Goal: Task Accomplishment & Management: Complete application form

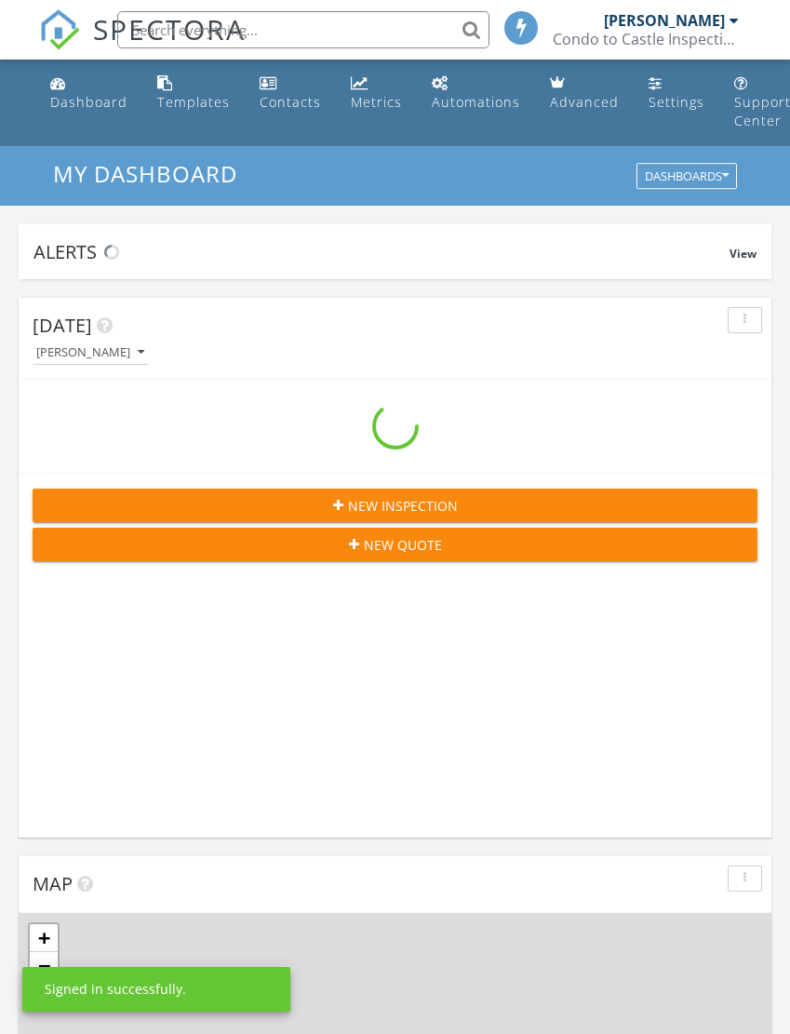
scroll to position [3183, 791]
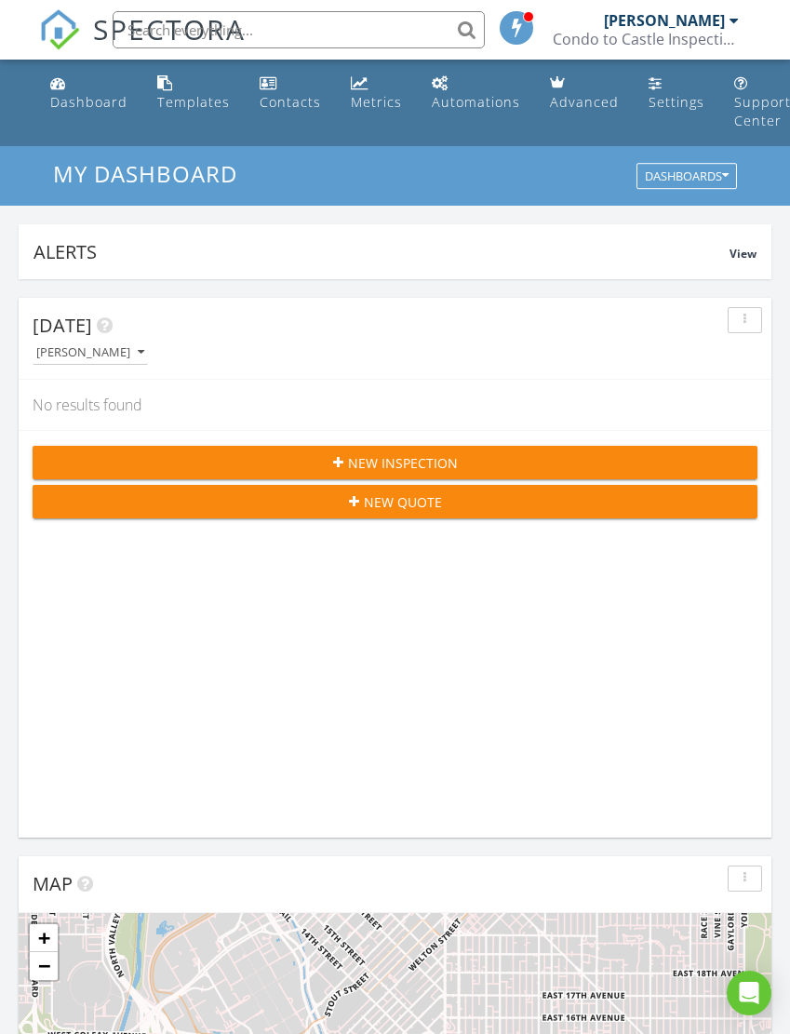
click at [389, 462] on span "New Inspection" at bounding box center [403, 463] width 110 height 20
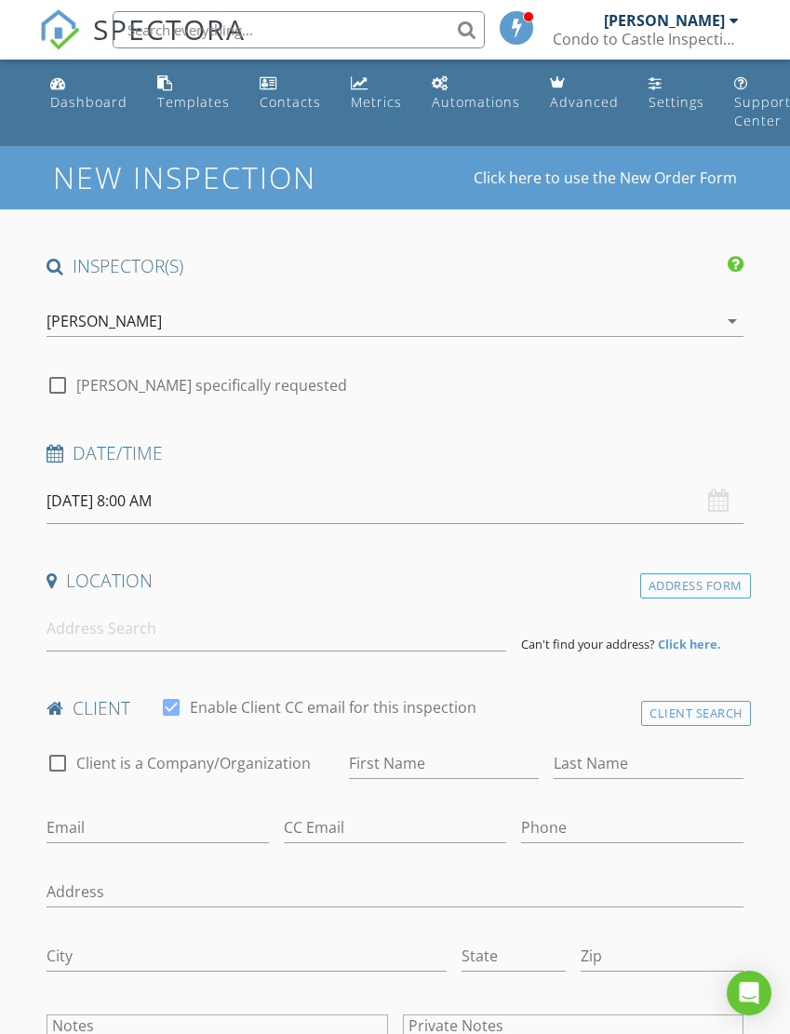
click at [64, 376] on div at bounding box center [58, 385] width 32 height 32
checkbox input "true"
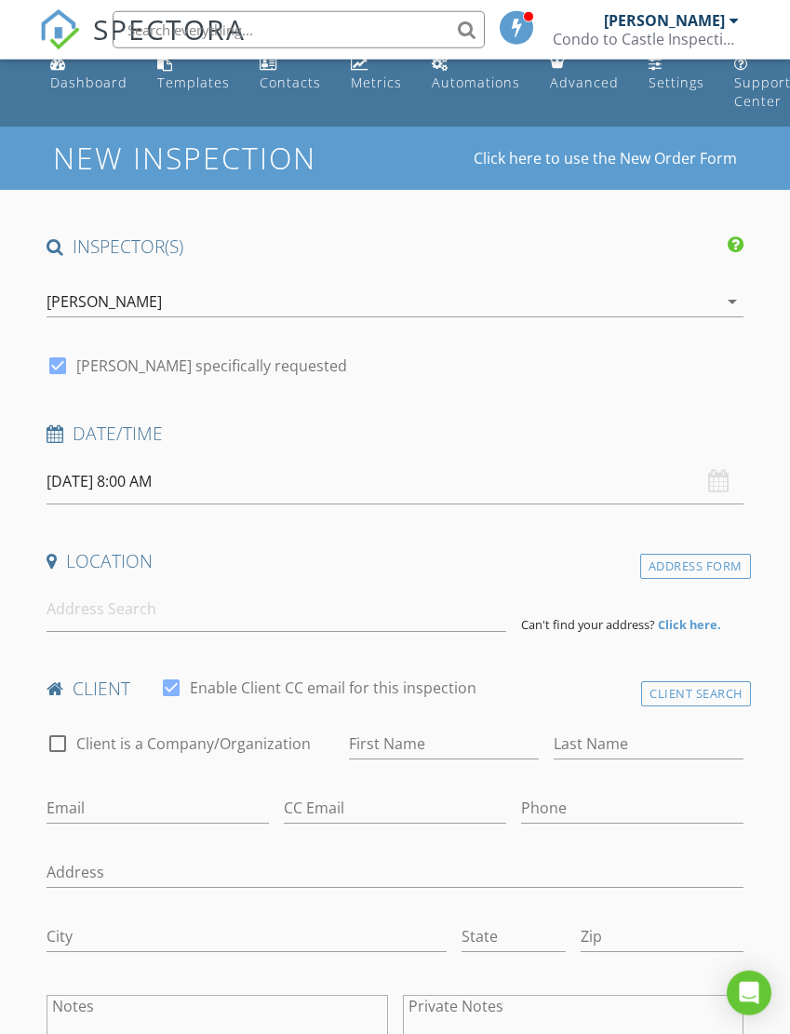
scroll to position [20, 0]
click at [241, 576] on div "Location" at bounding box center [394, 566] width 711 height 37
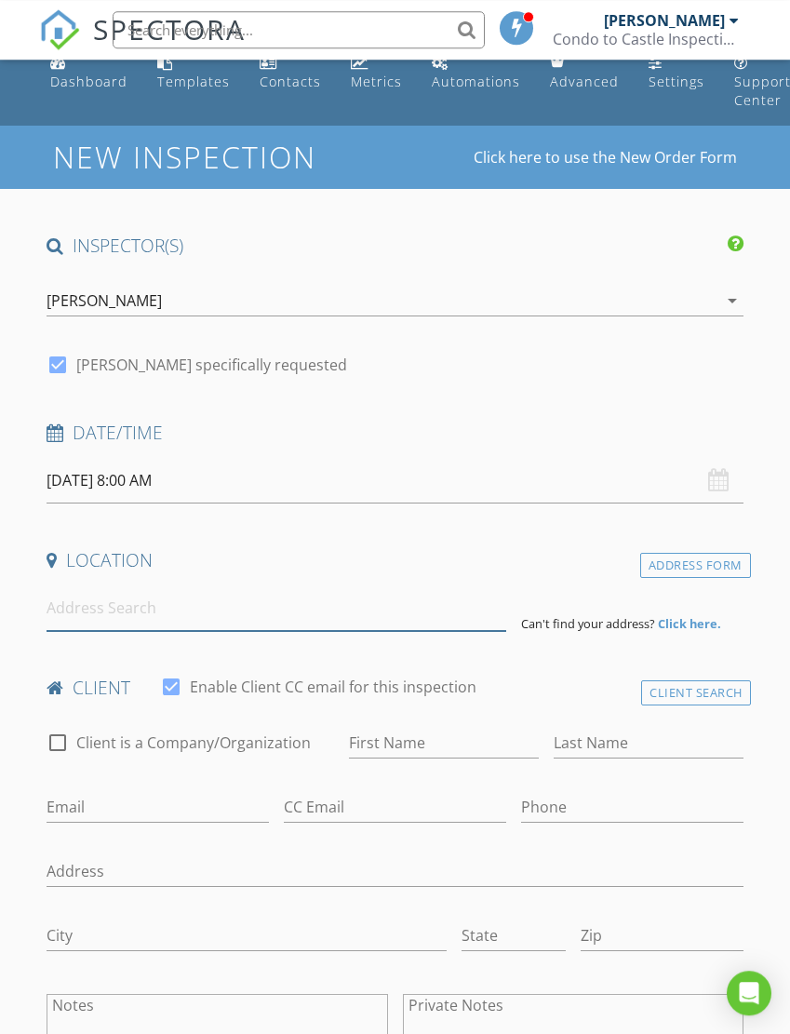
click at [158, 602] on input at bounding box center [276, 608] width 459 height 46
click at [698, 568] on div "Address Form" at bounding box center [695, 565] width 111 height 25
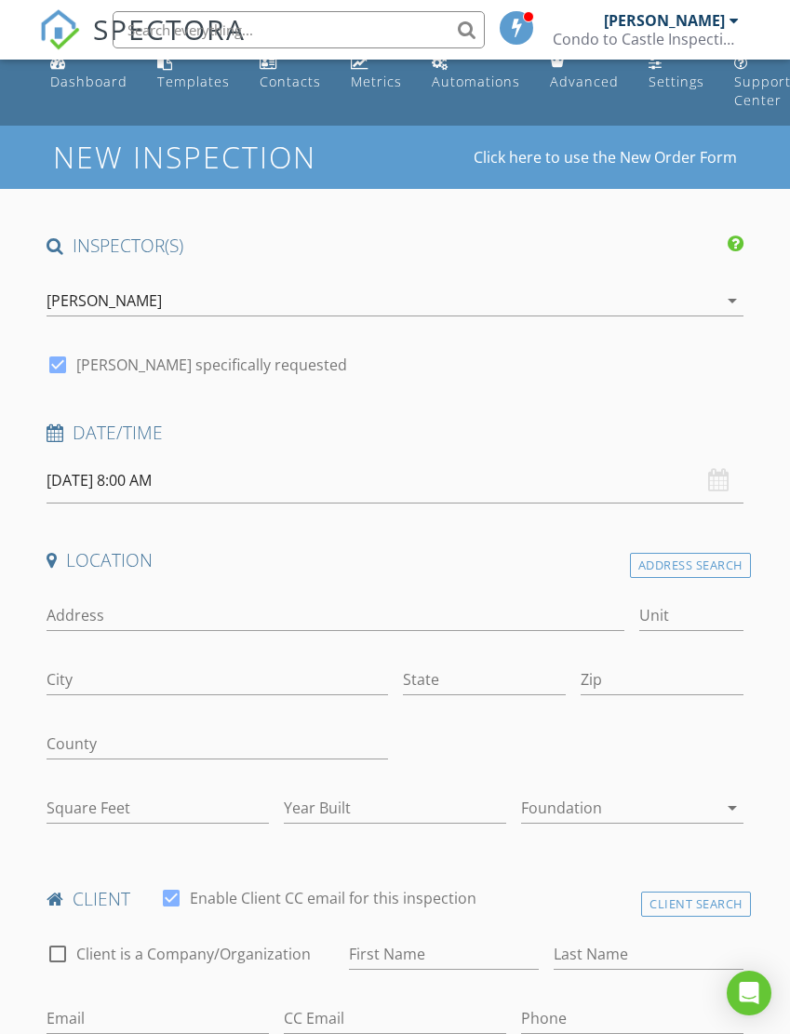
click at [718, 562] on div "Address Search" at bounding box center [690, 565] width 121 height 25
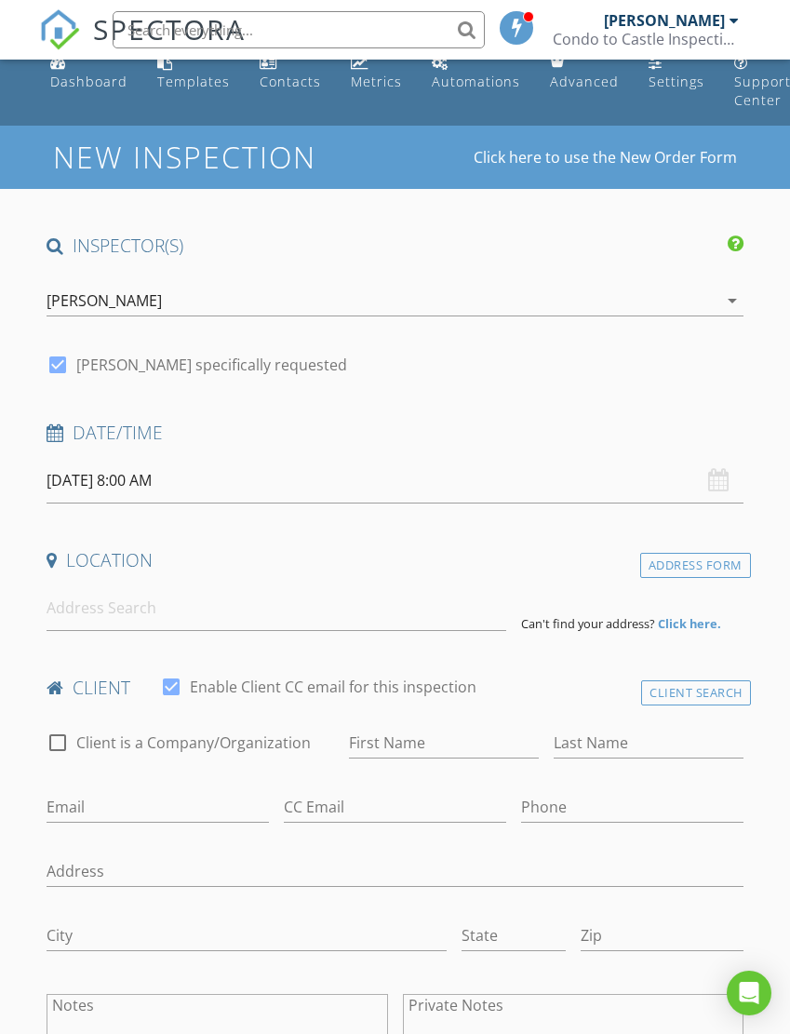
click at [711, 556] on div "Address Form" at bounding box center [695, 565] width 111 height 25
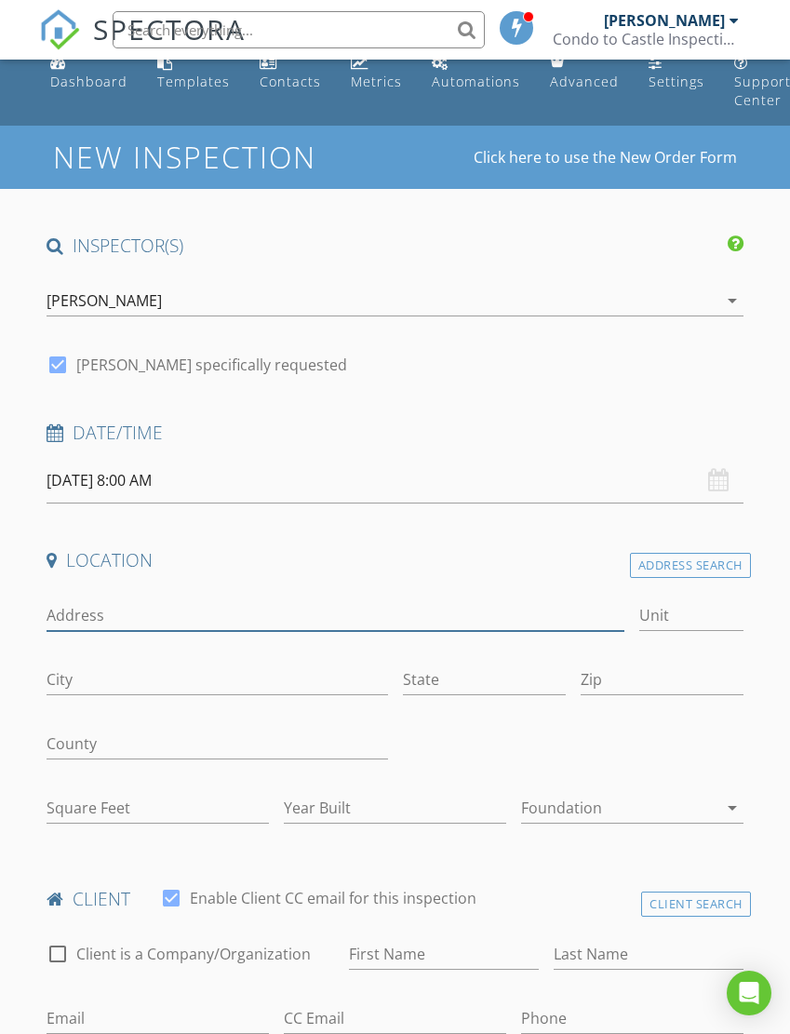
click at [234, 600] on input "Address" at bounding box center [336, 615] width 578 height 31
type input "8 mistletoe"
click at [657, 665] on input "Zip" at bounding box center [662, 679] width 163 height 31
type input "92688"
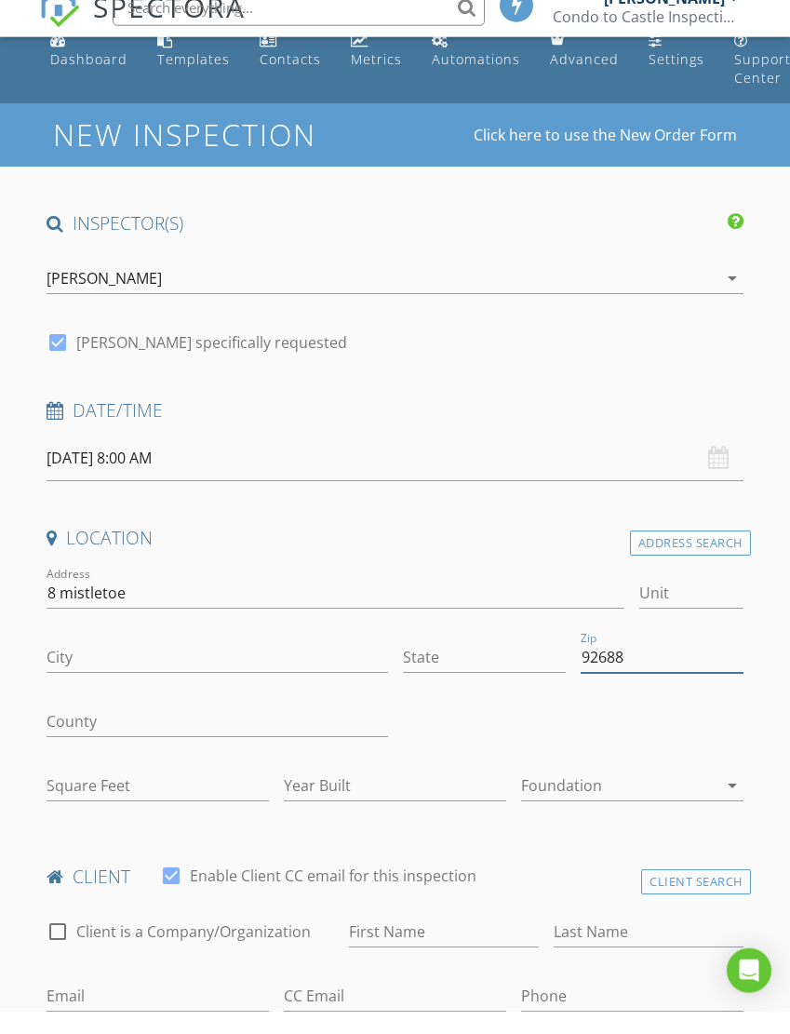
type input "RANCHO SANTA MARGARITA"
type input "CA"
type input "1299"
type input "1987"
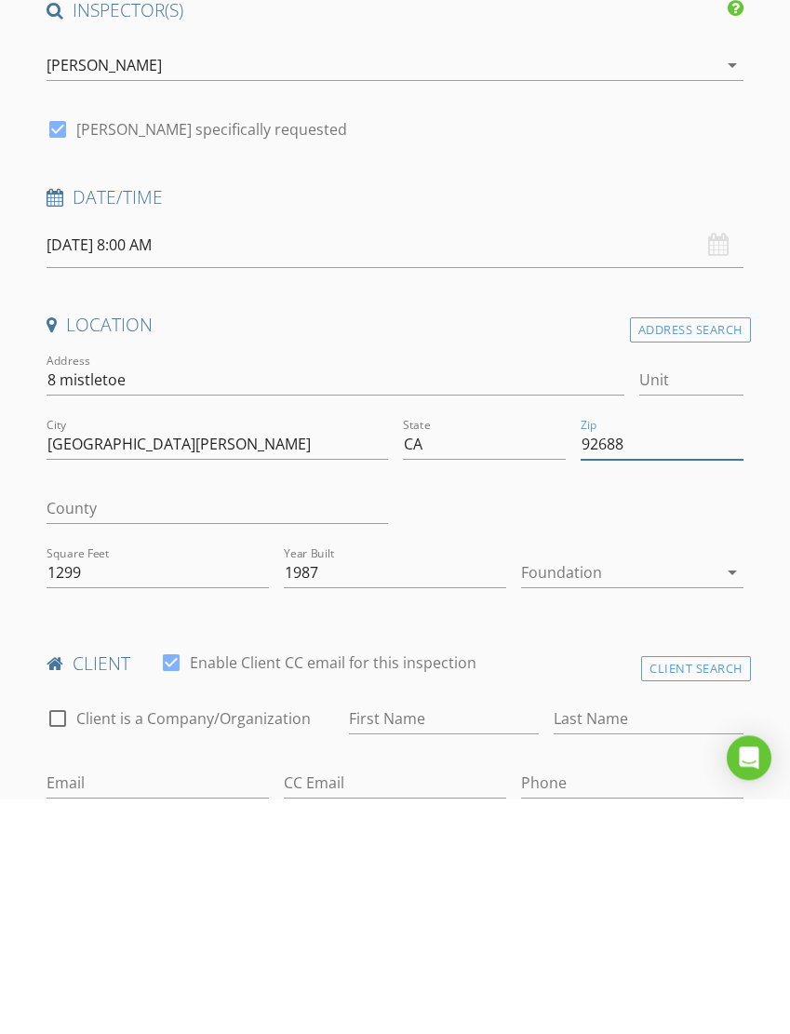
type input "92688"
click at [710, 553] on div "Address Search" at bounding box center [690, 565] width 121 height 25
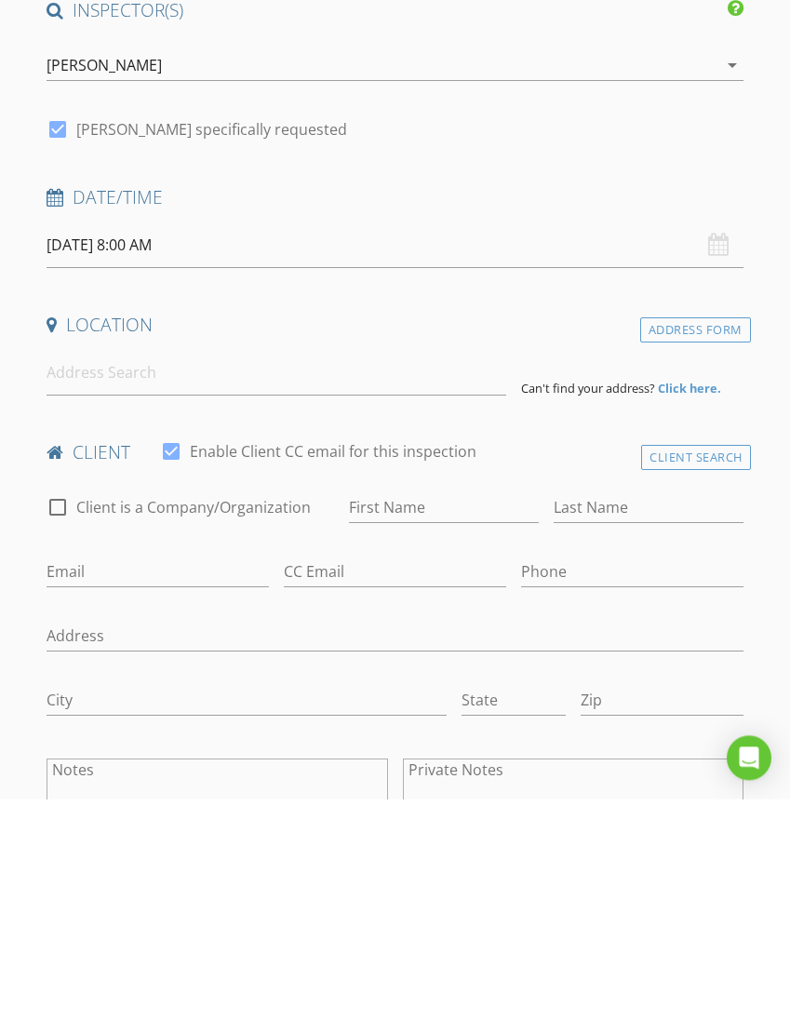
scroll to position [255, 0]
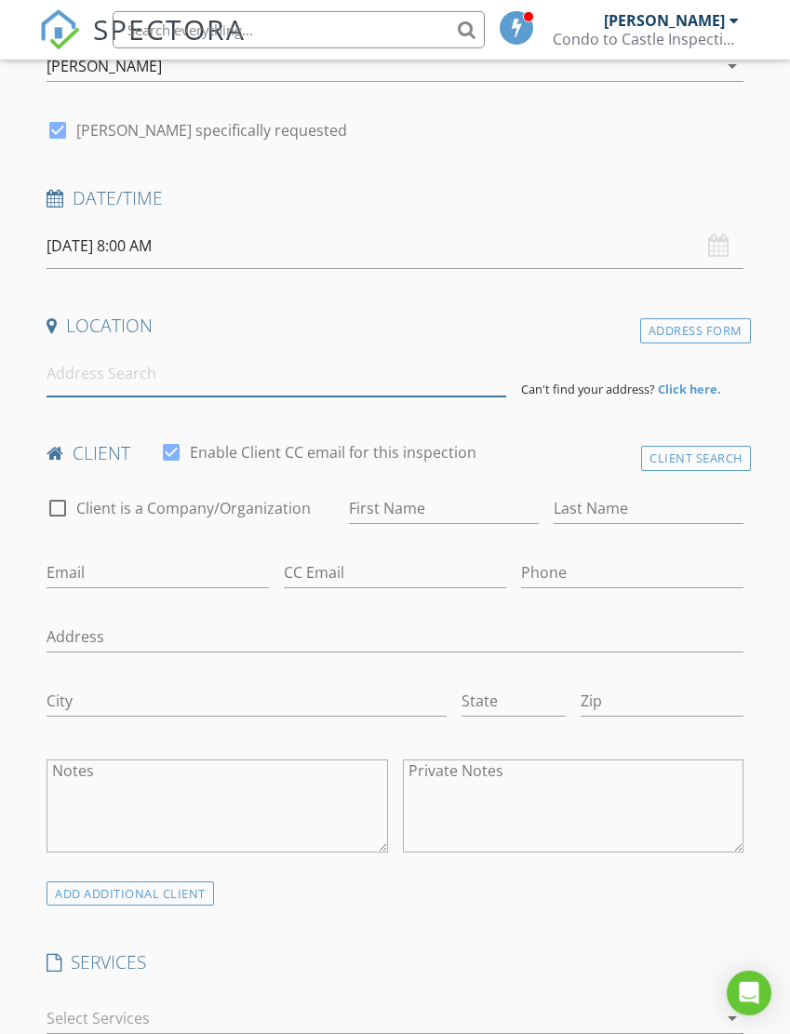
click at [251, 363] on input at bounding box center [276, 374] width 459 height 46
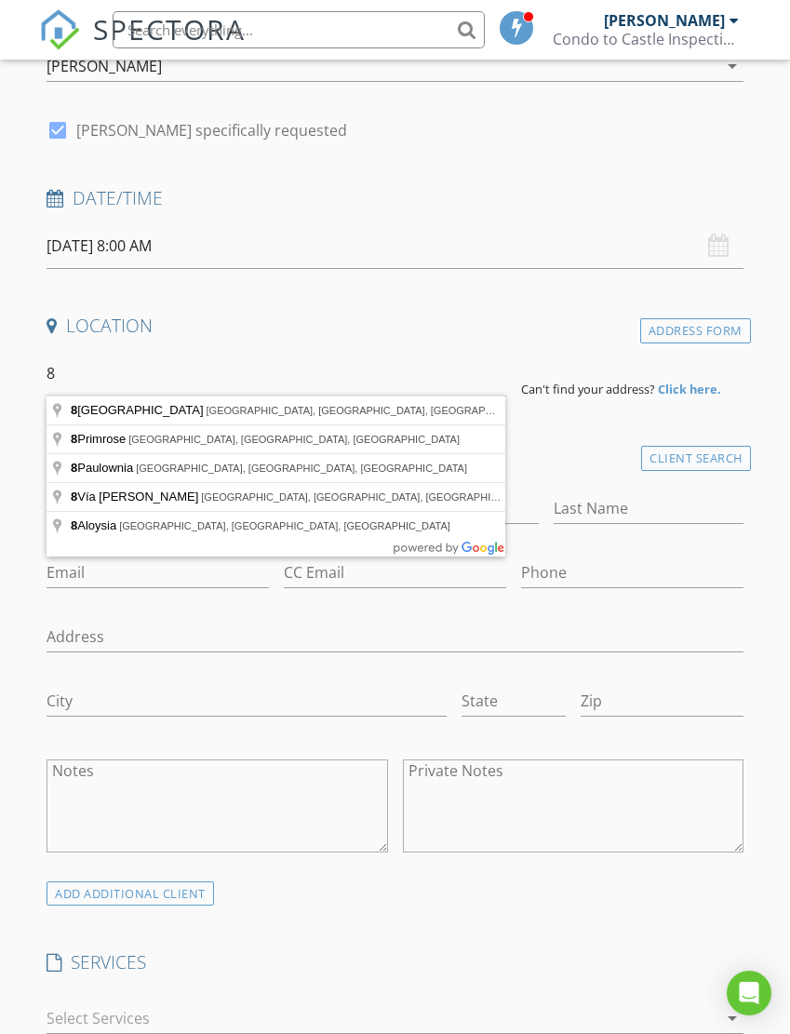
click at [730, 242] on input "[DATE] 8:00 AM" at bounding box center [395, 246] width 696 height 46
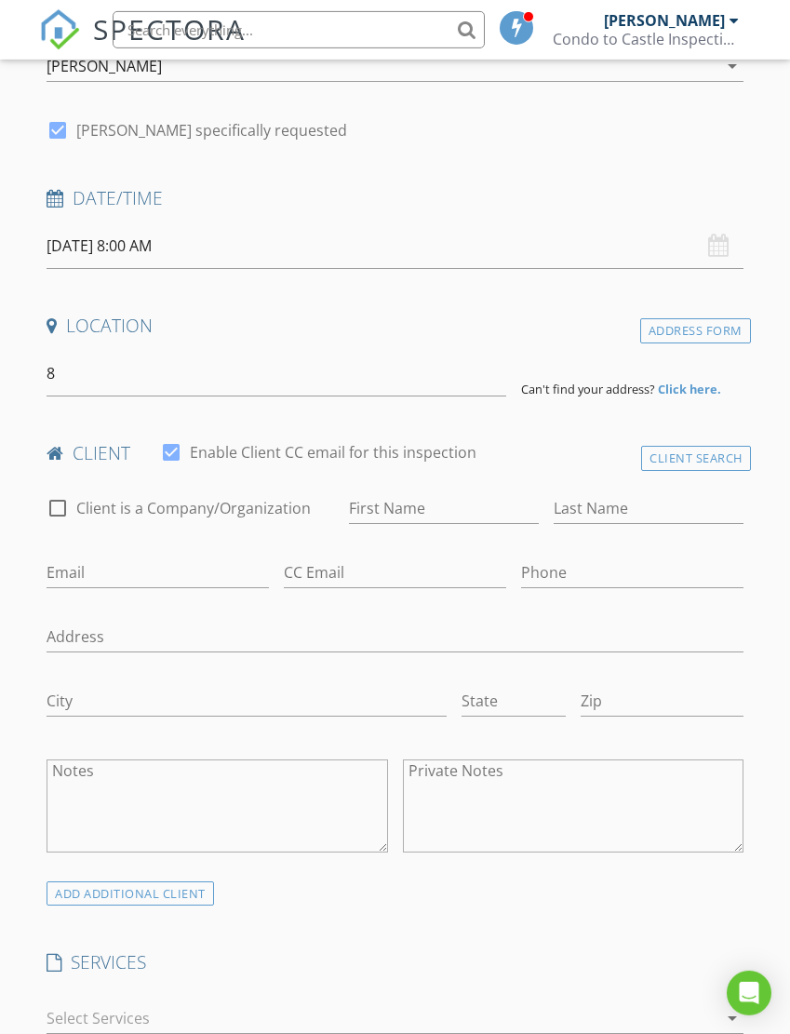
click at [540, 343] on div "Location" at bounding box center [394, 332] width 711 height 37
click at [204, 367] on input "8" at bounding box center [276, 374] width 459 height 46
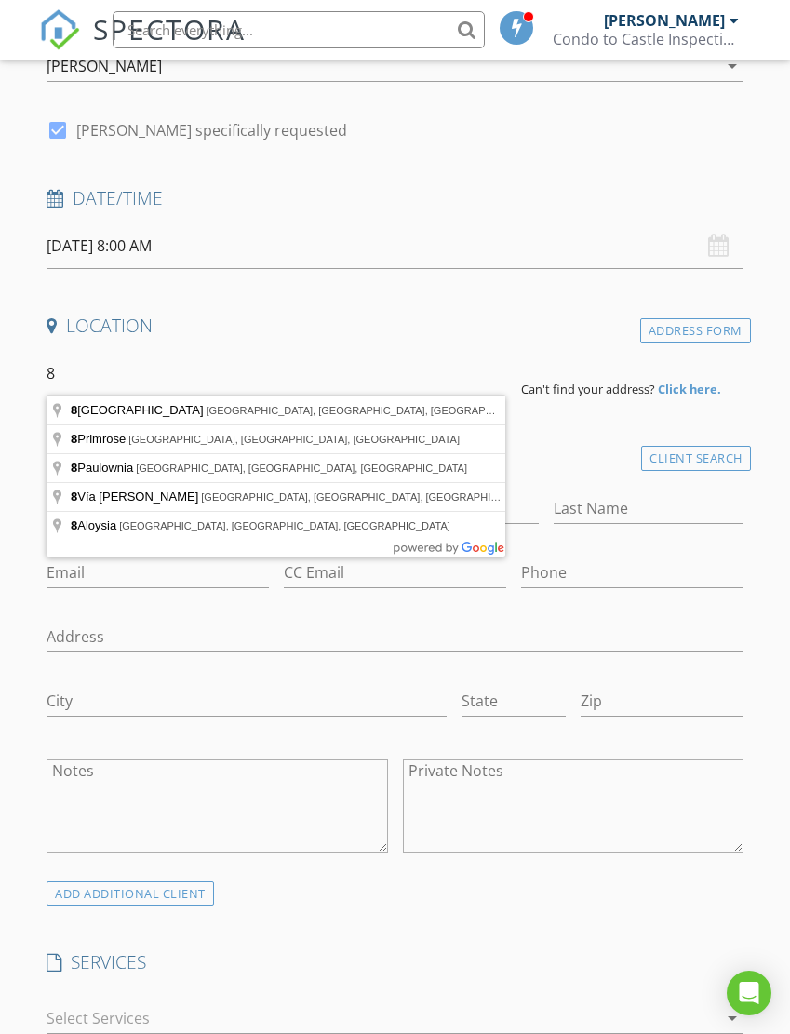
type input "8 Nutmeg Street, Rancho Santa Margarita, CA, USA"
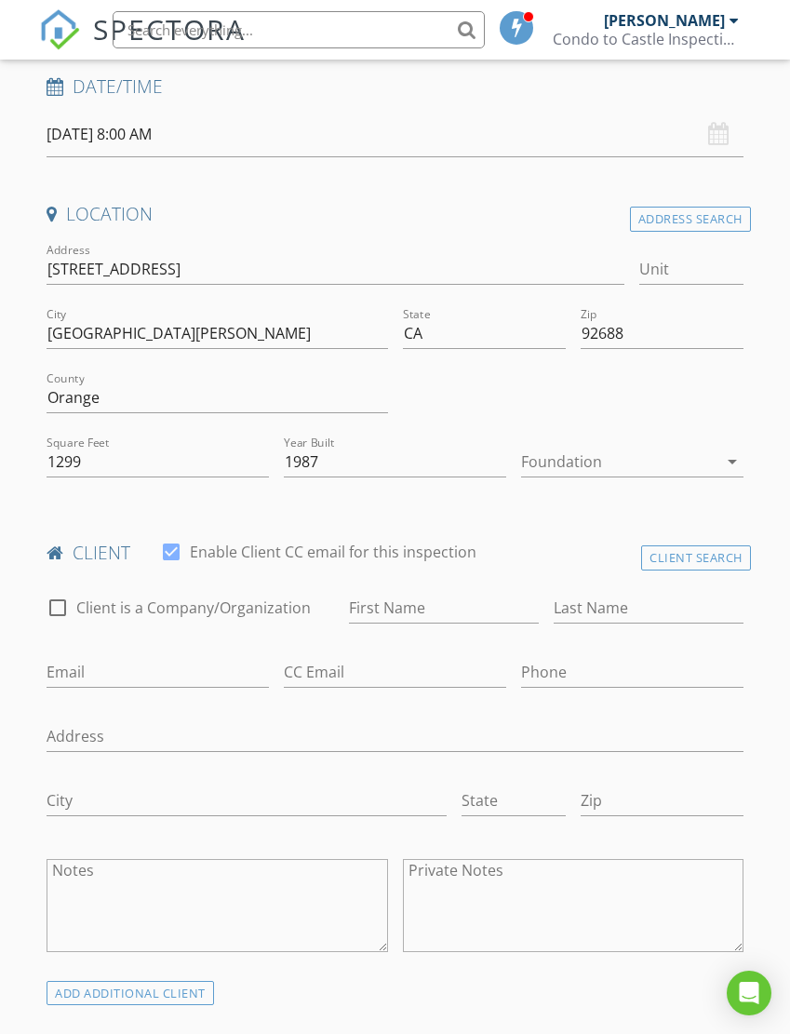
scroll to position [369, 0]
click at [485, 590] on input "First Name" at bounding box center [444, 605] width 190 height 31
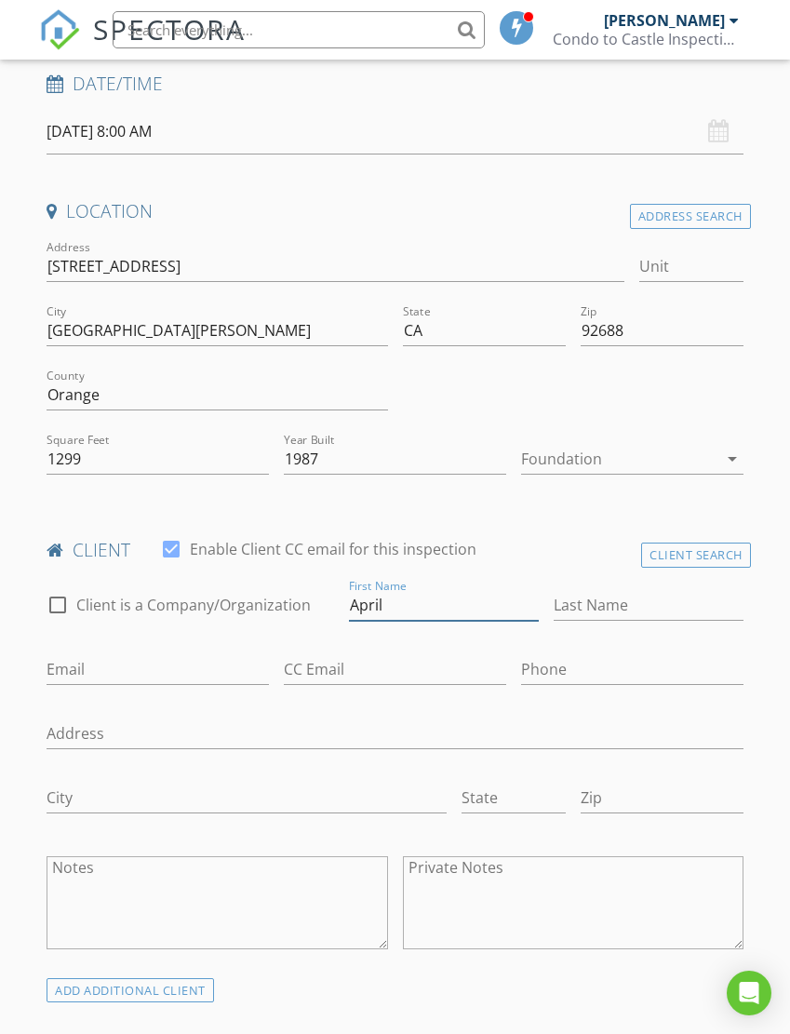
type input "April"
click at [644, 606] on input "Last Name" at bounding box center [649, 605] width 190 height 31
type input "[PERSON_NAME]"
click at [181, 654] on input "Email" at bounding box center [158, 669] width 222 height 31
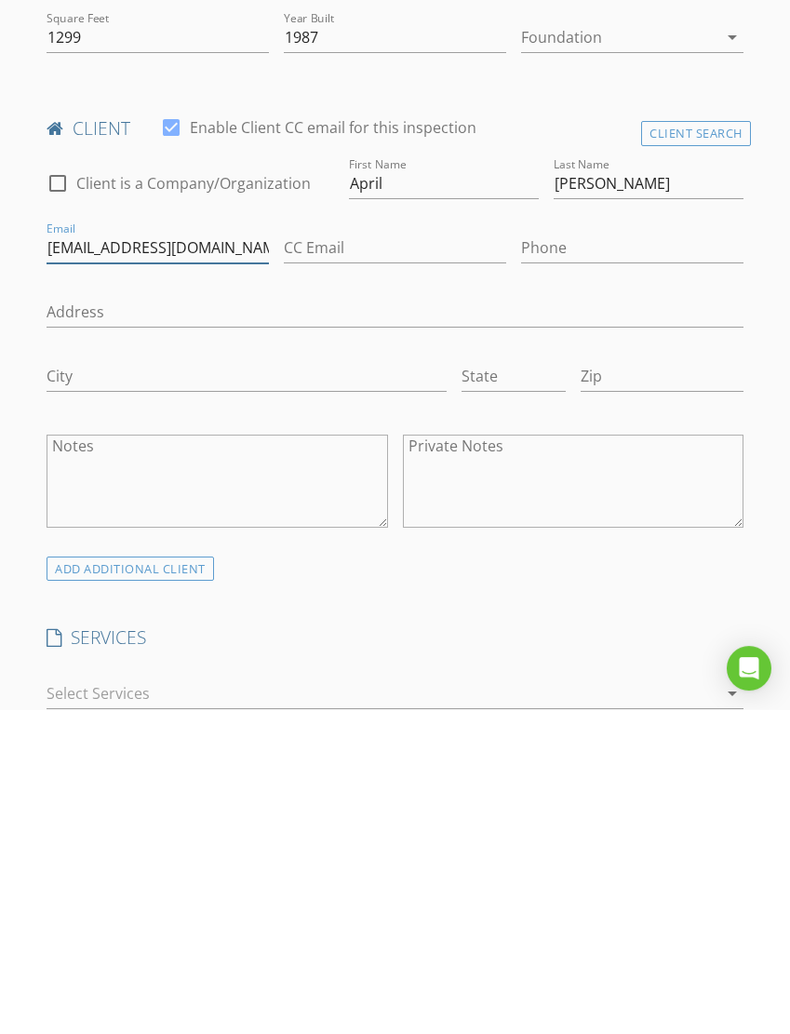
scroll to position [471, 0]
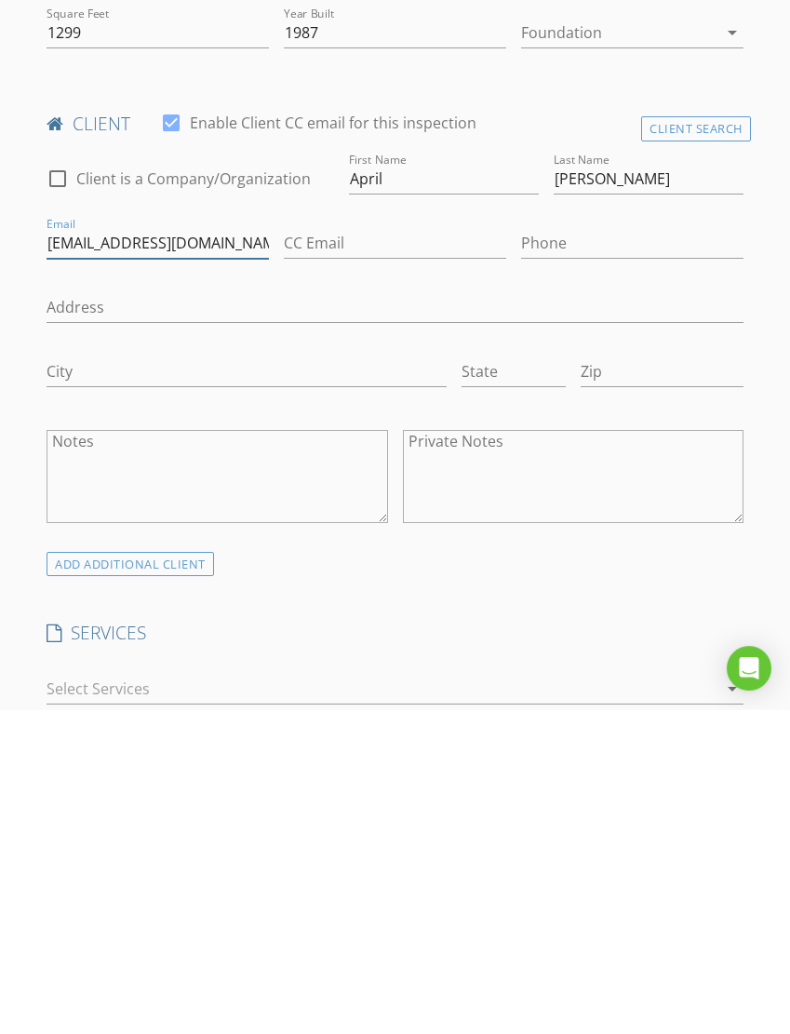
type input "April@regencyescrow.com"
click at [740, 1002] on icon "arrow_drop_down" at bounding box center [732, 1013] width 22 height 22
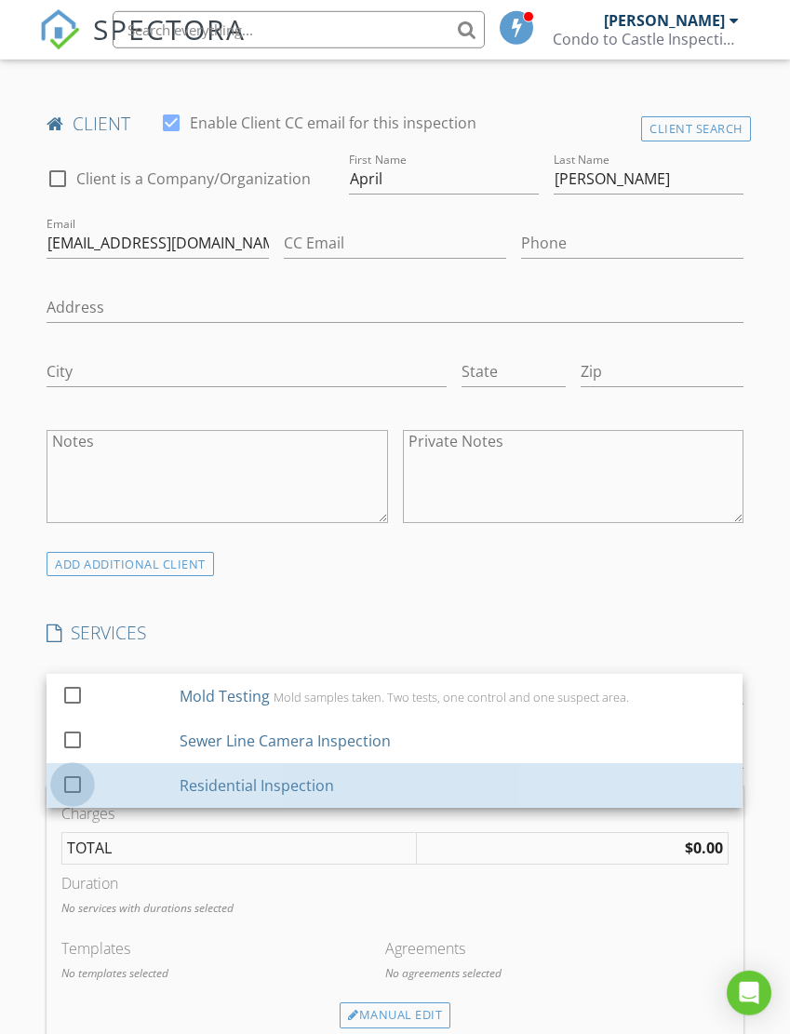
click at [80, 773] on div at bounding box center [73, 784] width 32 height 32
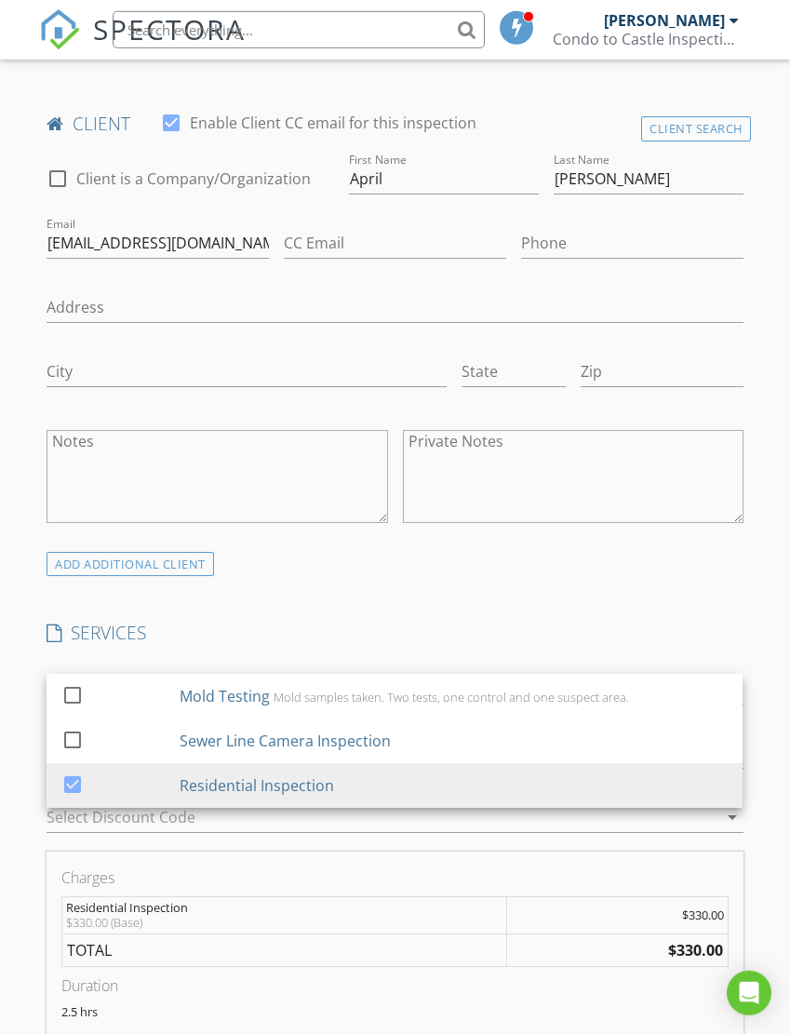
click at [760, 873] on div "New Inspection Click here to use the New Order Form INSPECTOR(S) check_box John…" at bounding box center [395, 943] width 790 height 3184
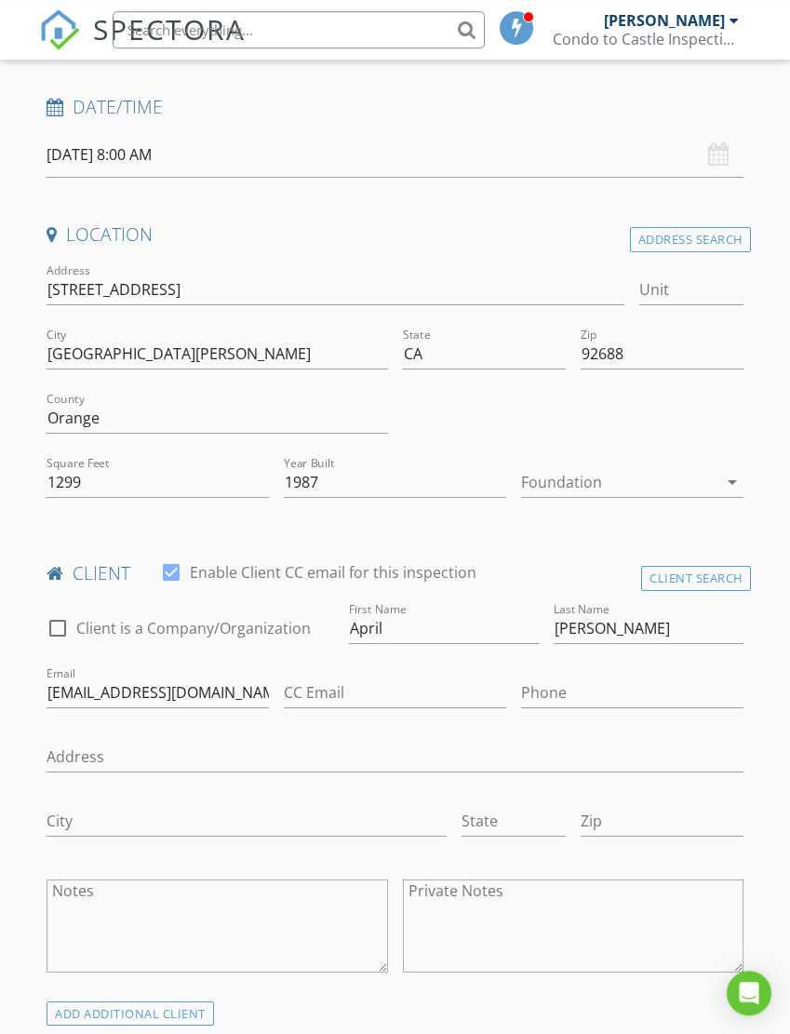
scroll to position [342, 0]
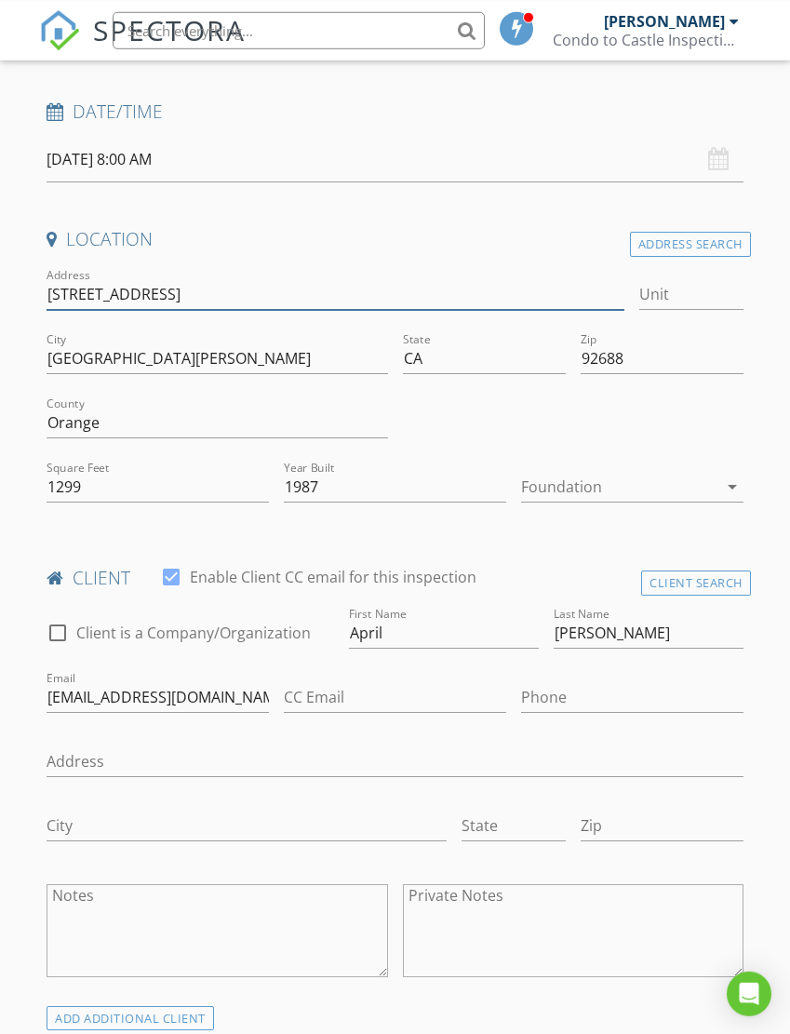
click at [241, 287] on input "8 Nutmeg St" at bounding box center [336, 293] width 578 height 31
type input "8"
type input "2 silver spr"
type input "2 silver spruc"
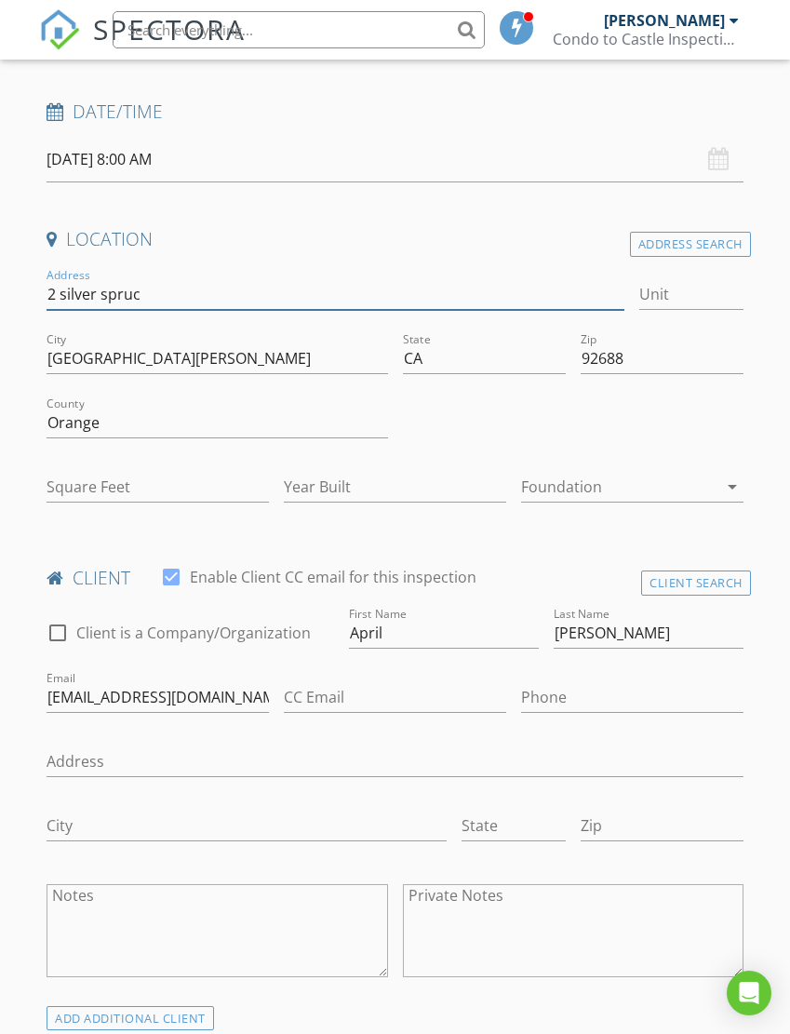
type input "3331"
type input "2012"
type input "2 silver spruce"
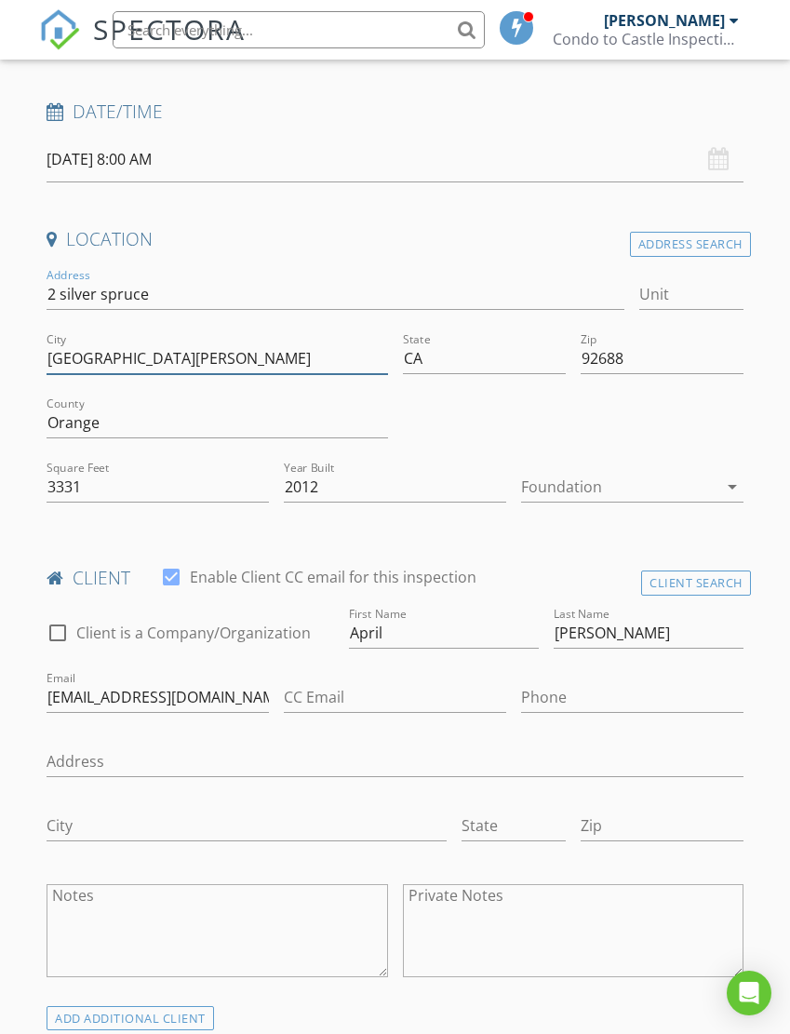
click at [257, 356] on input "Rancho Santa Margarita" at bounding box center [217, 358] width 340 height 31
type input "3331"
type input "2012"
type input "R"
type input "Lake forest"
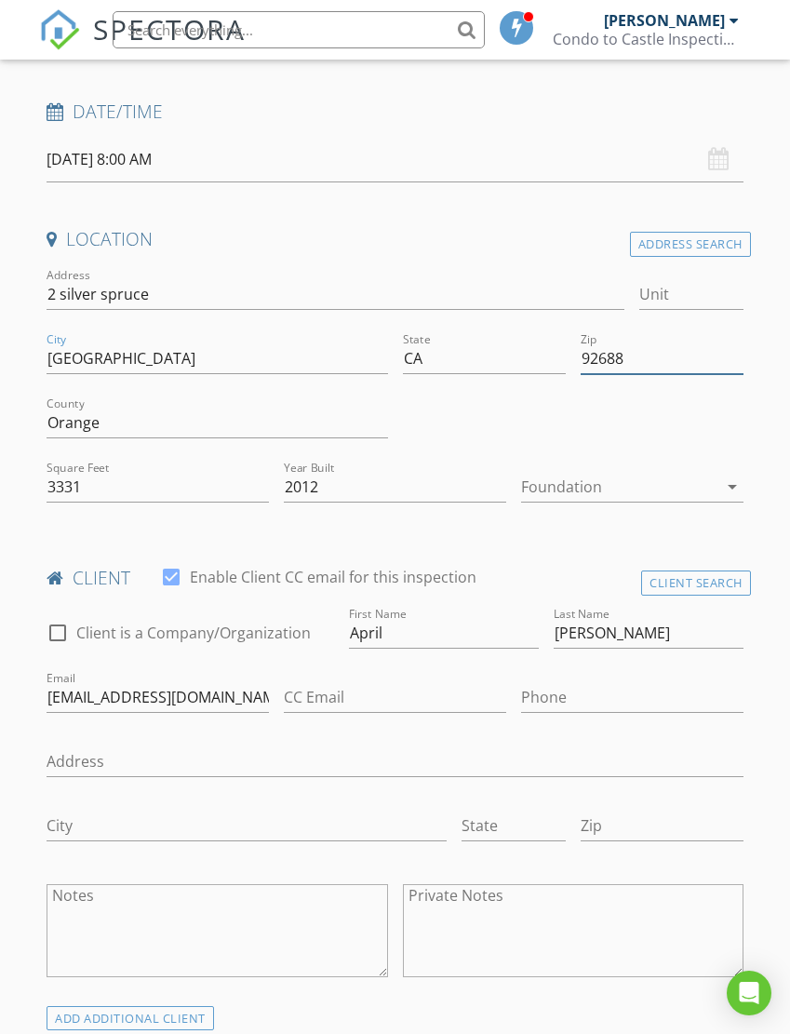
click at [661, 354] on input "92688" at bounding box center [662, 358] width 163 height 31
type input "92630"
type input "3331"
type input "2012"
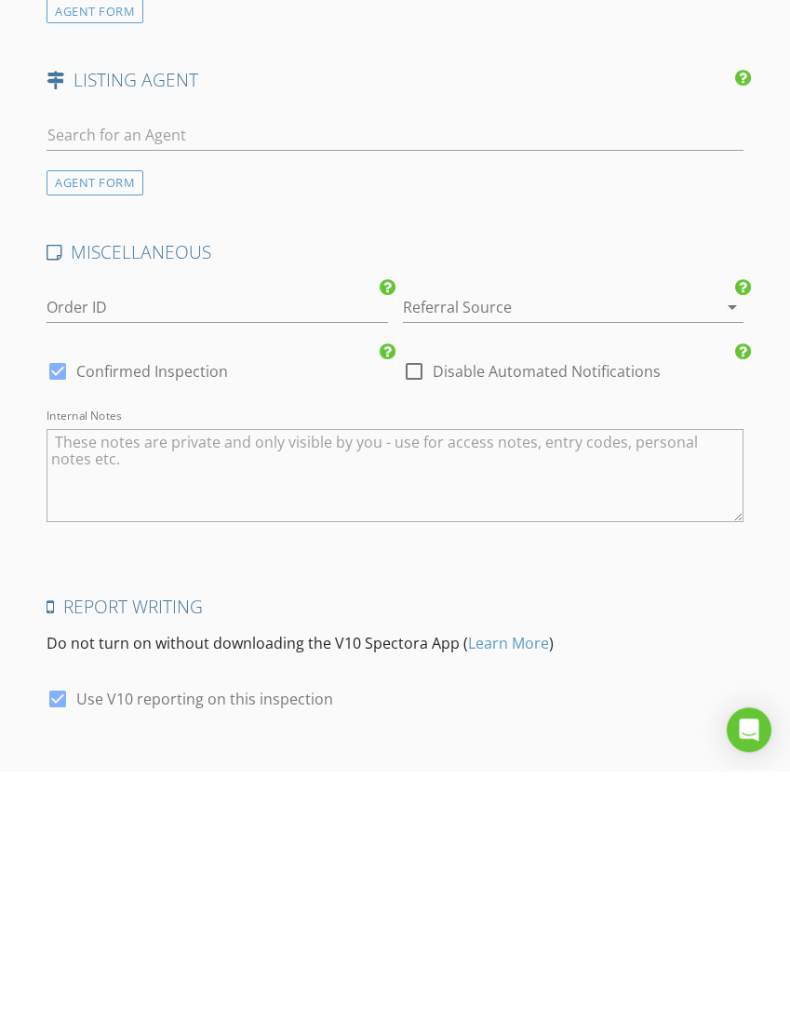
scroll to position [2289, 0]
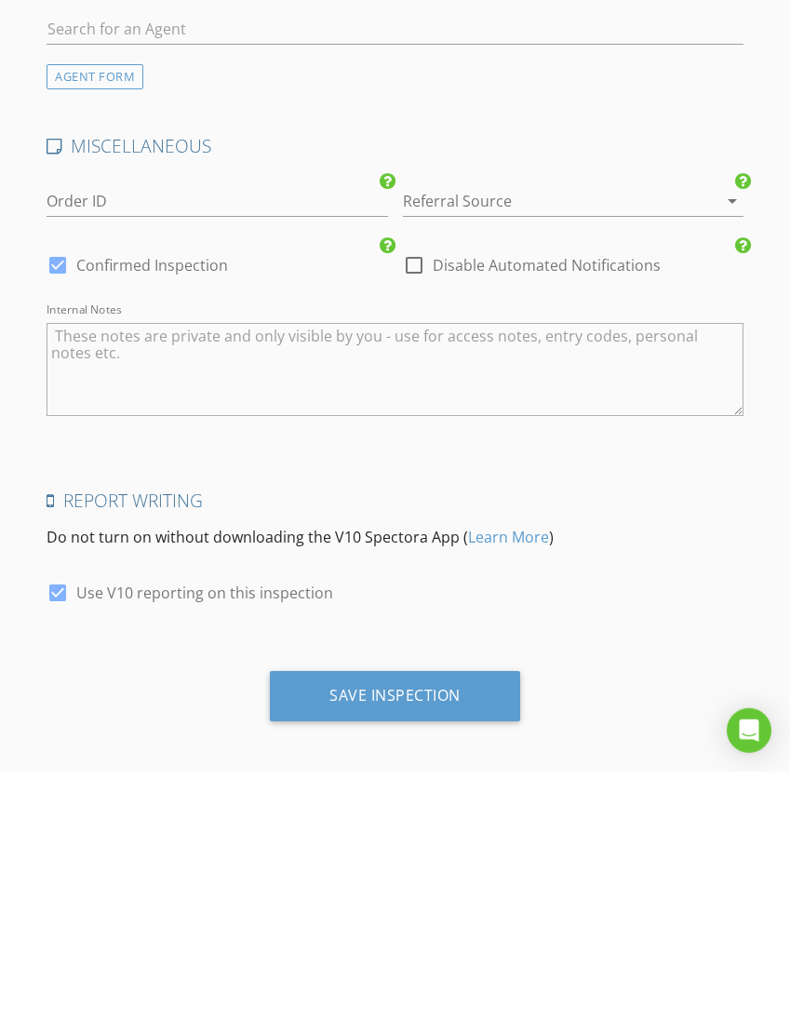
type input "92630"
click at [469, 933] on div "Save Inspection" at bounding box center [395, 958] width 250 height 50
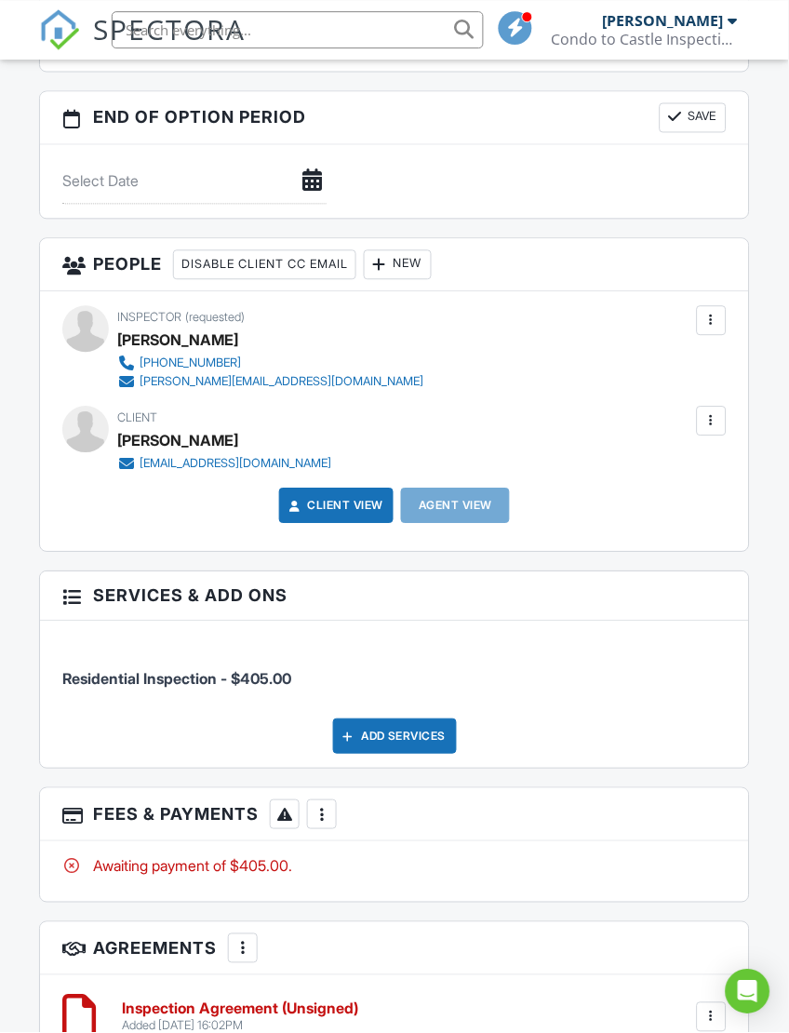
scroll to position [1887, 0]
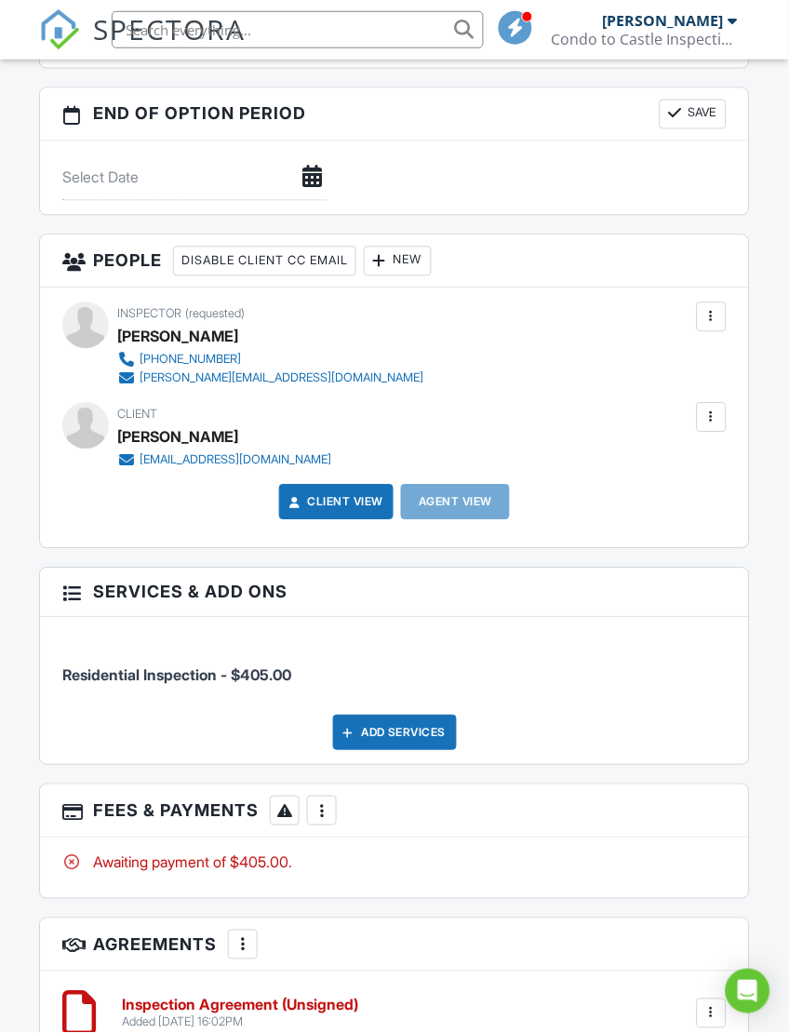
click at [204, 815] on h3 "Fees & Payments More Edit Fees & Payments Add Services View Invoice Paid In Full" at bounding box center [394, 811] width 708 height 53
click at [243, 857] on div "Awaiting payment of $405.00." at bounding box center [393, 862] width 663 height 20
click at [300, 867] on div "Awaiting payment of $405.00." at bounding box center [393, 862] width 663 height 20
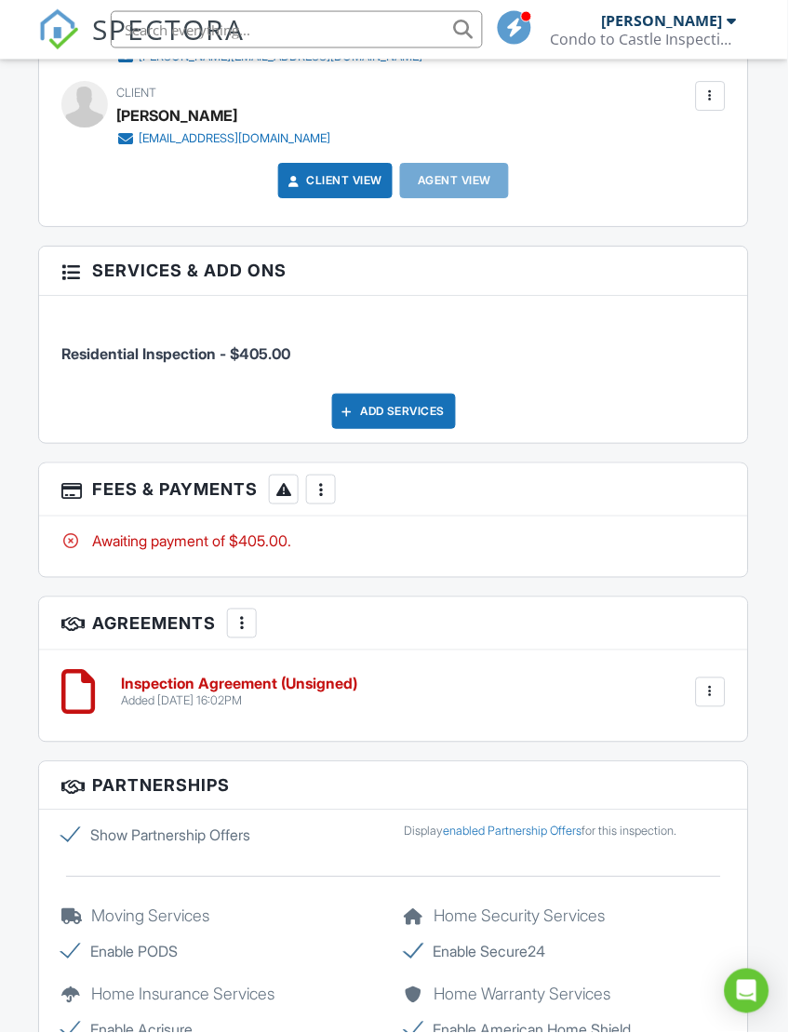
scroll to position [2209, 6]
click at [287, 698] on div "Added 08/27/2025 16:02PM" at bounding box center [240, 701] width 236 height 15
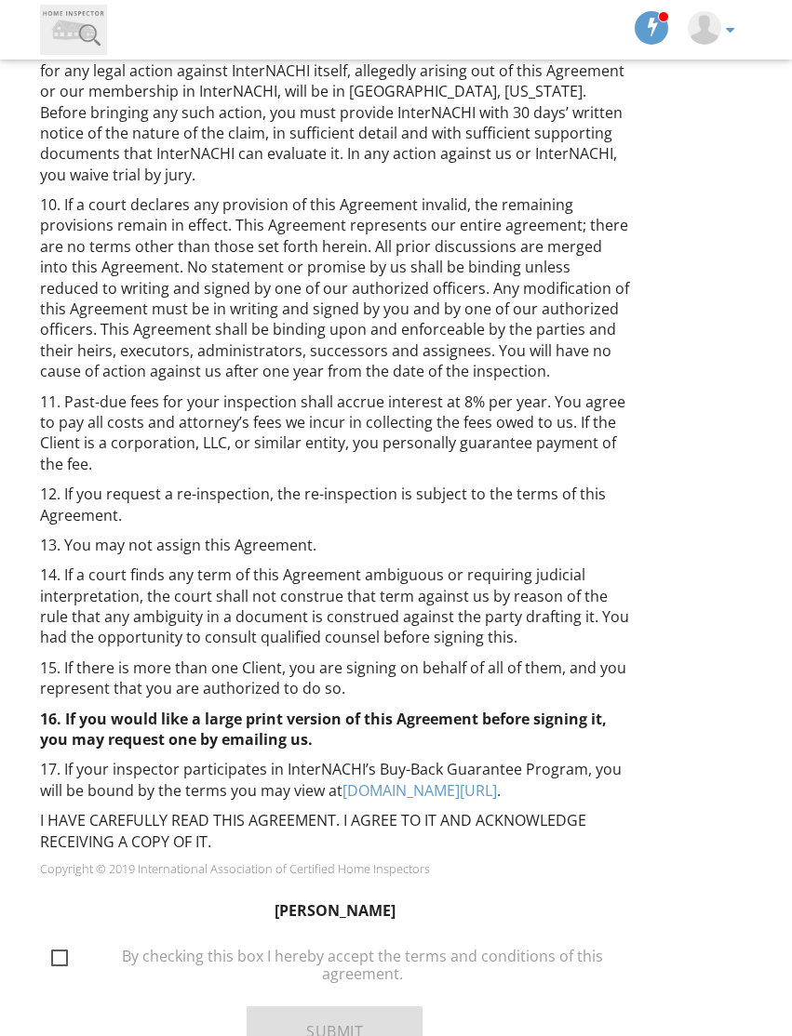
scroll to position [1784, 0]
click at [65, 948] on label "By checking this box I hereby accept the terms and conditions of this agreement." at bounding box center [346, 959] width 590 height 23
click at [52, 943] on input "By checking this box I hereby accept the terms and conditions of this agreement." at bounding box center [46, 949] width 12 height 12
checkbox input "true"
click at [377, 1007] on button "Submit" at bounding box center [335, 1032] width 176 height 50
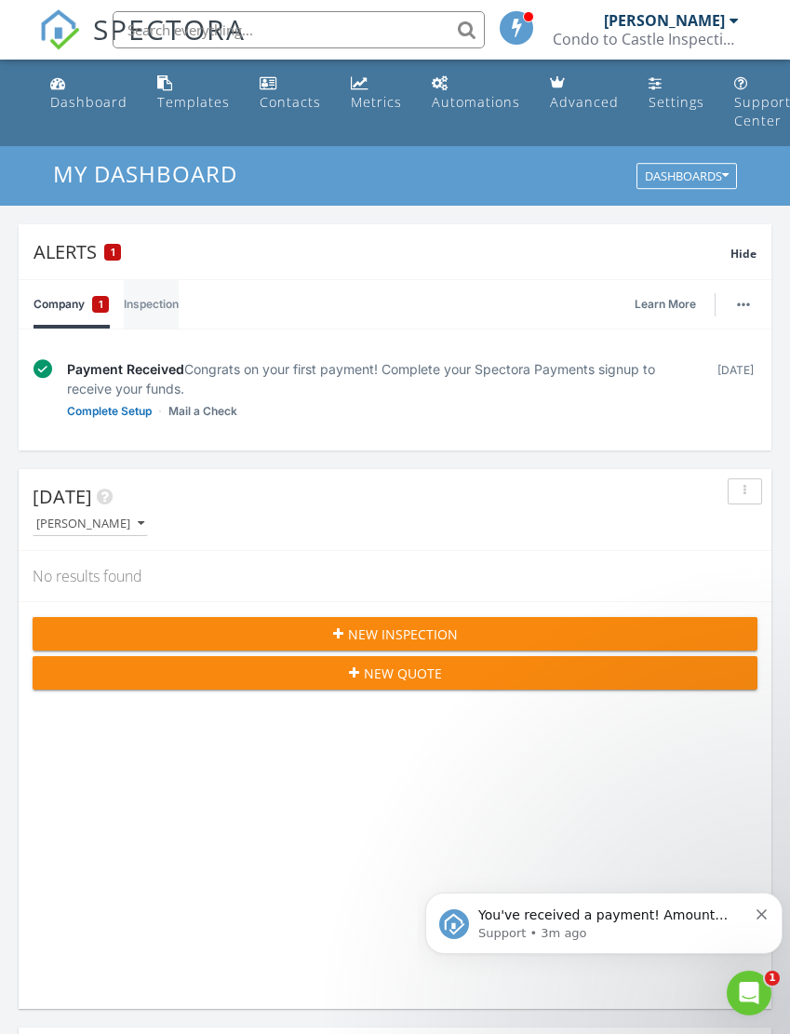
click at [176, 301] on link "Inspection" at bounding box center [151, 304] width 55 height 48
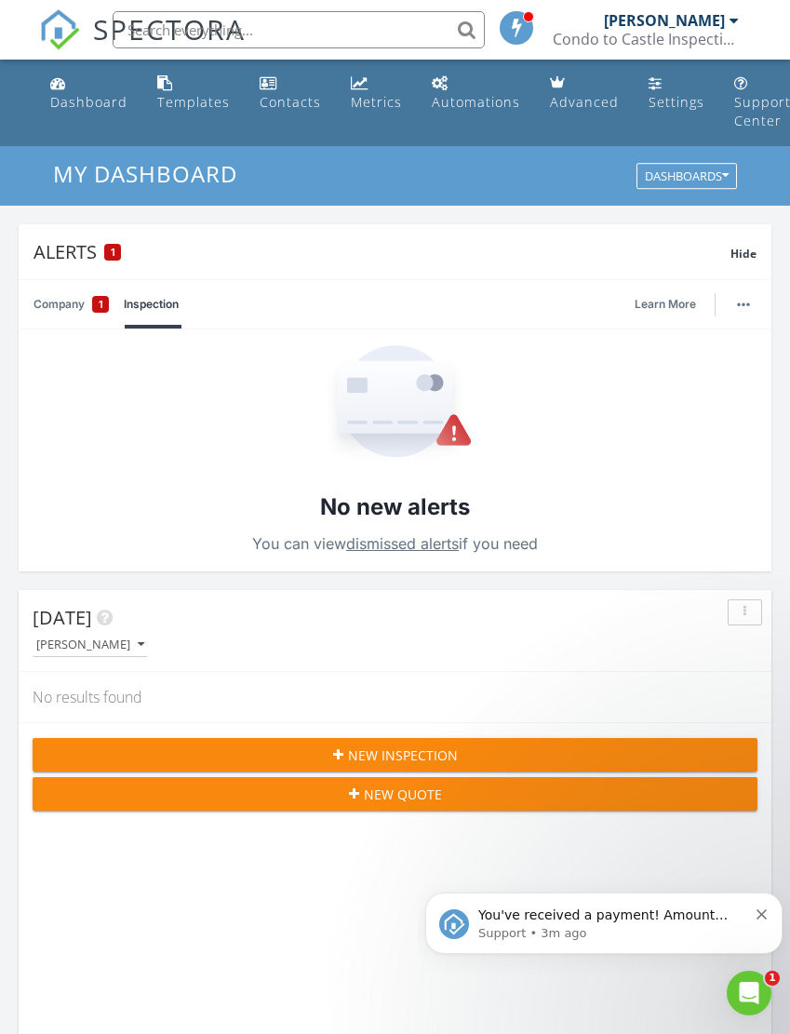
click at [83, 621] on span "Today" at bounding box center [63, 617] width 60 height 25
click at [760, 909] on button "Dismiss notification" at bounding box center [762, 911] width 12 height 15
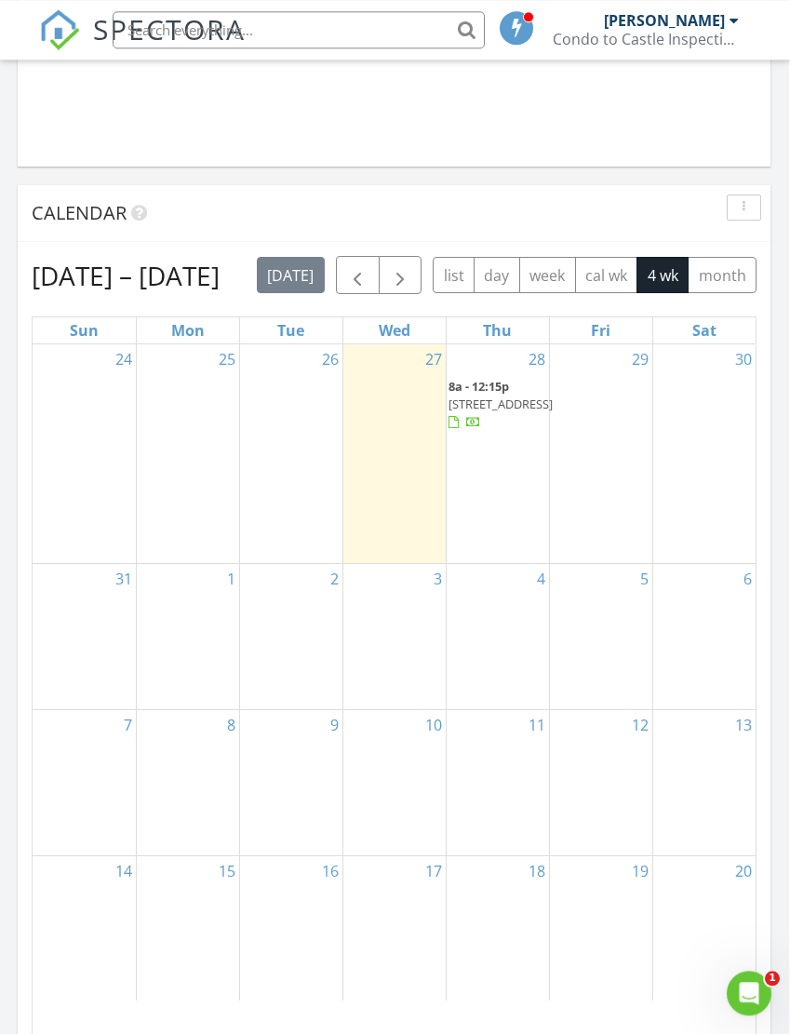
scroll to position [2079, 1]
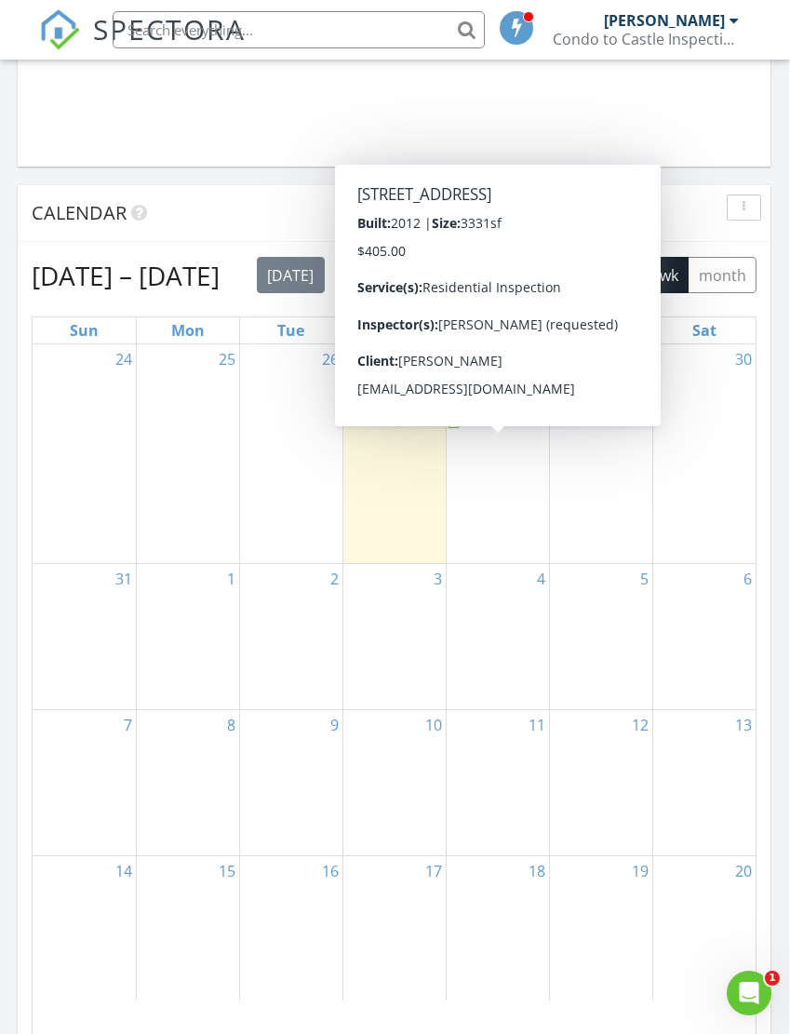
click at [481, 432] on div at bounding box center [473, 424] width 15 height 15
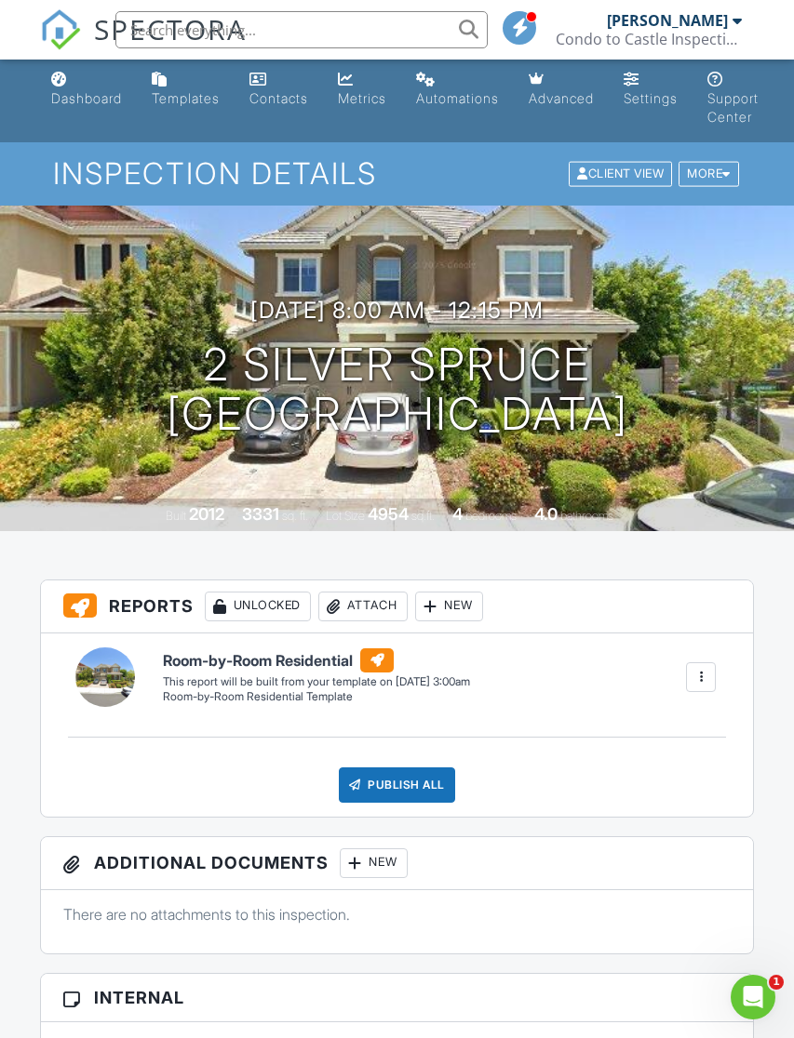
click at [705, 673] on div at bounding box center [700, 677] width 19 height 19
click at [681, 724] on div "Build Now" at bounding box center [663, 729] width 90 height 22
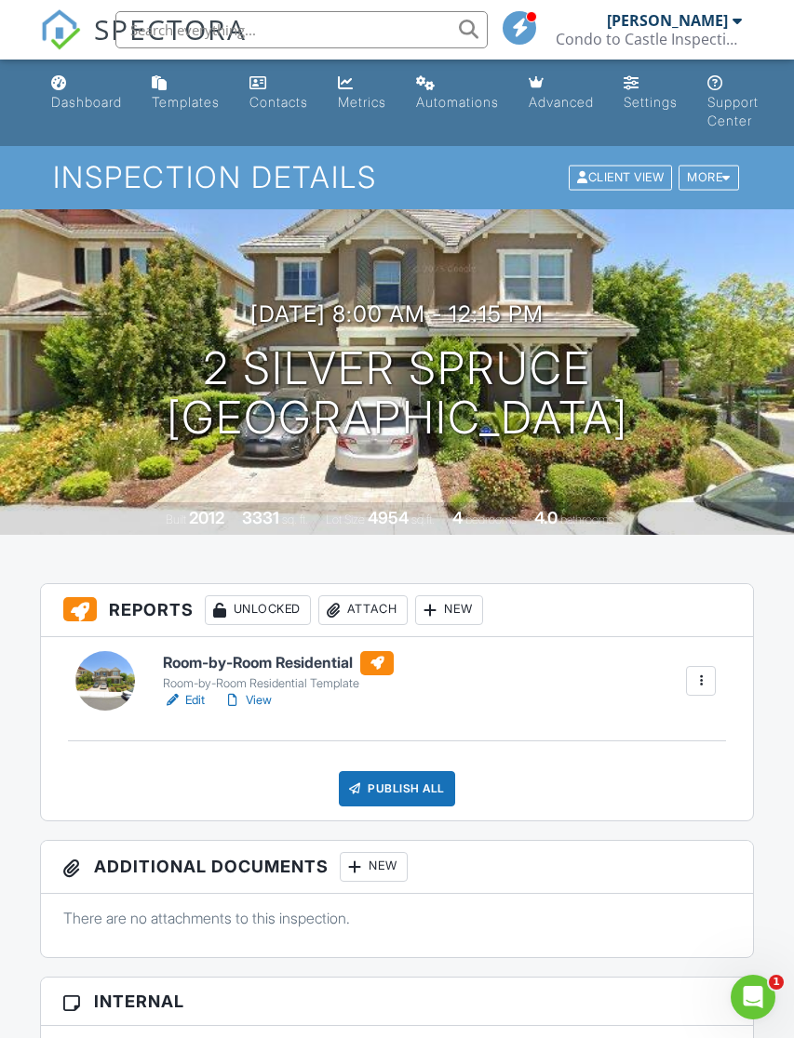
click at [283, 687] on div "Room-by-Room Residential Template" at bounding box center [278, 683] width 231 height 15
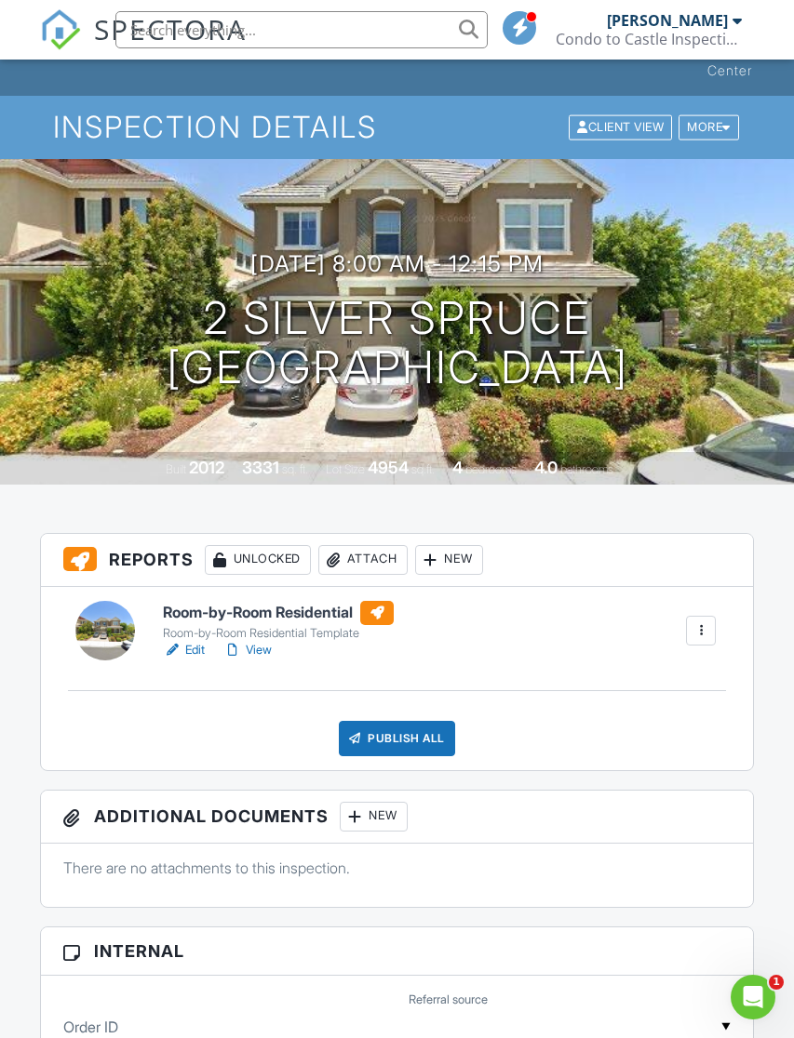
click at [349, 650] on div "Edit View" at bounding box center [278, 650] width 231 height 19
click at [711, 628] on div at bounding box center [701, 631] width 30 height 30
click at [274, 709] on div "Room-by-Room Residential Room-by-Room Residential Template Edit View Quick Publ…" at bounding box center [397, 678] width 713 height 183
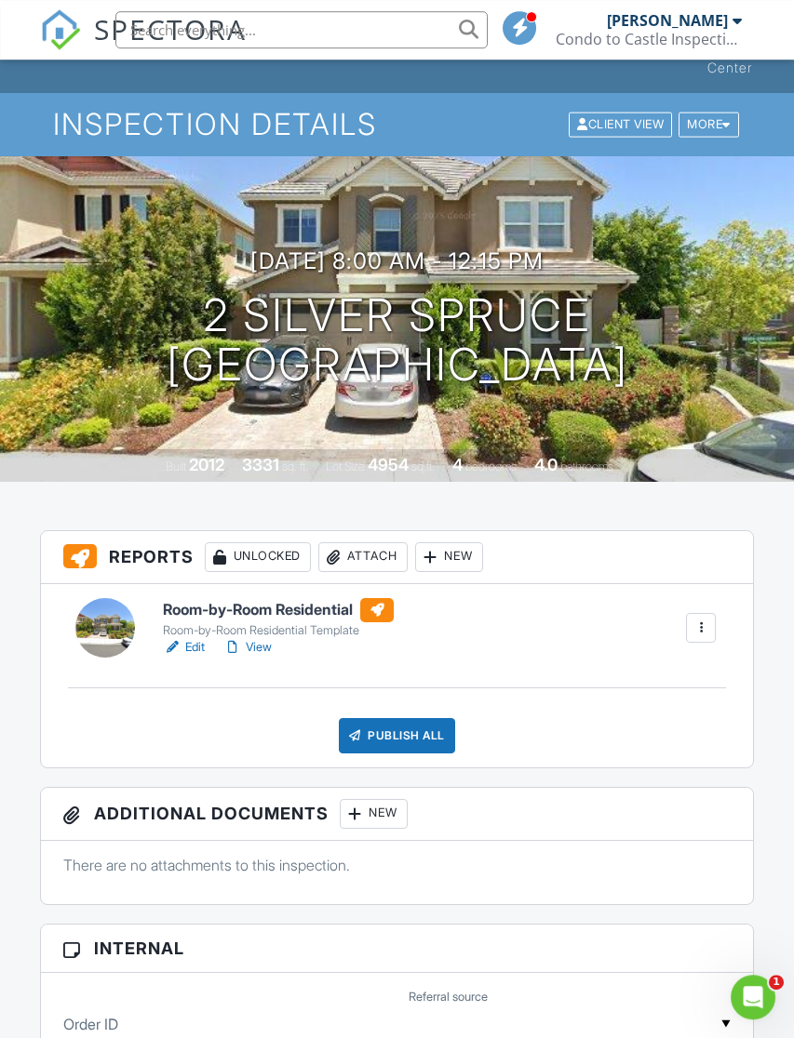
scroll to position [0, 1]
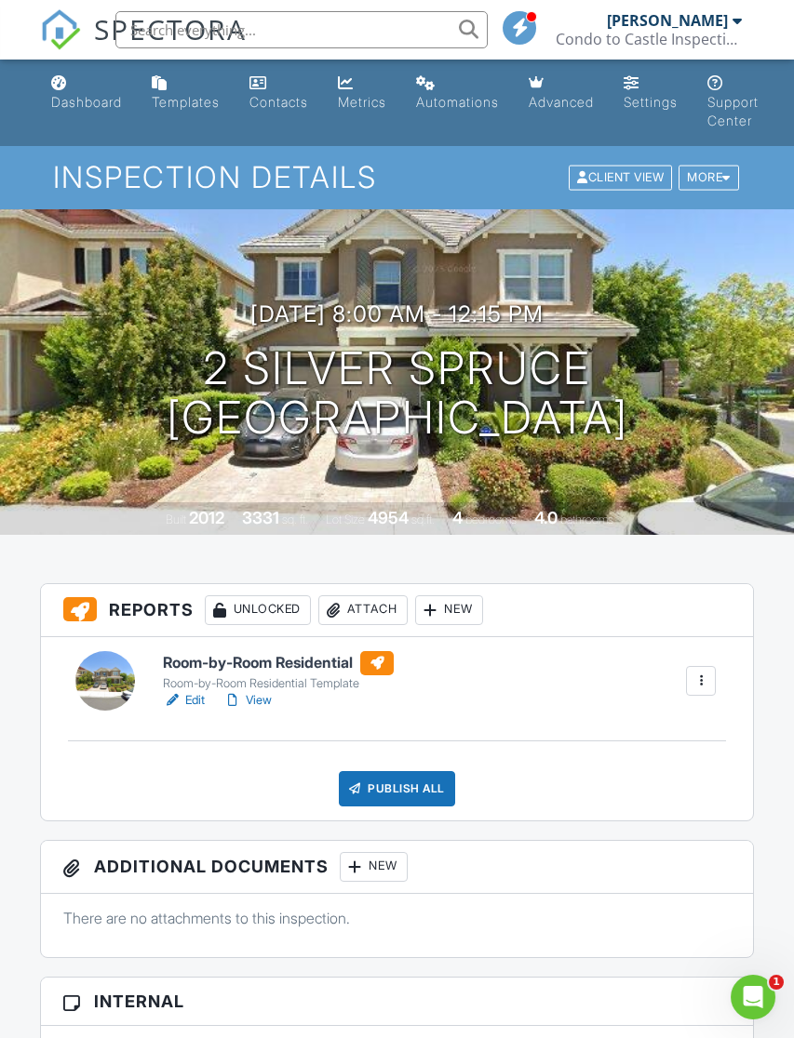
click at [194, 106] on div "Templates" at bounding box center [186, 102] width 68 height 16
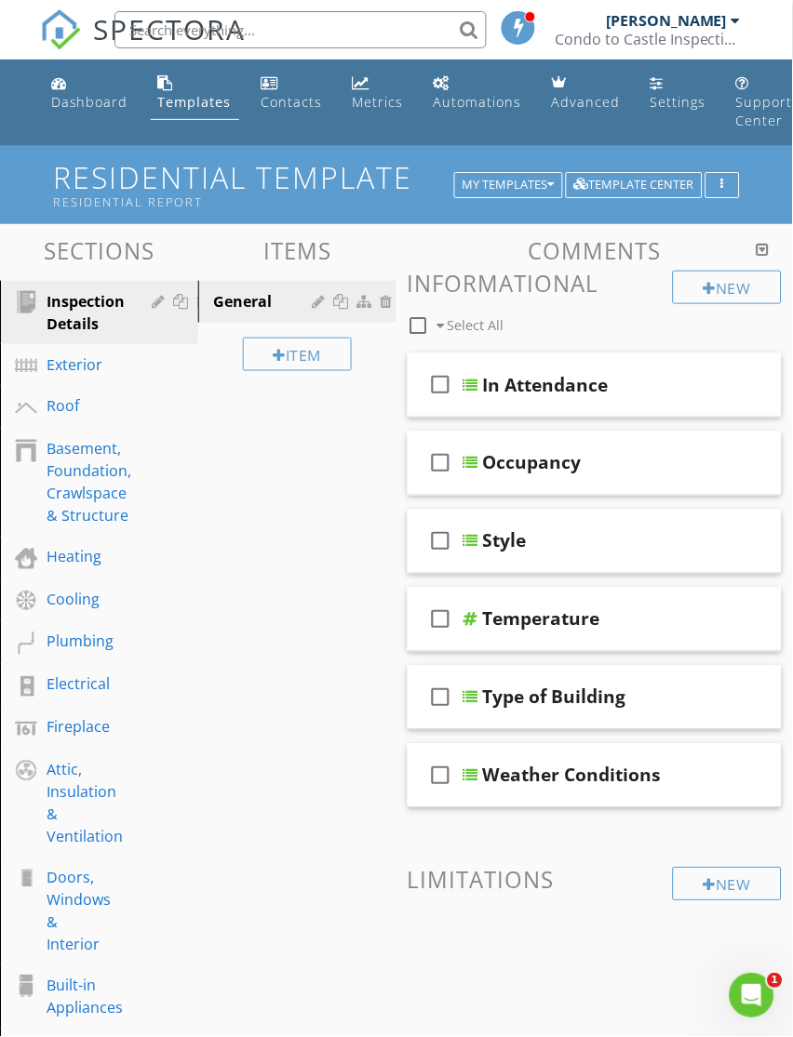
click at [554, 184] on icon "button" at bounding box center [551, 185] width 7 height 13
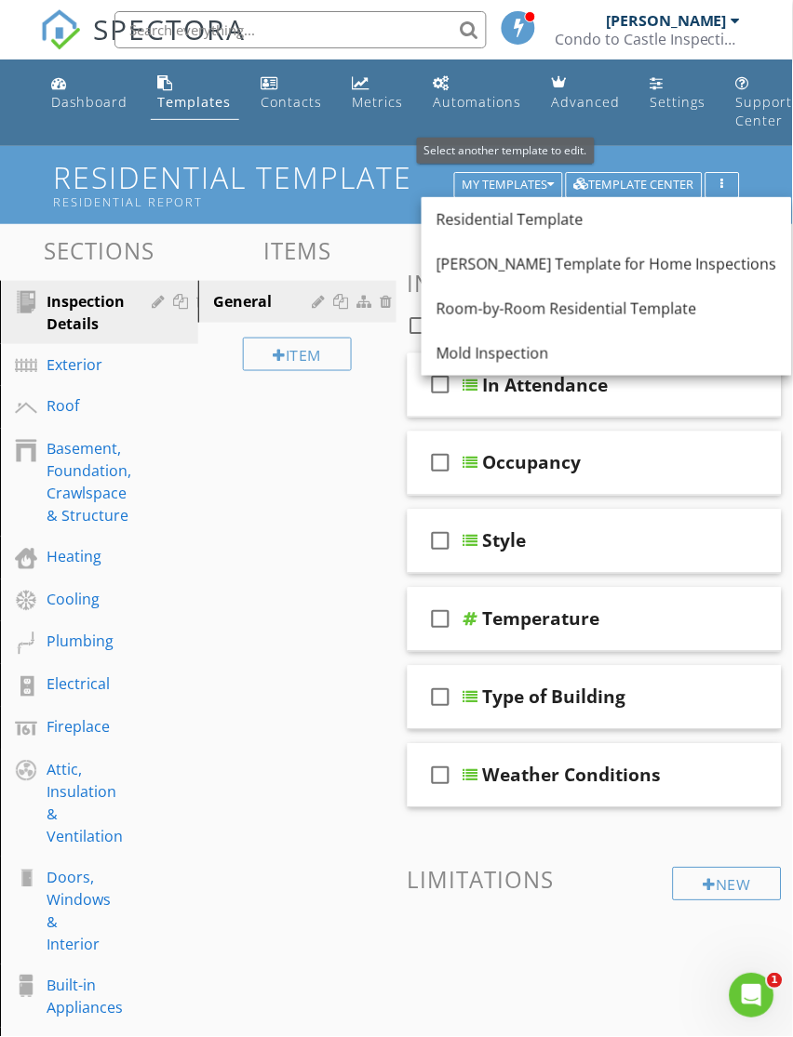
click at [548, 312] on div "Room-by-Room Residential Template" at bounding box center [606, 309] width 340 height 22
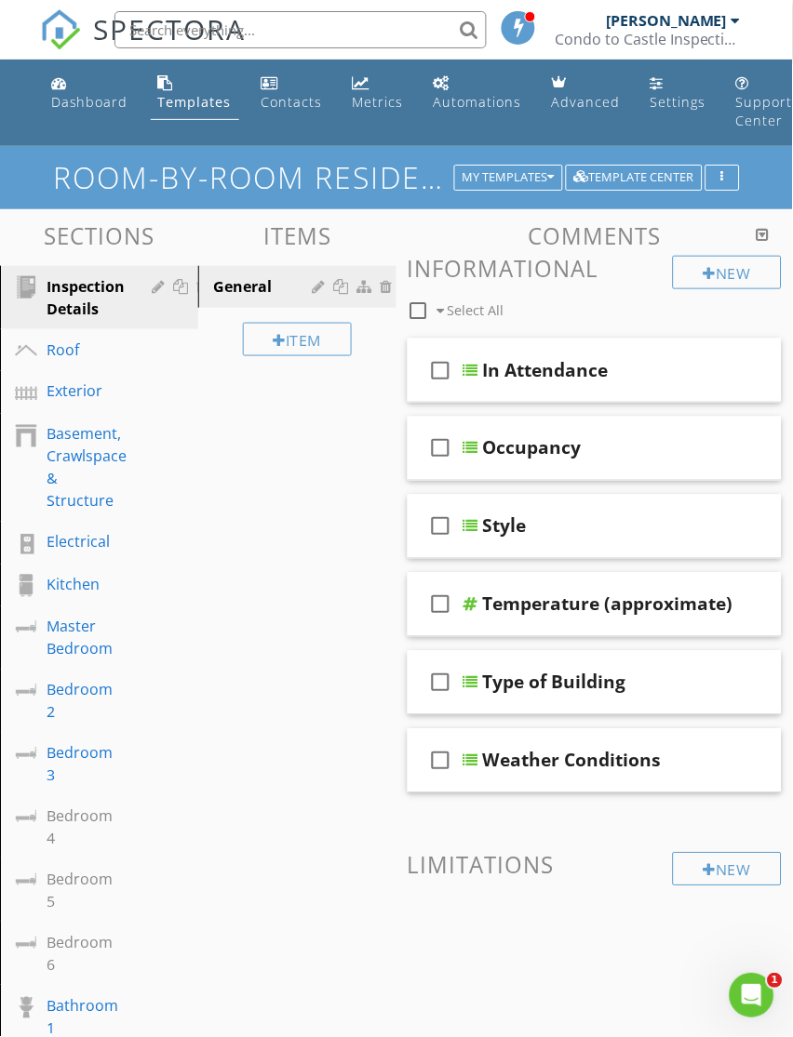
click at [92, 100] on div "Dashboard" at bounding box center [89, 102] width 77 height 18
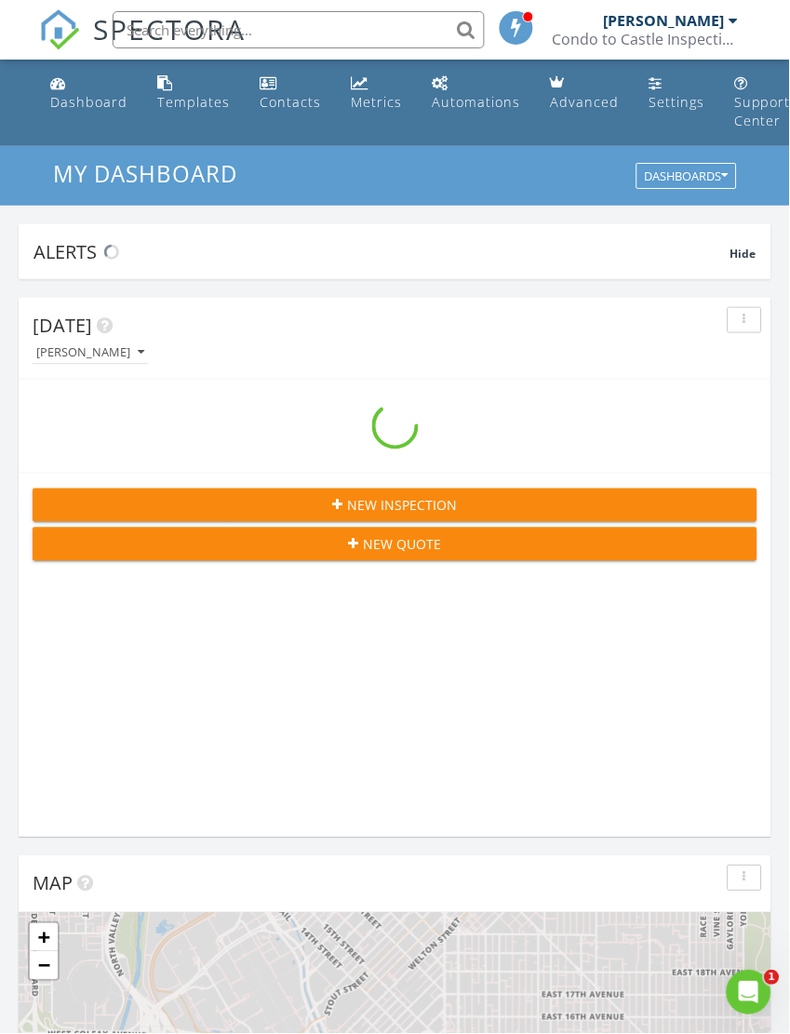
scroll to position [3183, 791]
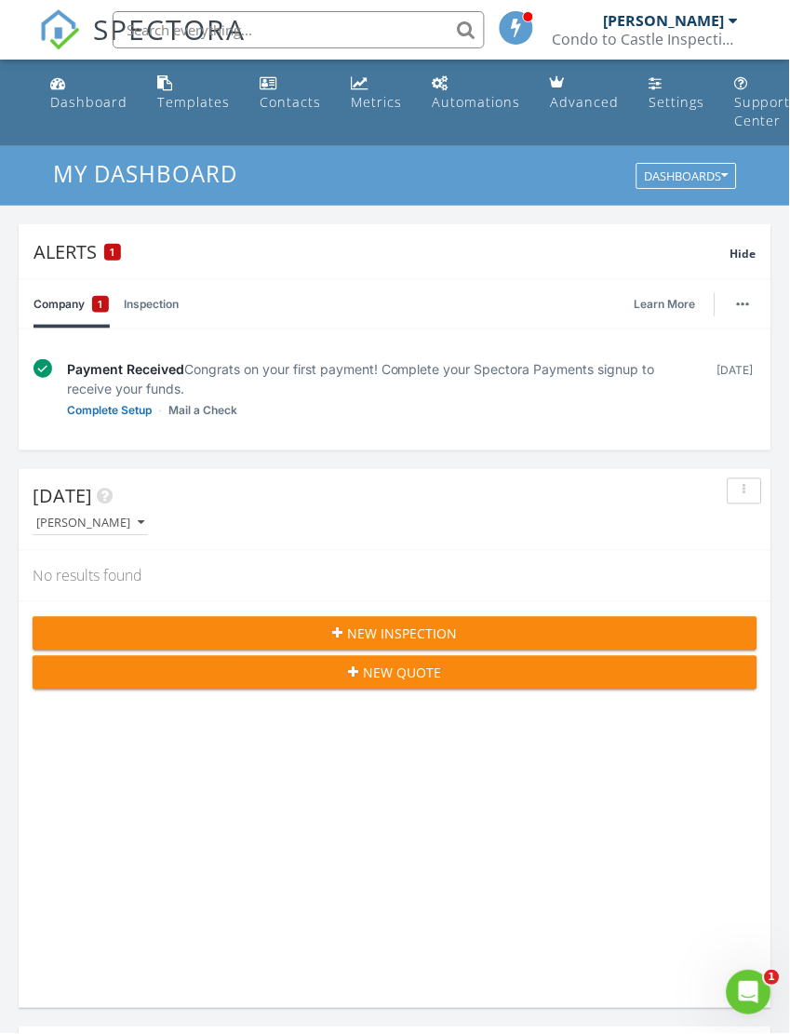
click at [183, 87] on link "Templates" at bounding box center [193, 93] width 87 height 53
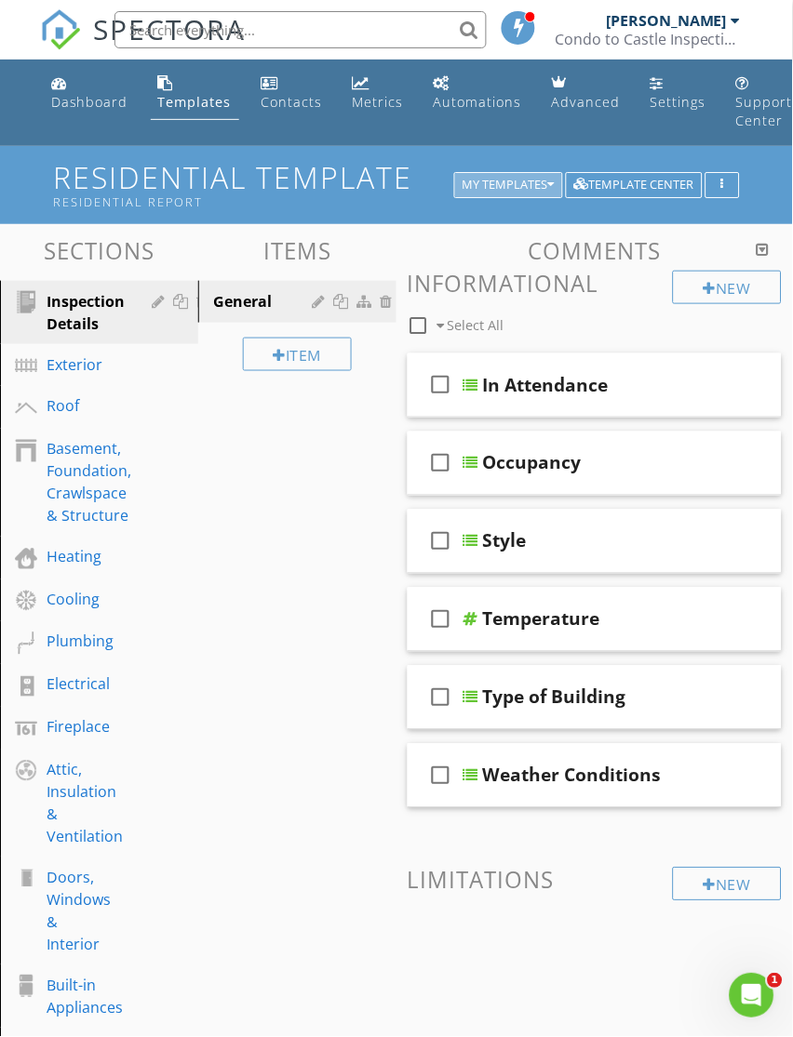
click at [551, 181] on icon "button" at bounding box center [551, 185] width 7 height 13
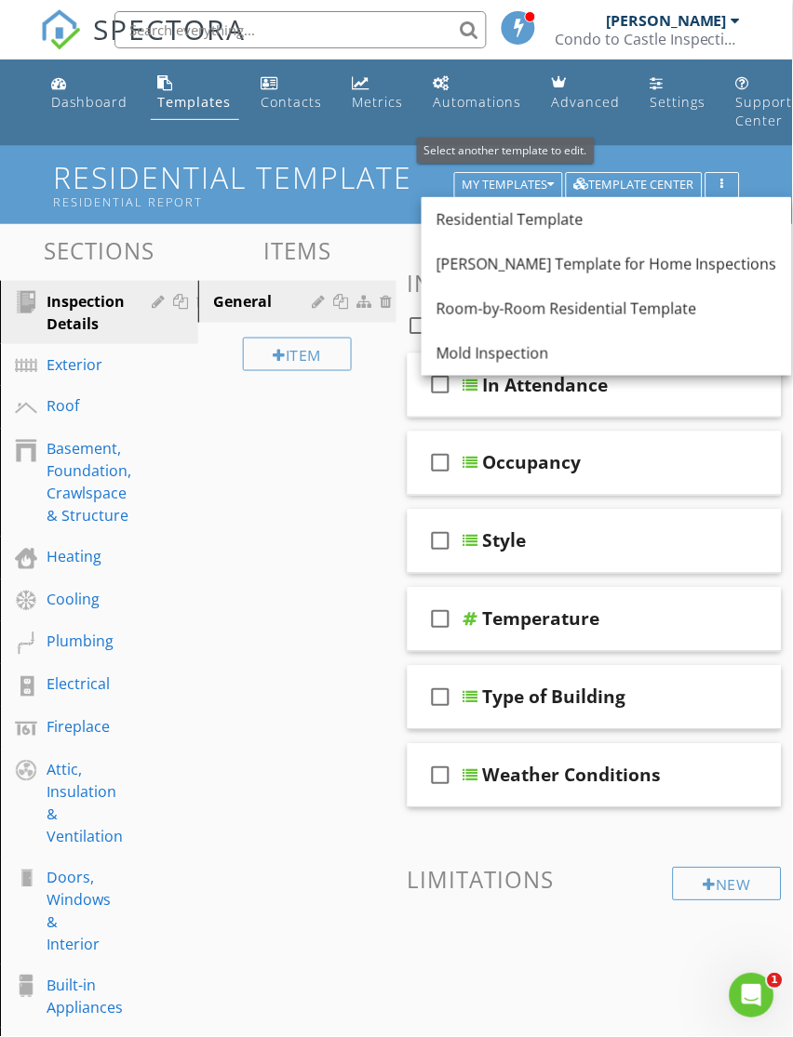
click at [673, 319] on div "Room-by-Room Residential Template" at bounding box center [606, 309] width 340 height 22
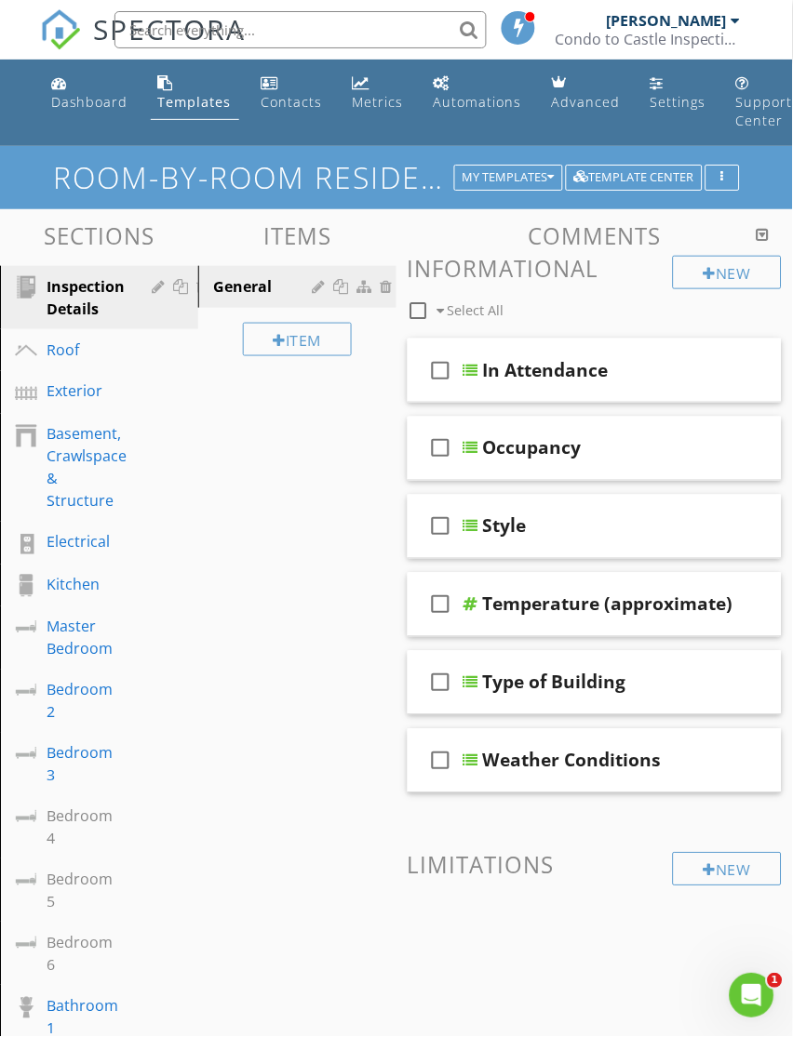
click at [745, 986] on icon "Open Intercom Messenger" at bounding box center [751, 995] width 31 height 31
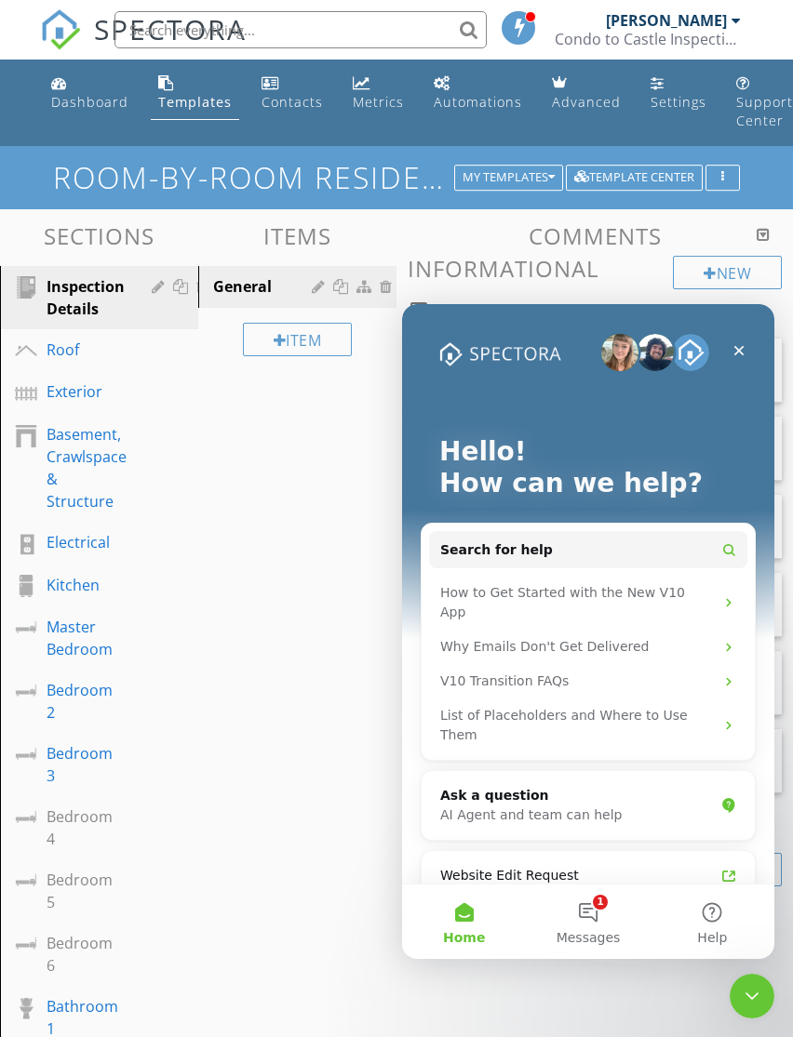
click at [644, 554] on button "Search for help" at bounding box center [588, 549] width 318 height 37
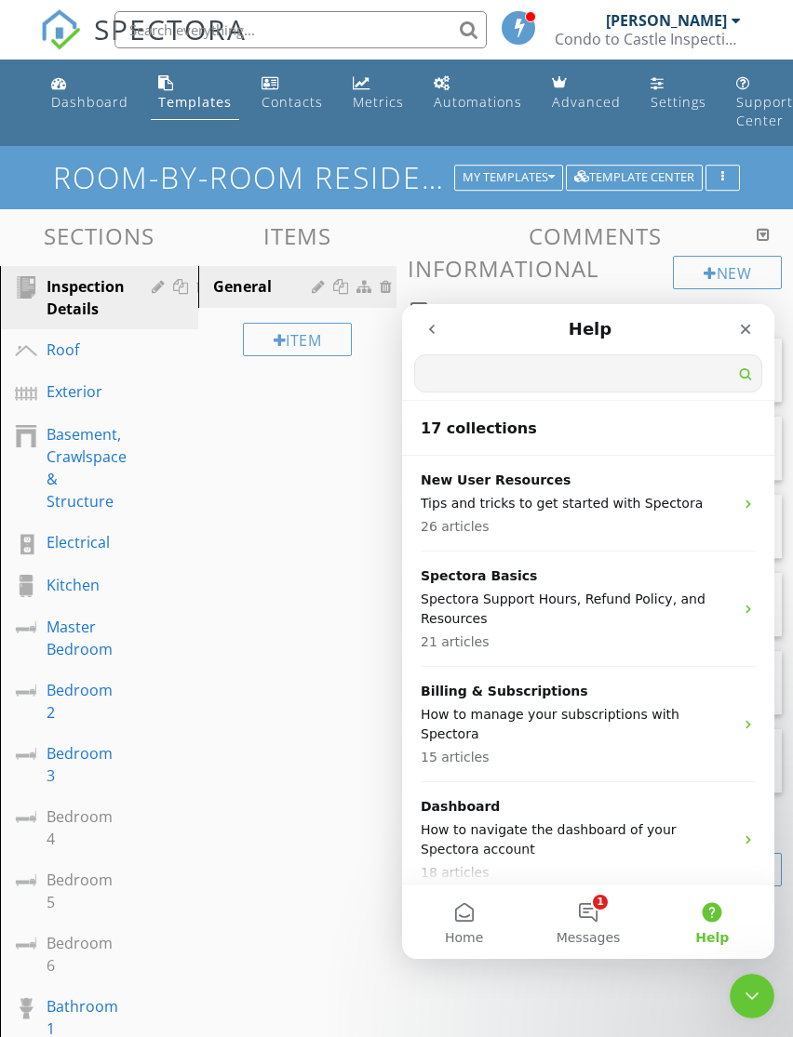
click at [756, 610] on div "Spectora Basics Spectora Support Hours, Refund Policy, and Resources 21 articles" at bounding box center [588, 609] width 372 height 115
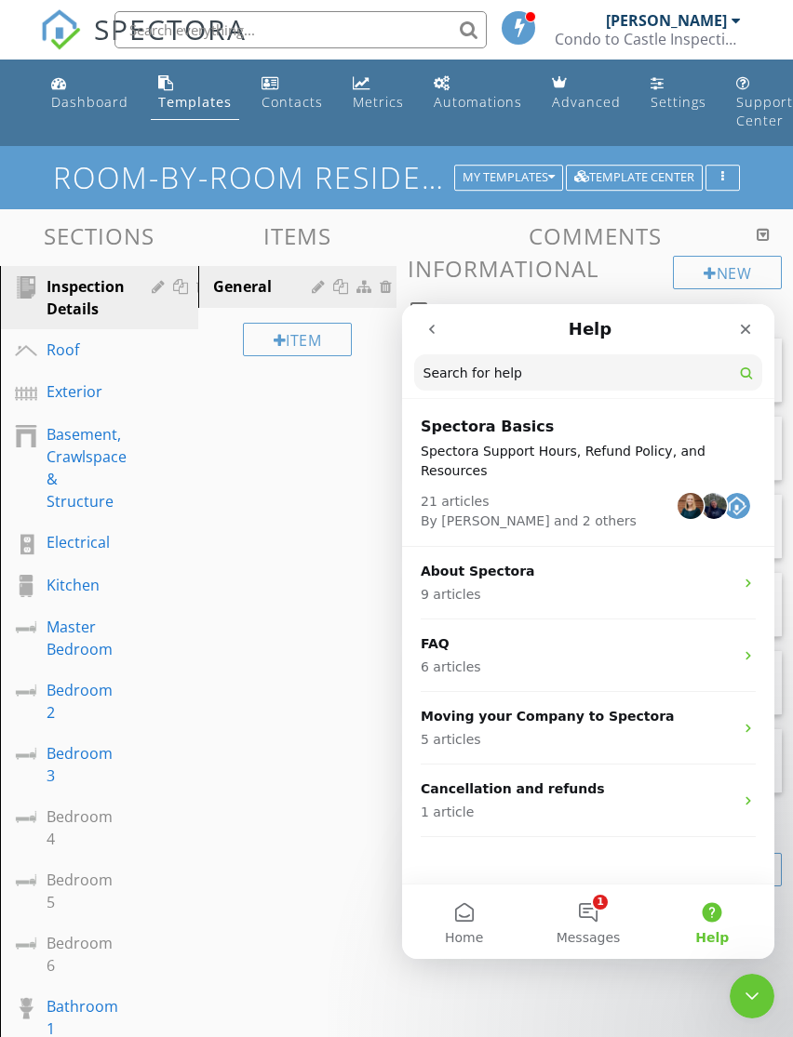
click at [754, 721] on icon "Intercom messenger" at bounding box center [748, 728] width 15 height 15
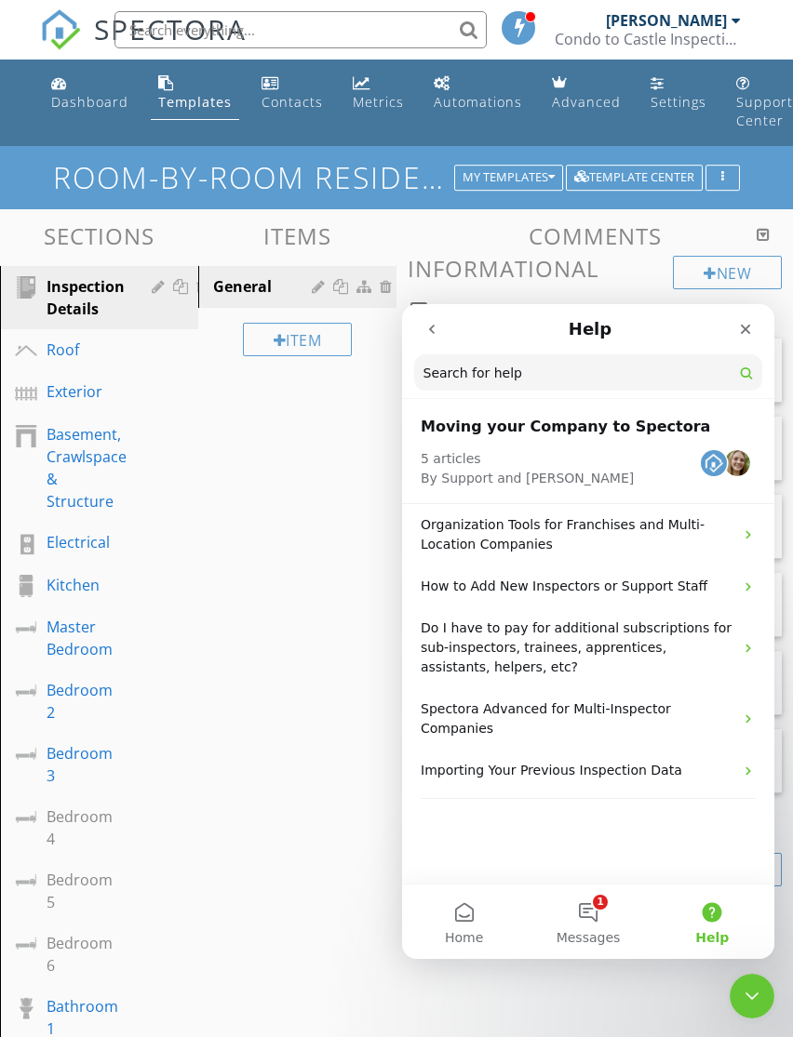
click at [754, 327] on div "Close" at bounding box center [744, 329] width 33 height 33
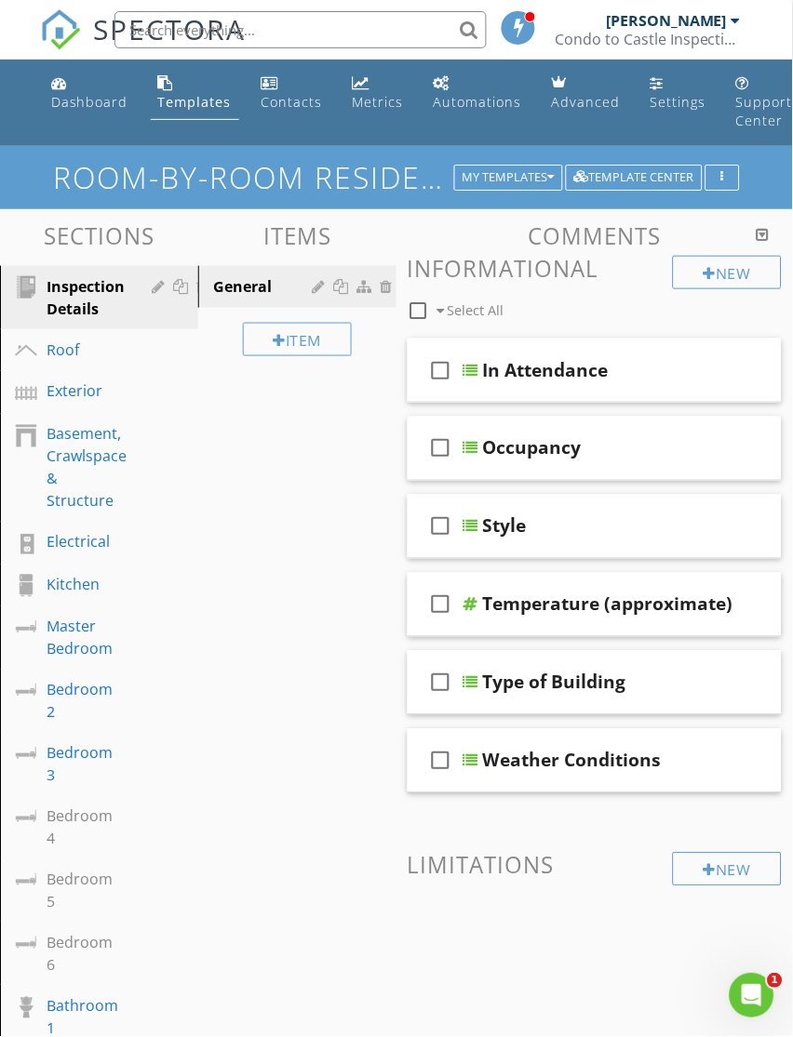
click at [733, 281] on div "New" at bounding box center [727, 272] width 109 height 33
click at [754, 94] on div "Support Center" at bounding box center [764, 111] width 57 height 36
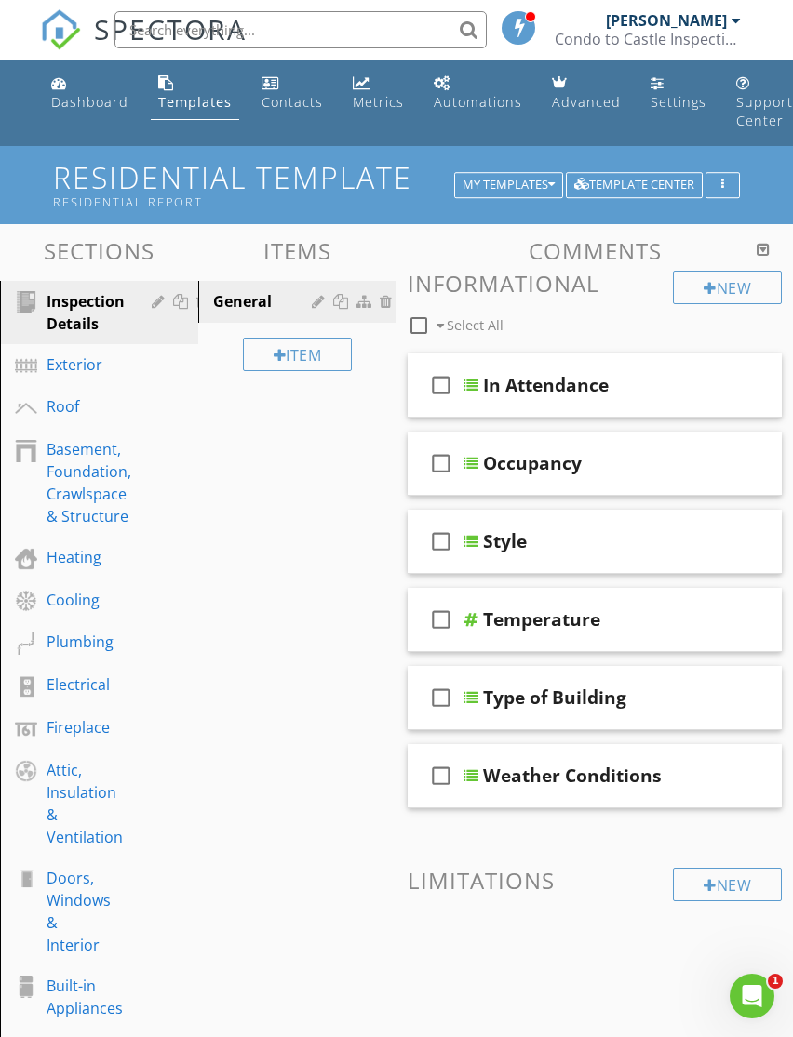
click at [287, 98] on div "Contacts" at bounding box center [291, 102] width 61 height 18
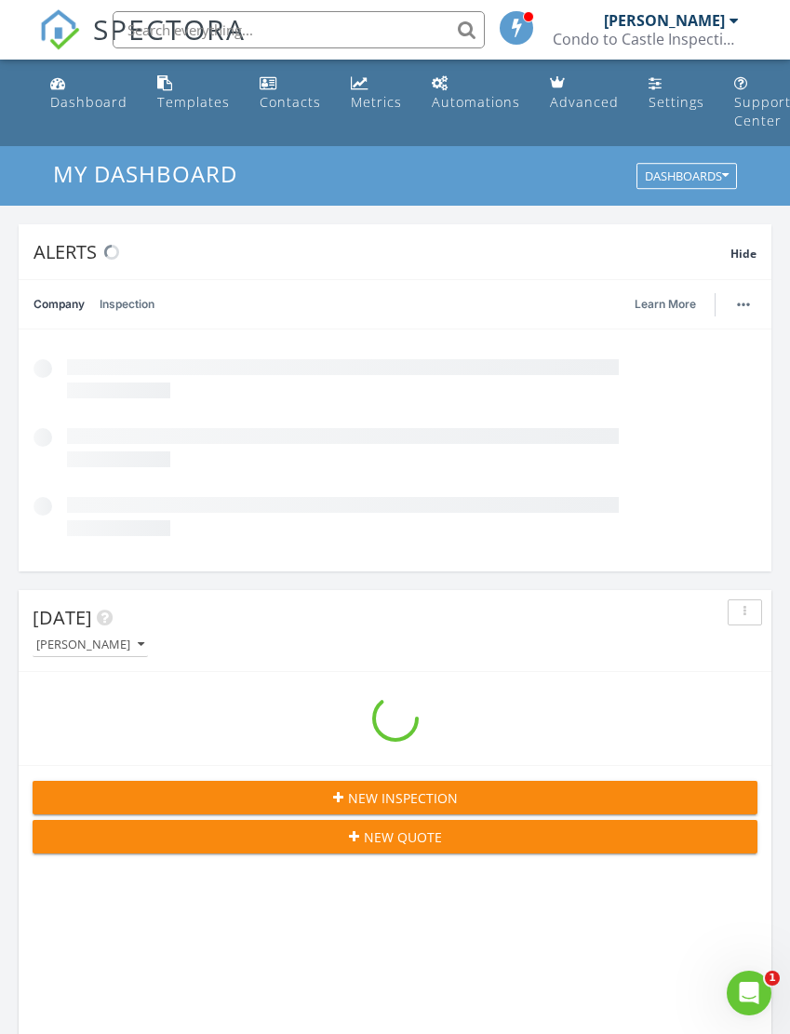
scroll to position [3183, 791]
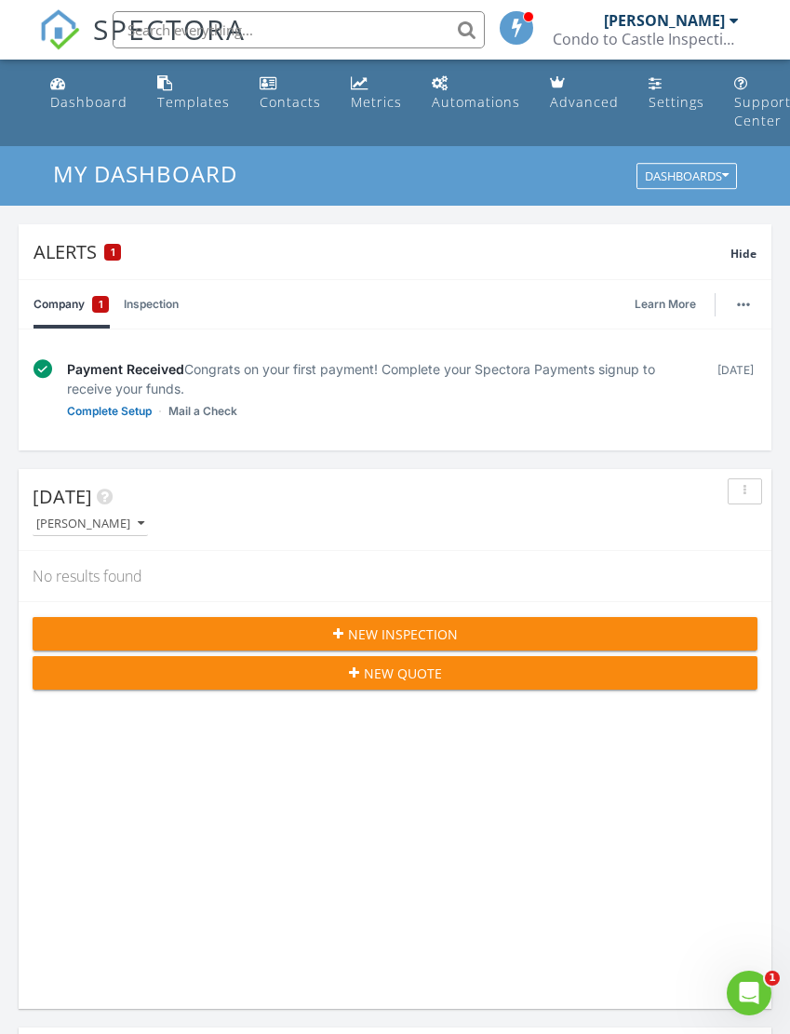
click at [733, 182] on button "Dashboards" at bounding box center [686, 177] width 100 height 26
click at [524, 17] on div at bounding box center [528, 16] width 11 height 11
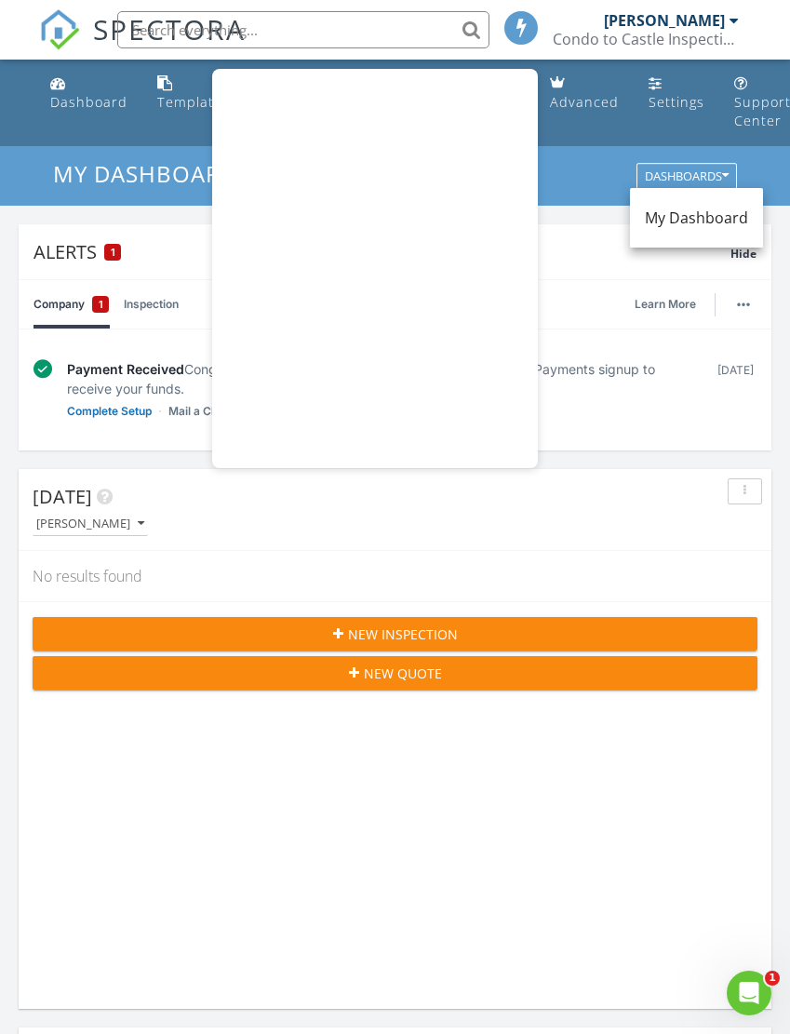
click at [643, 854] on div "[DATE] [PERSON_NAME] No results found New Inspection New Quote" at bounding box center [395, 739] width 753 height 540
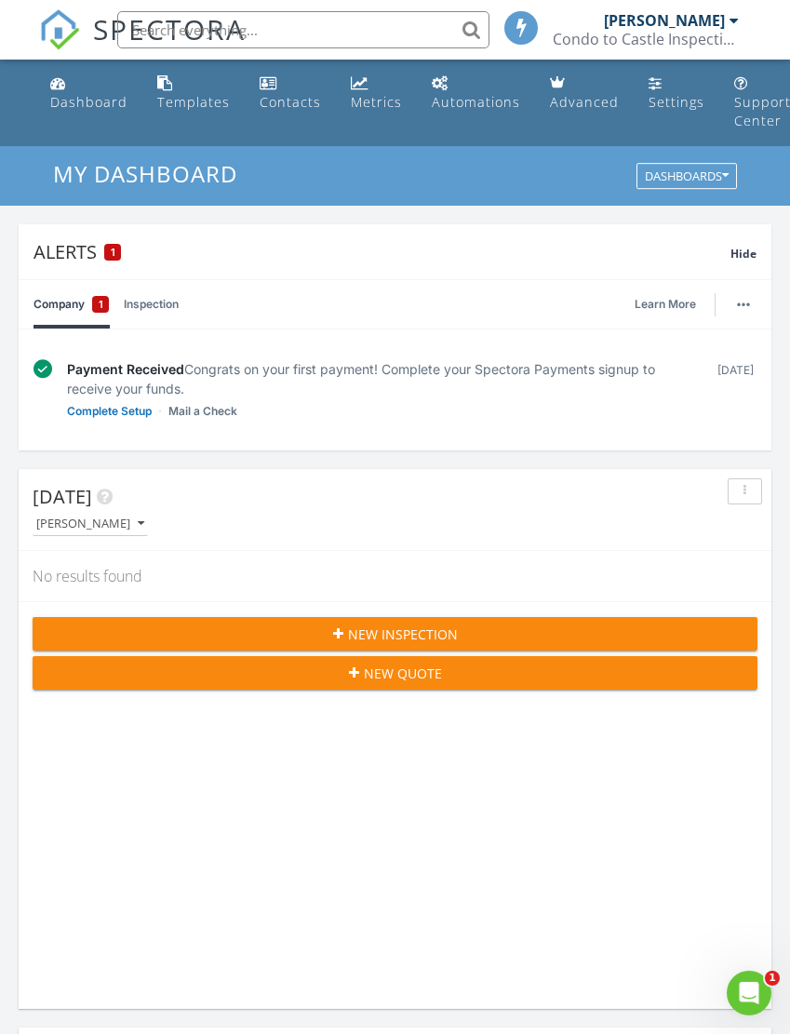
click at [661, 30] on div "Condo to Castle Inspections LLC" at bounding box center [646, 39] width 186 height 19
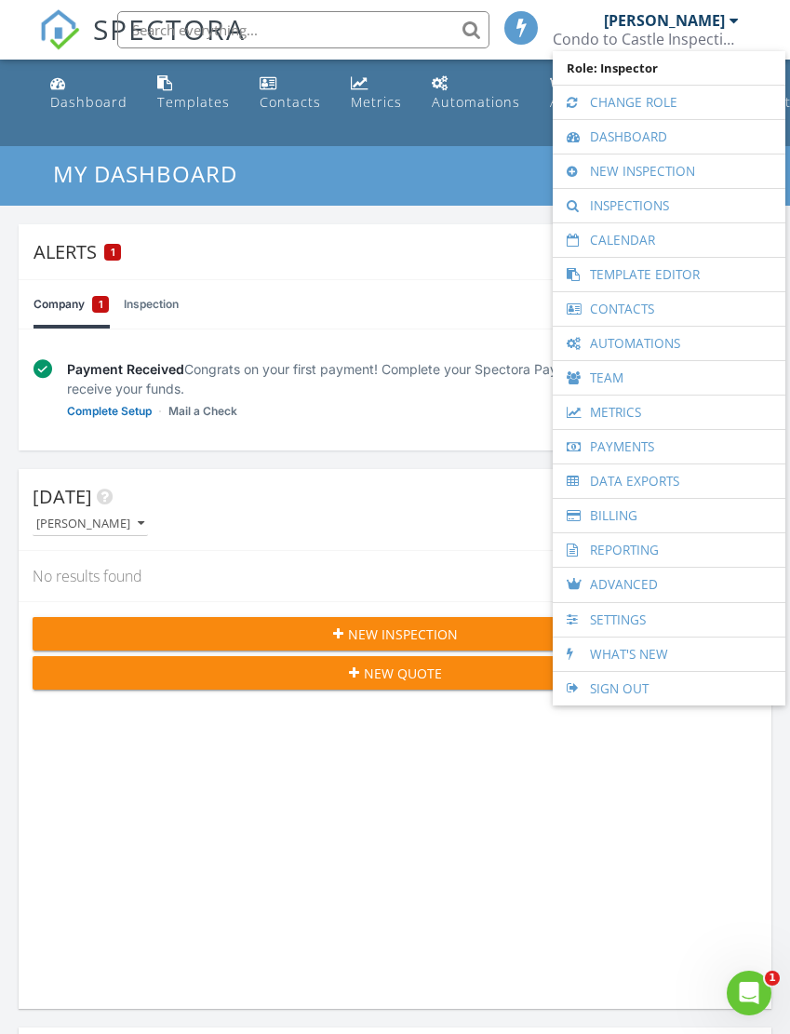
click at [695, 205] on link "Inspections" at bounding box center [669, 205] width 214 height 33
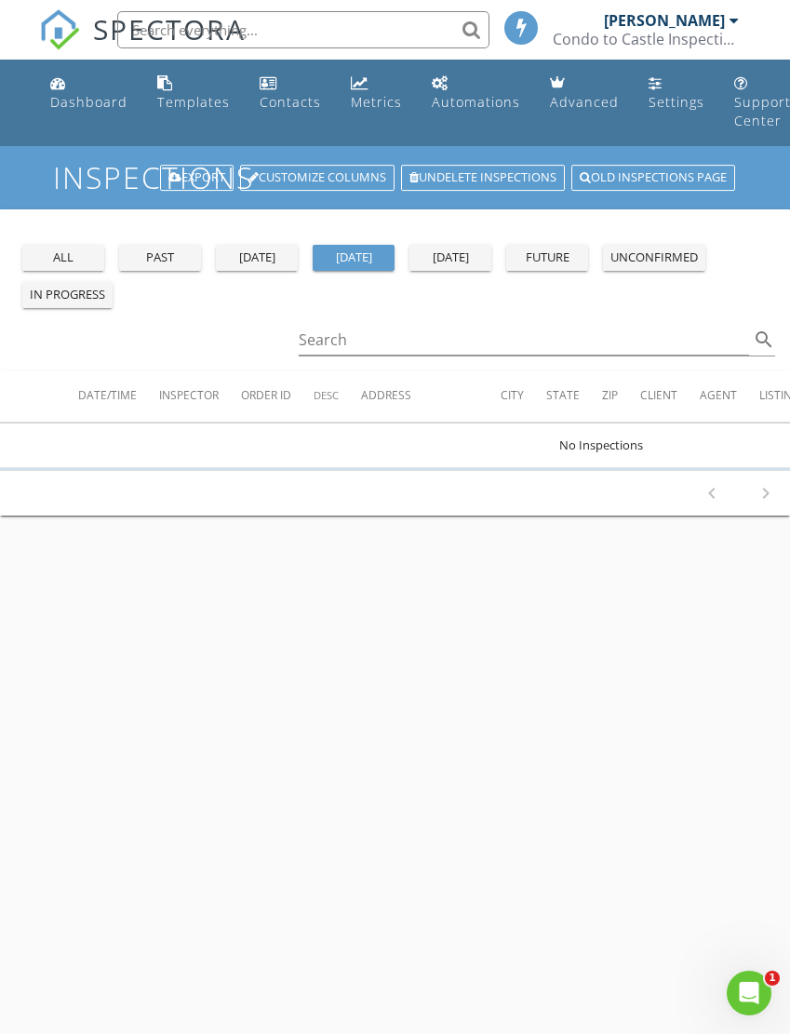
click at [456, 256] on div "[DATE]" at bounding box center [450, 257] width 67 height 19
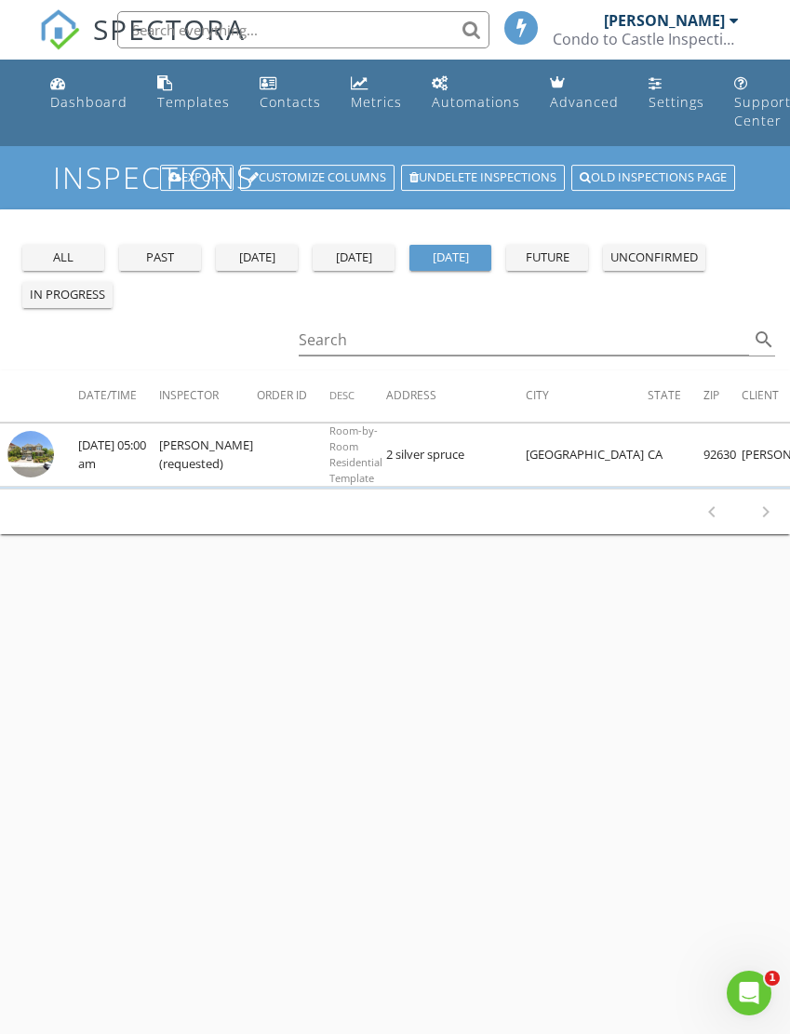
click at [344, 460] on span "Room-by-Room Residential Template" at bounding box center [355, 453] width 53 height 60
click at [464, 458] on td "2 silver spruce" at bounding box center [456, 454] width 140 height 63
click at [462, 460] on td "2 silver spruce" at bounding box center [456, 454] width 140 height 63
click at [134, 444] on td "08/28/2025 05:00 am" at bounding box center [118, 454] width 81 height 63
click at [37, 461] on img at bounding box center [30, 454] width 47 height 47
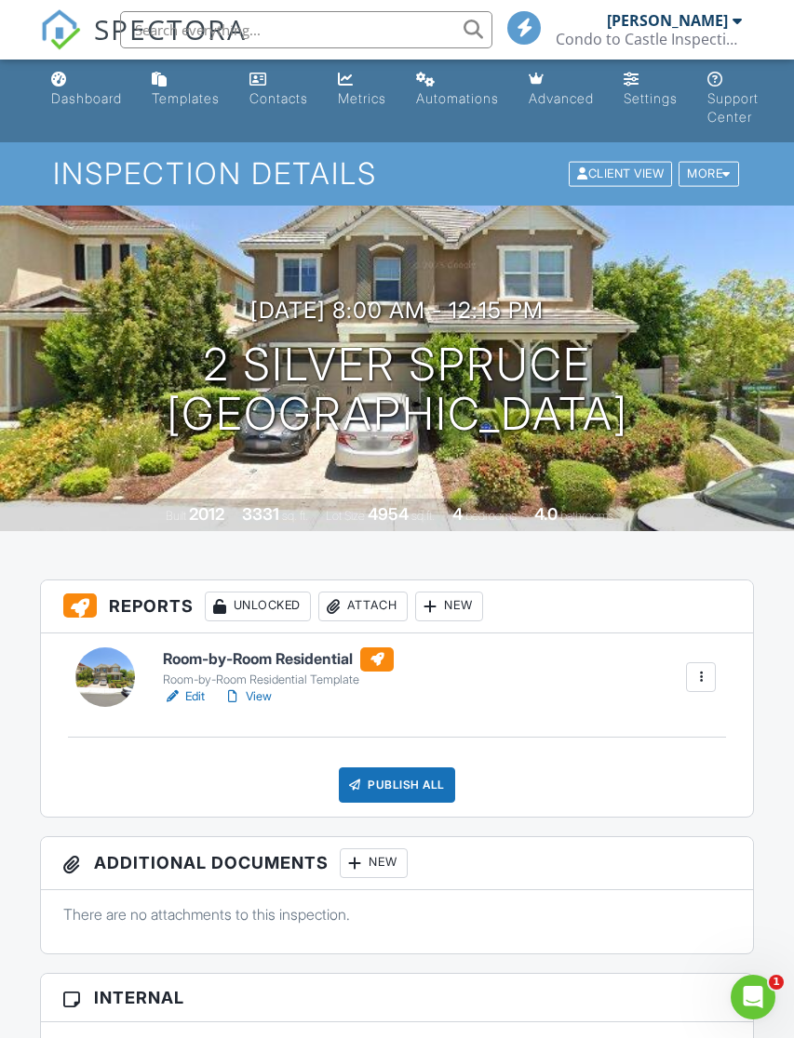
click at [313, 666] on h6 "Room-by-Room Residential" at bounding box center [278, 659] width 231 height 24
click at [300, 674] on div "Room-by-Room Residential Template" at bounding box center [278, 680] width 231 height 15
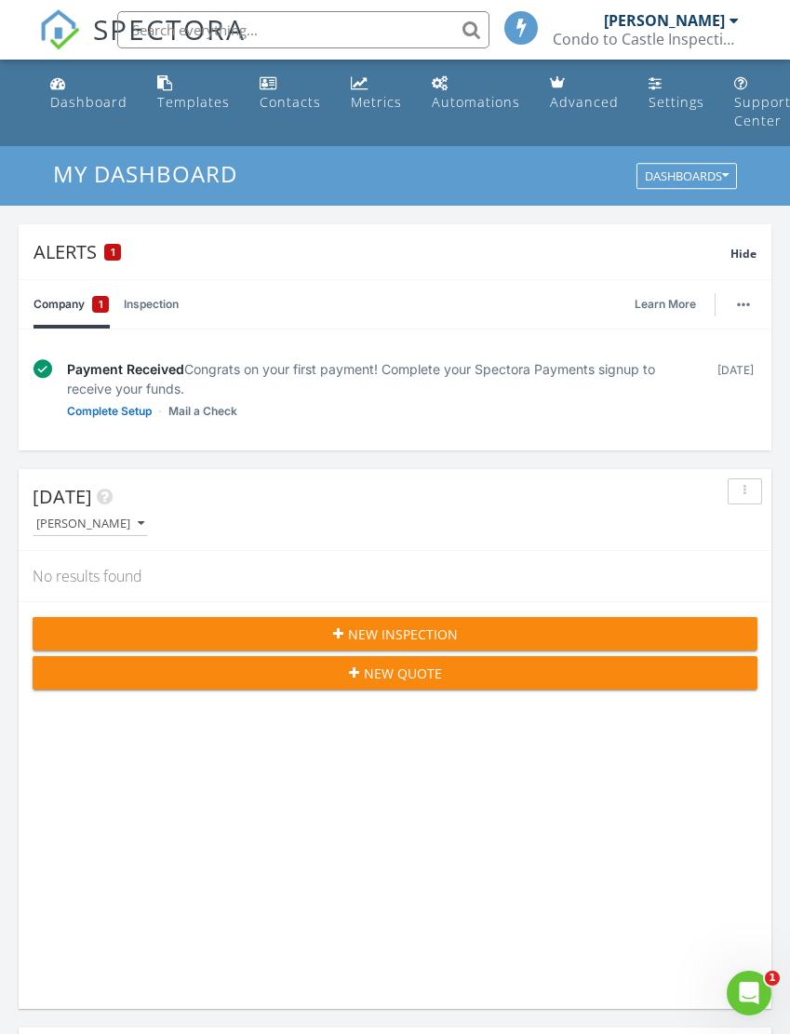
click at [133, 509] on div "[DATE]" at bounding box center [381, 497] width 697 height 28
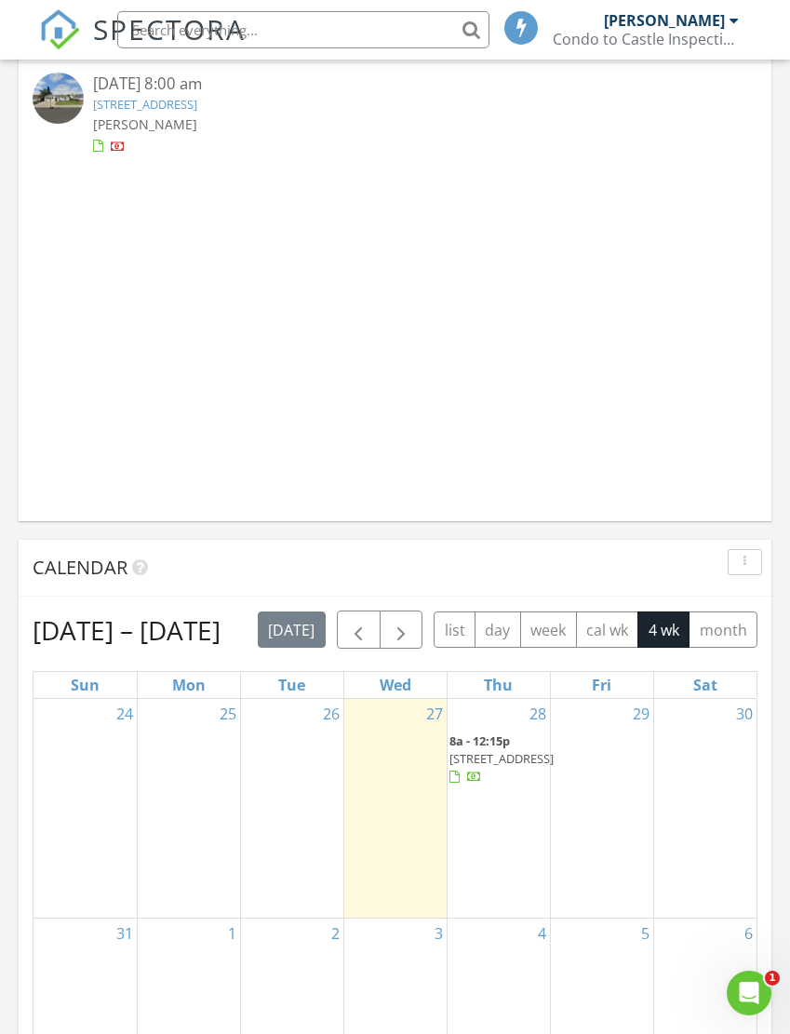
scroll to position [1602, 0]
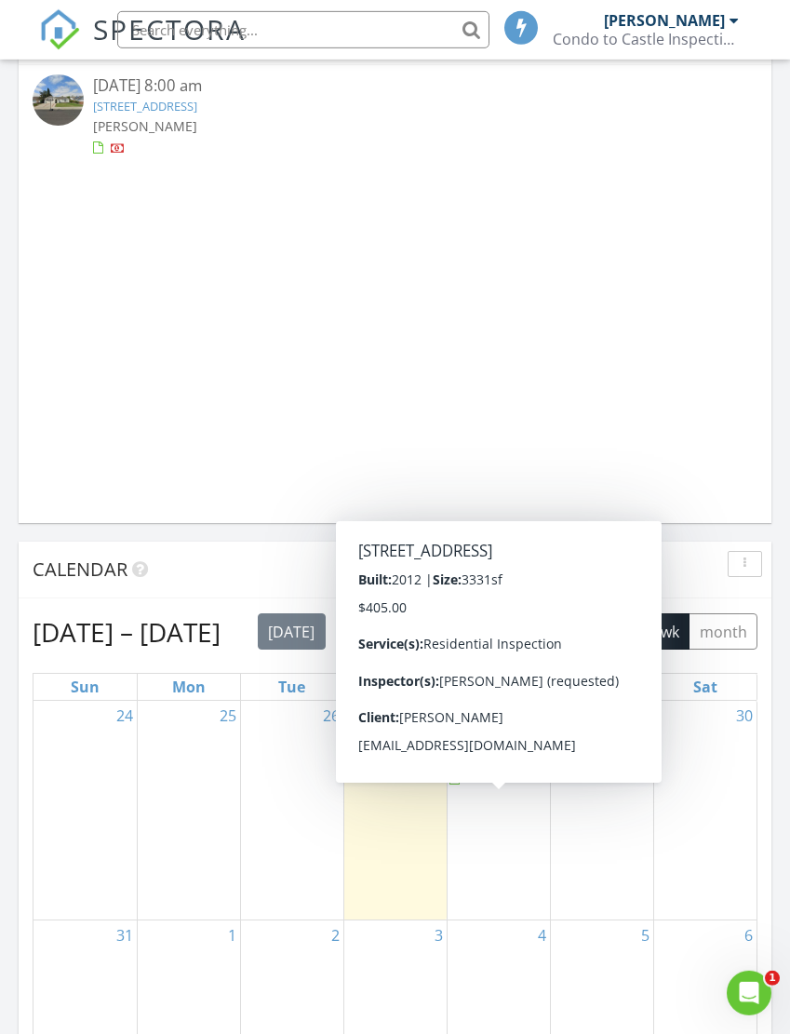
click at [503, 768] on span "[STREET_ADDRESS]" at bounding box center [501, 760] width 104 height 17
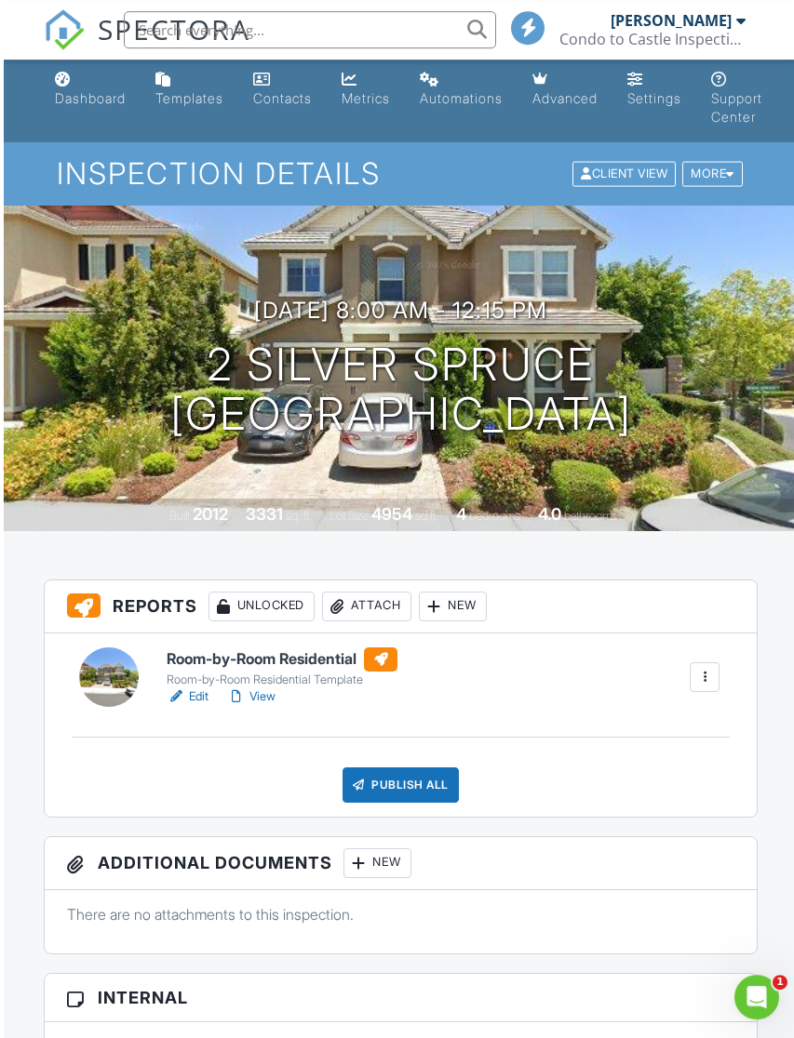
scroll to position [4, 1]
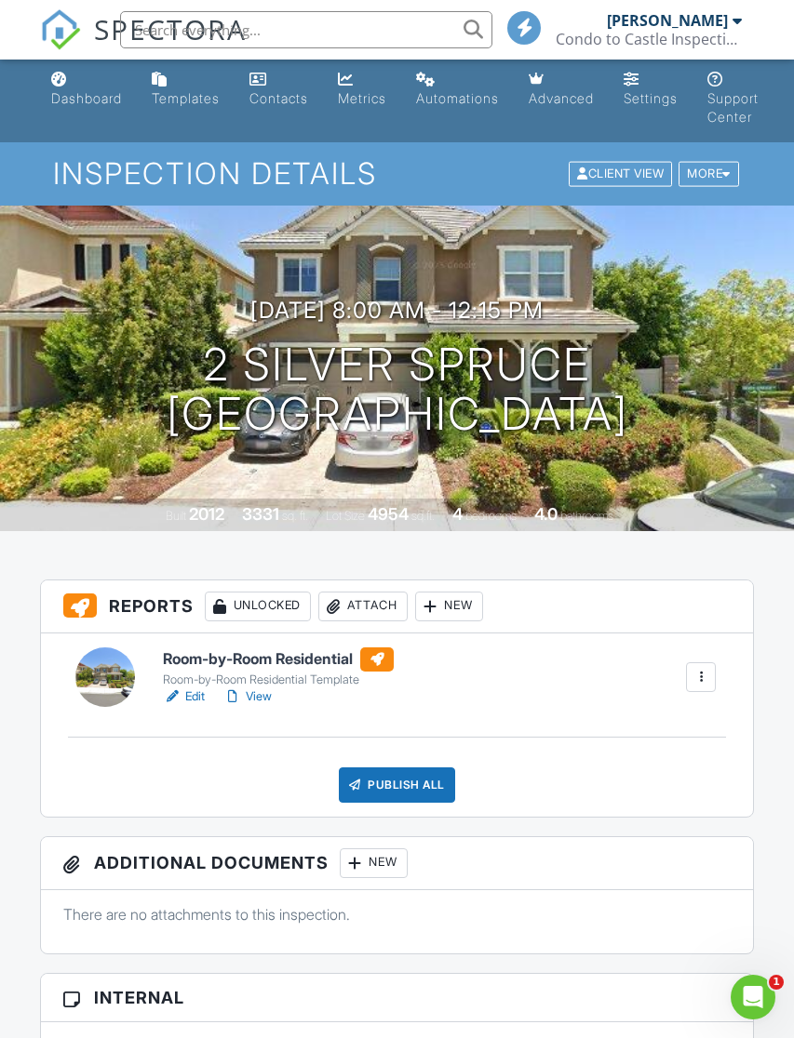
click at [725, 172] on div at bounding box center [726, 174] width 8 height 12
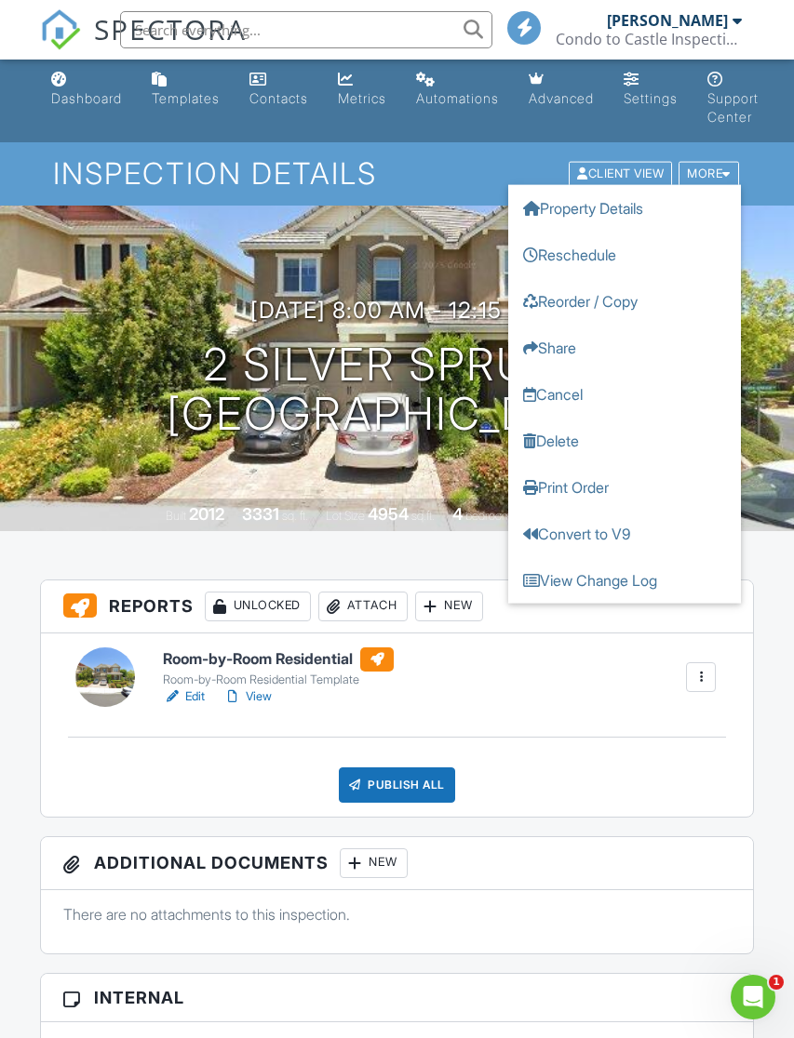
click at [780, 318] on div "08/28/2025 8:00 am - 12:15 pm 2 silver spruce Lake forest, CA 92630" at bounding box center [397, 368] width 794 height 140
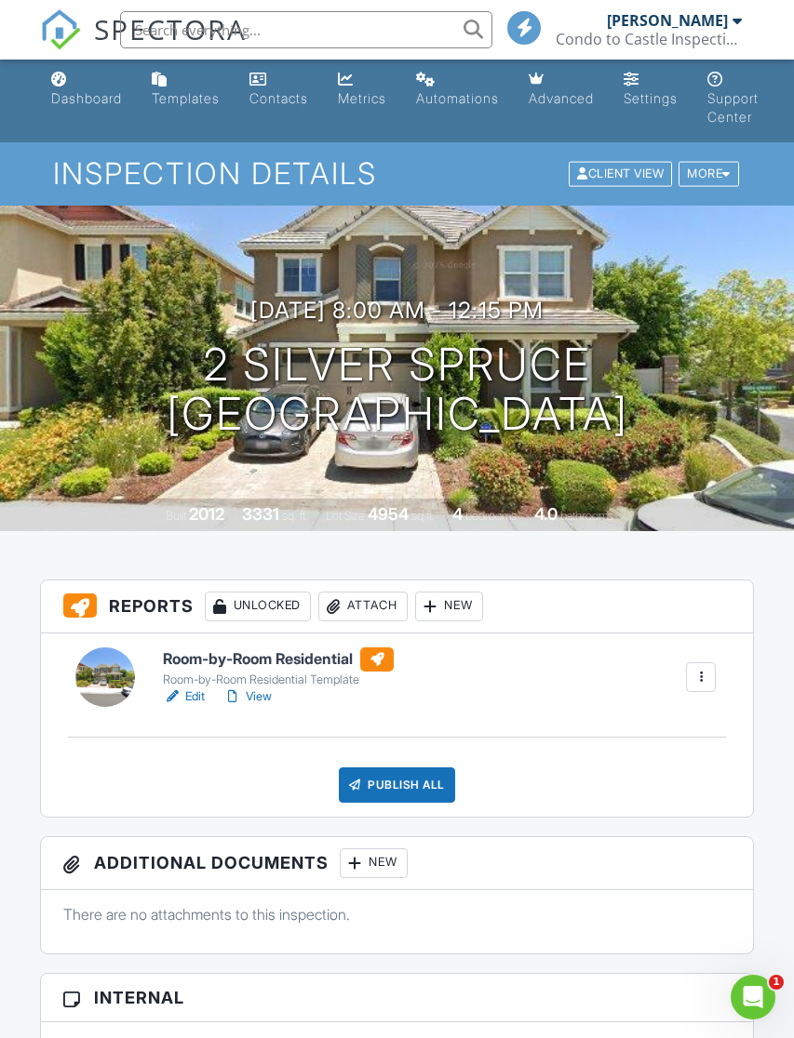
click at [94, 99] on div "Dashboard" at bounding box center [86, 98] width 71 height 16
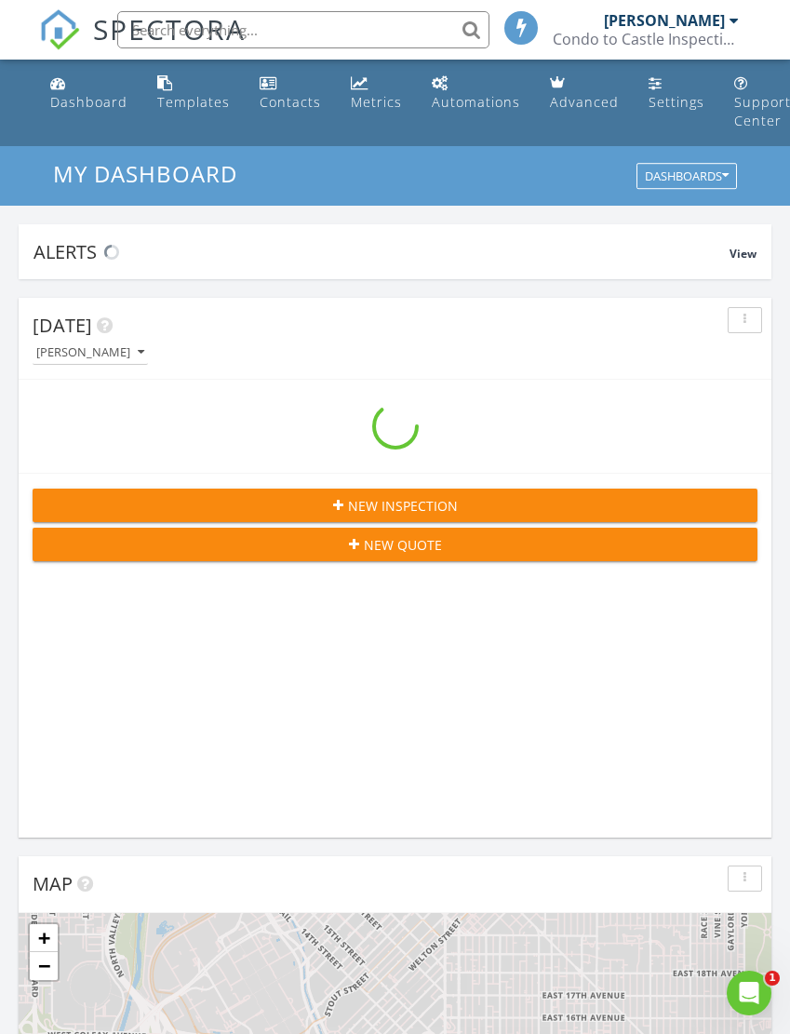
scroll to position [3183, 791]
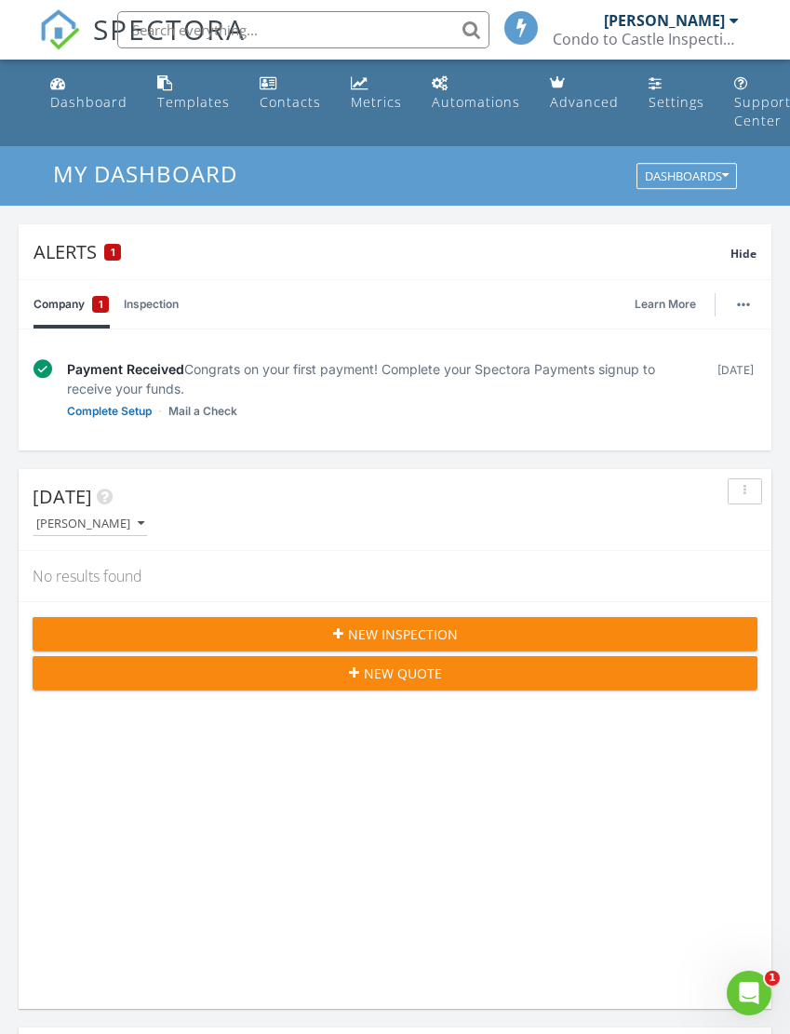
click at [746, 305] on img "button" at bounding box center [743, 304] width 13 height 4
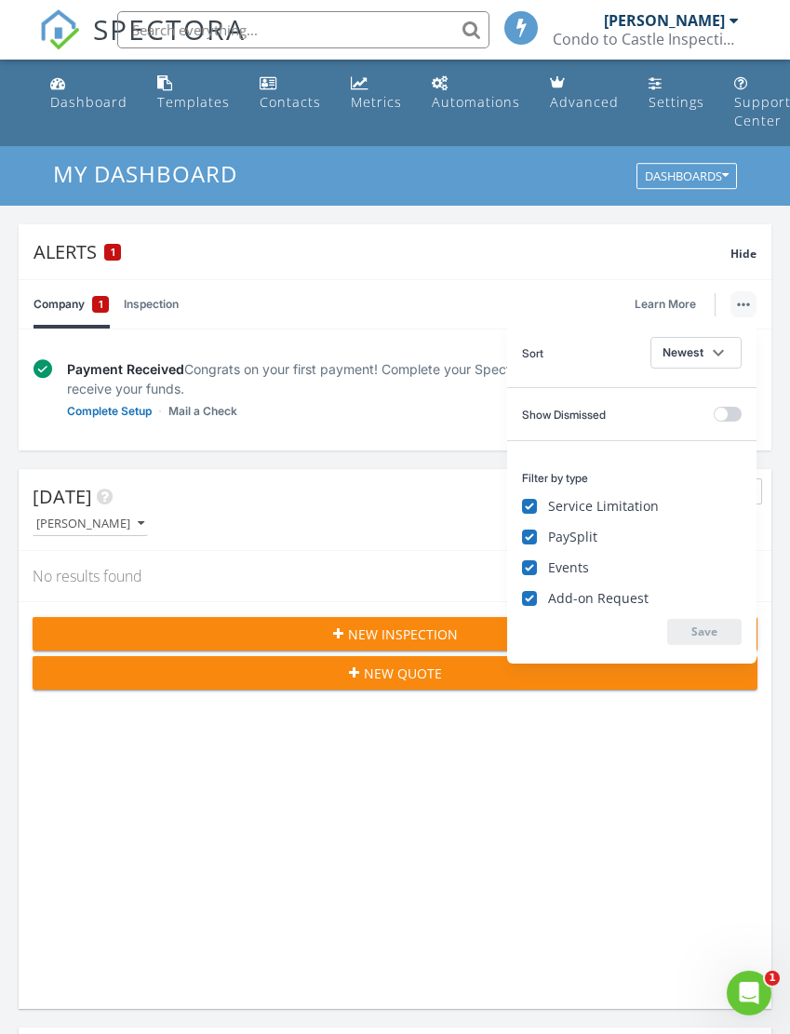
click at [494, 848] on div "Today John Synnott No results found New Inspection New Quote" at bounding box center [395, 739] width 753 height 540
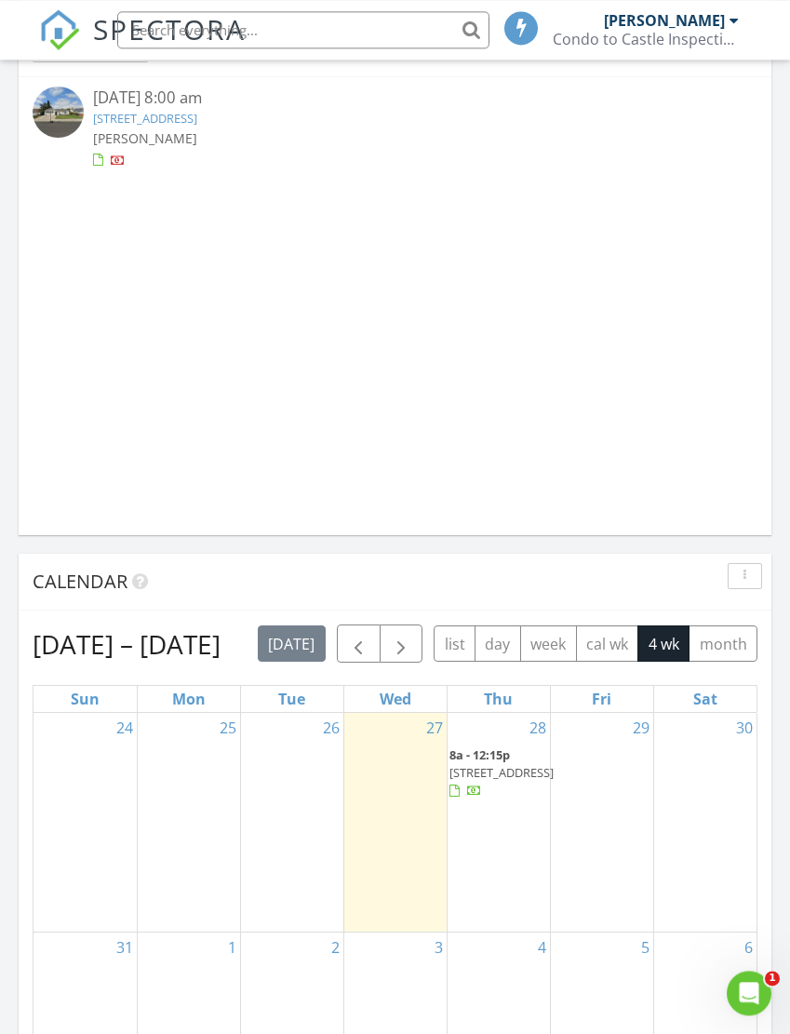
scroll to position [1601, 0]
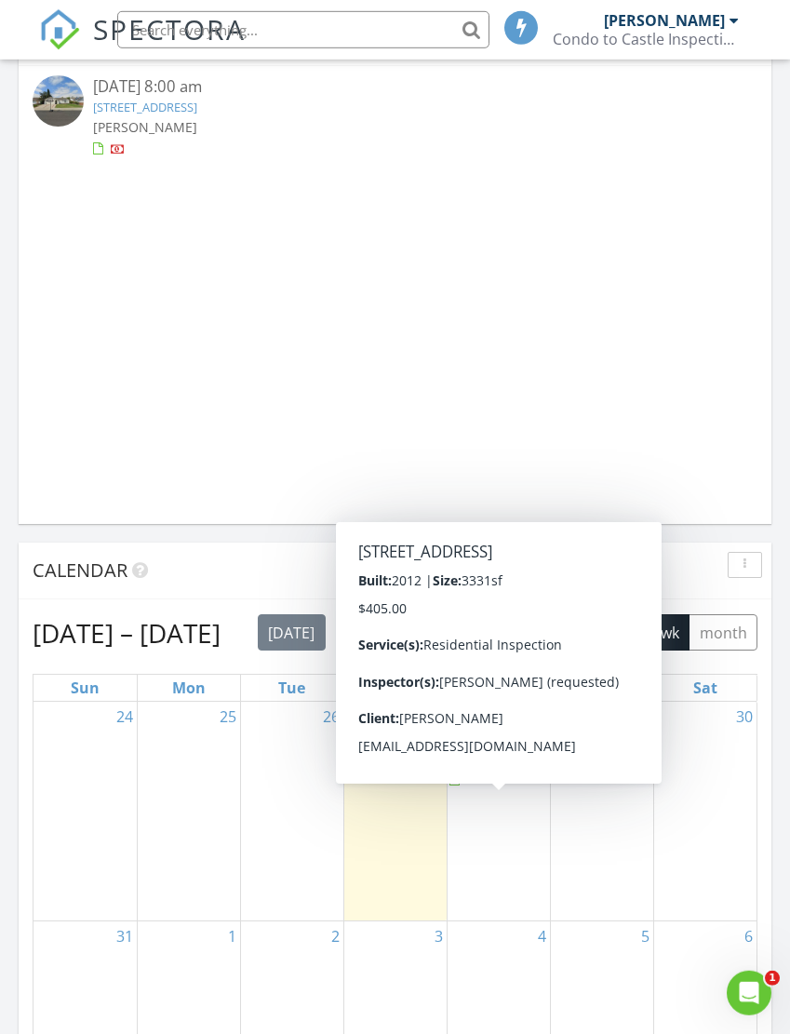
click at [482, 789] on div at bounding box center [474, 781] width 15 height 15
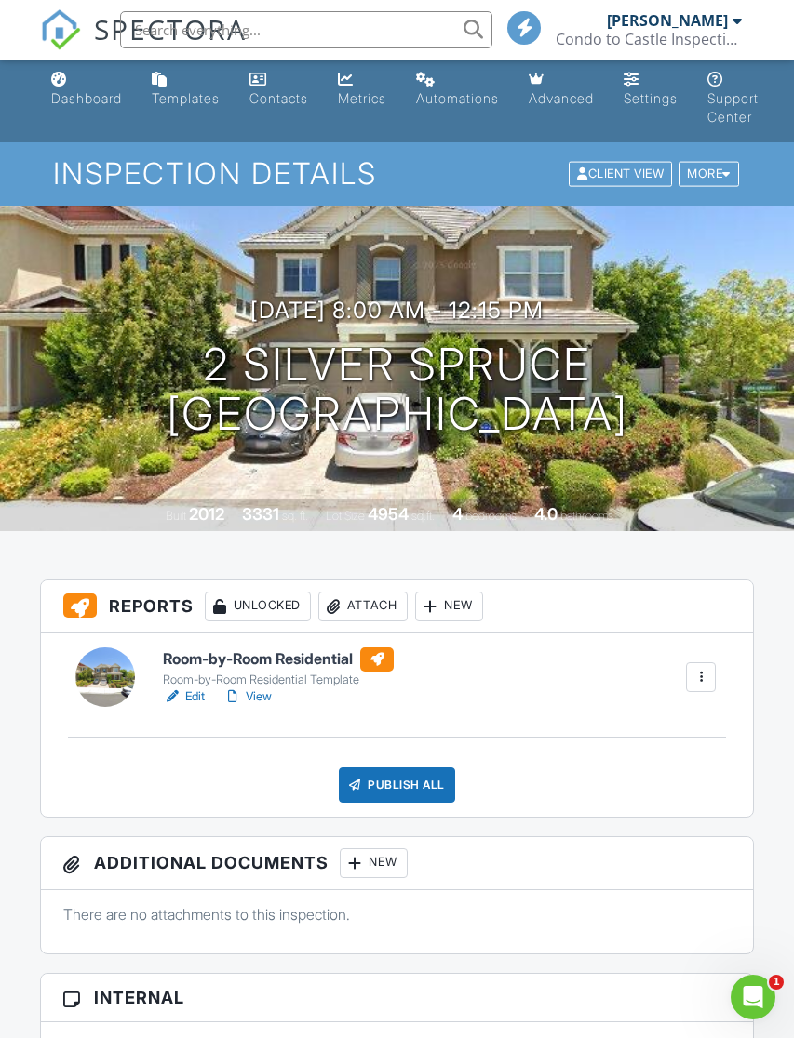
click at [711, 180] on div "More" at bounding box center [708, 174] width 60 height 25
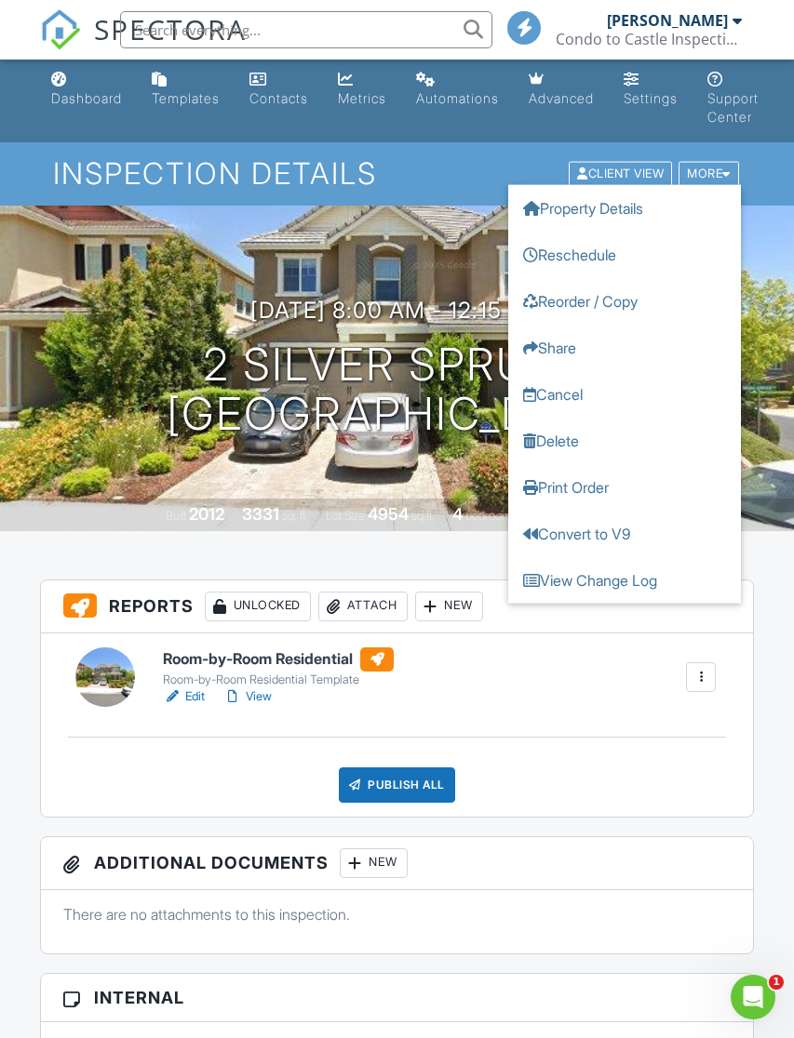
click at [386, 435] on h1 "2 silver spruce Lake forest, CA 92630" at bounding box center [397, 389] width 461 height 99
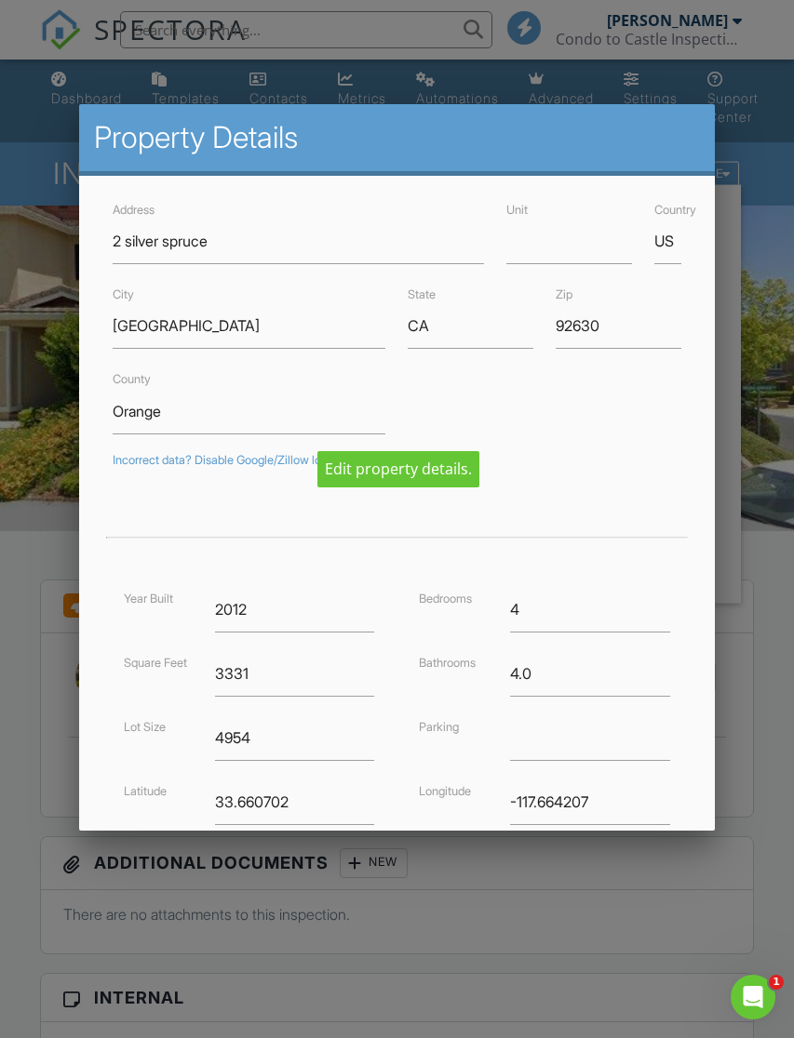
click at [760, 247] on div at bounding box center [397, 556] width 794 height 1298
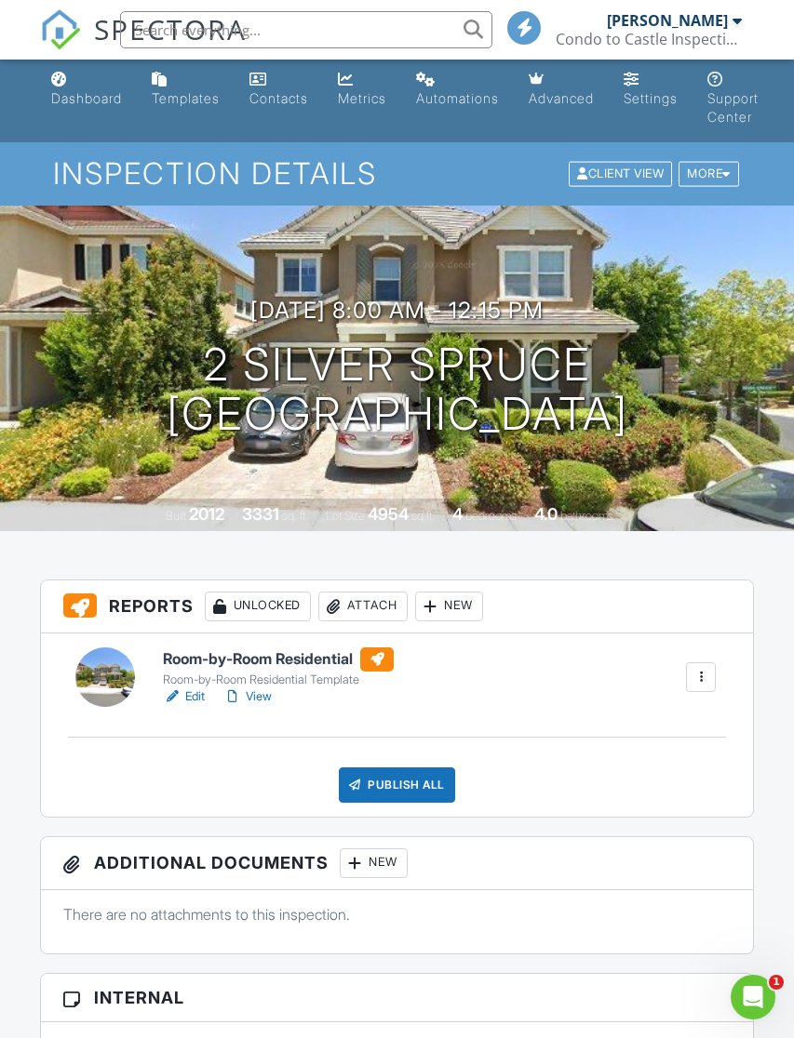
click at [709, 679] on div at bounding box center [700, 677] width 19 height 19
click at [501, 682] on div "Room-by-Room Residential Room-by-Room Residential Template Edit View Quick Publ…" at bounding box center [439, 677] width 575 height 60
click at [197, 691] on link "Edit" at bounding box center [184, 696] width 42 height 19
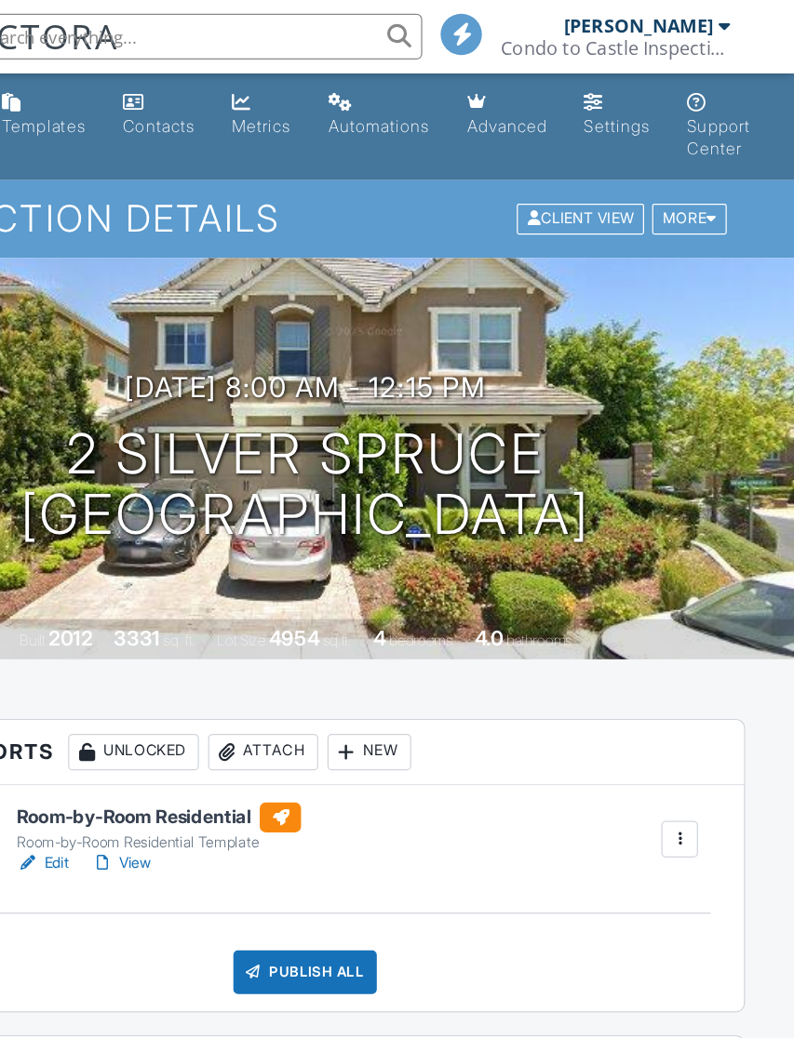
scroll to position [0, 2]
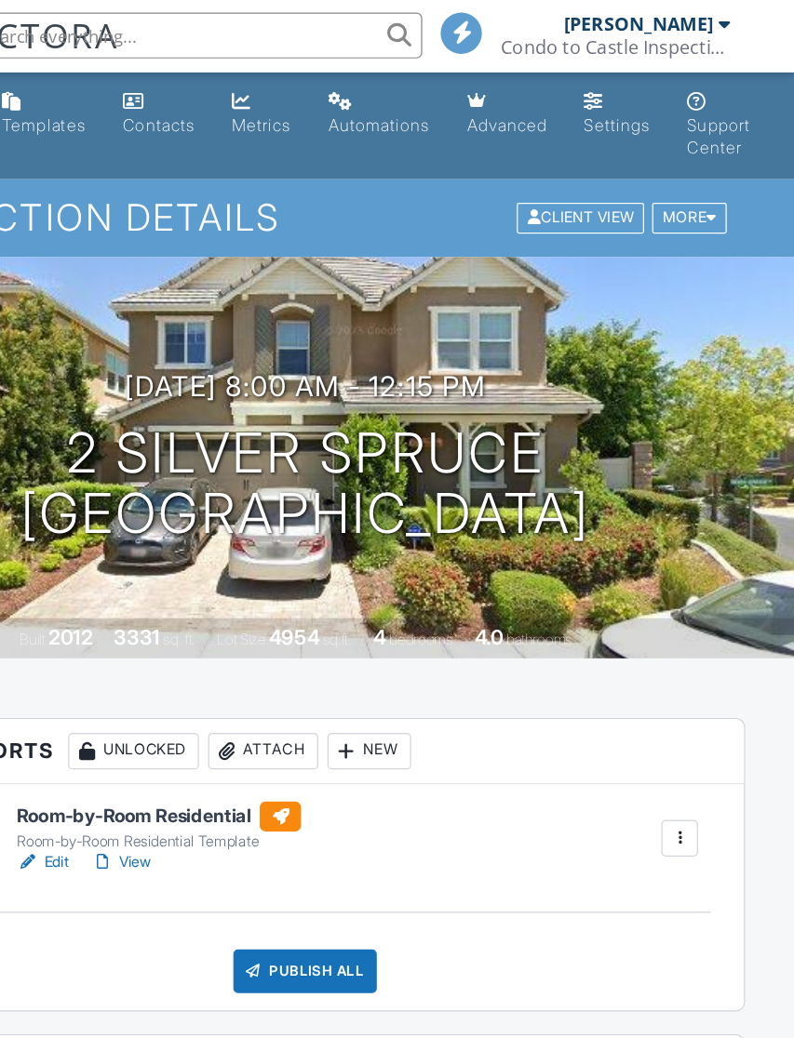
click at [0, 0] on div at bounding box center [0, 0] width 0 height 0
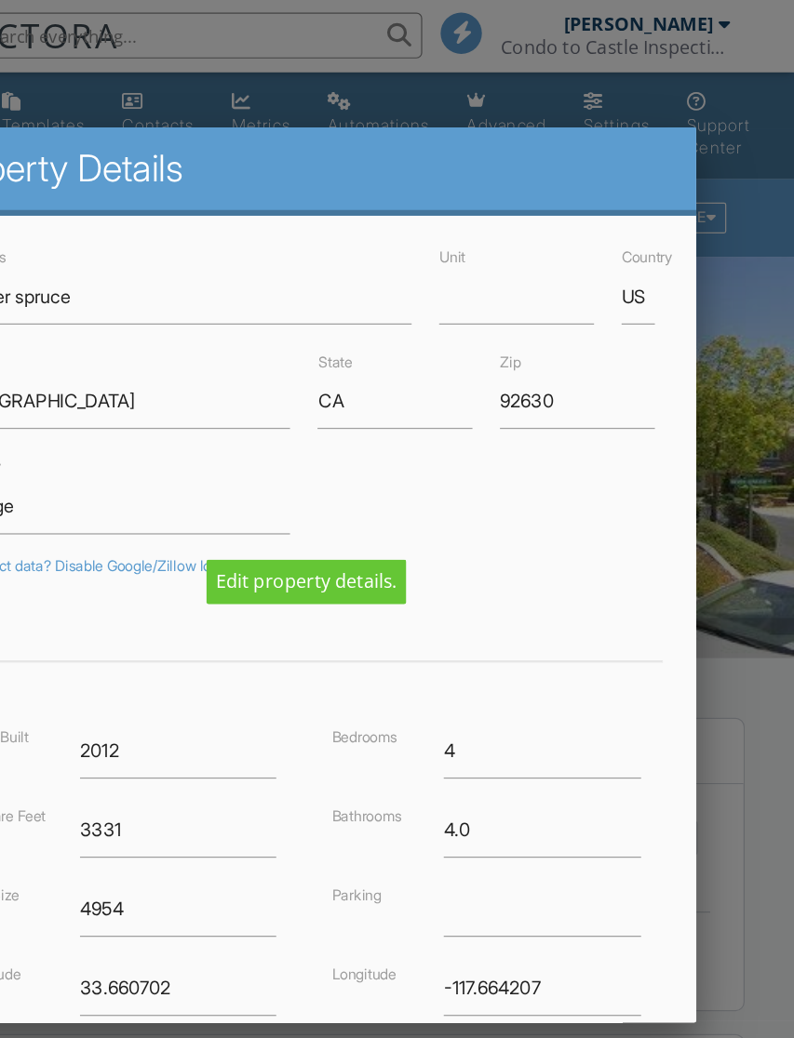
click at [603, 402] on div at bounding box center [397, 556] width 794 height 1298
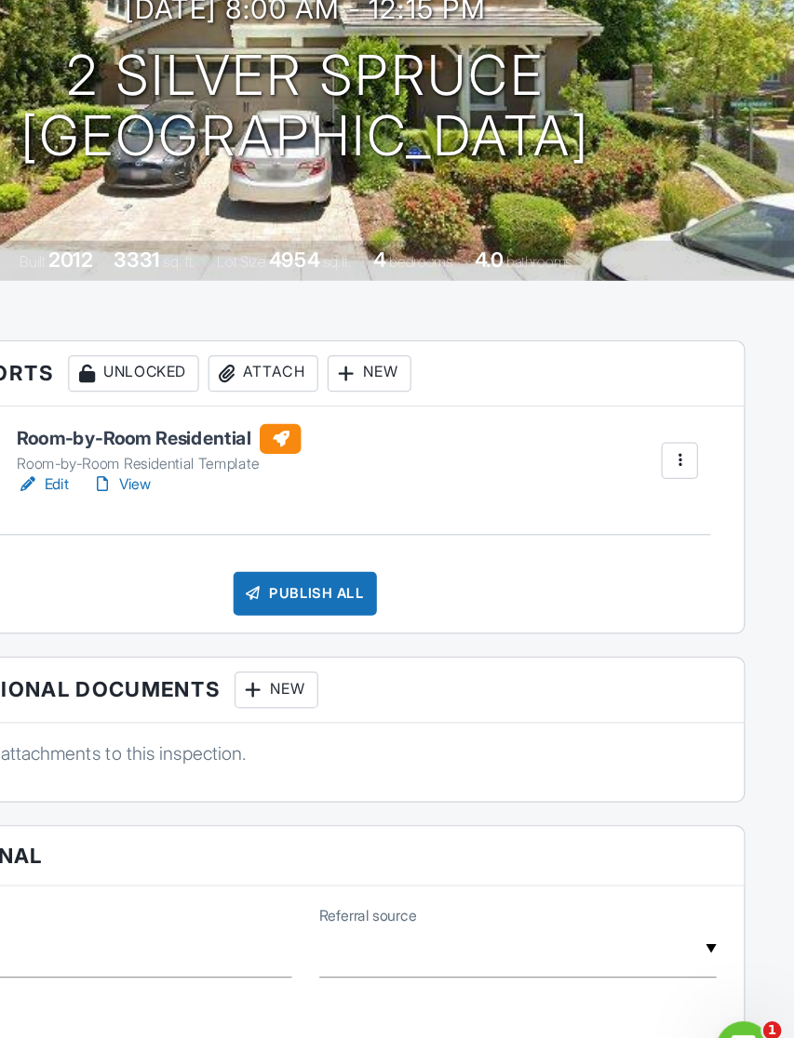
scroll to position [162, 2]
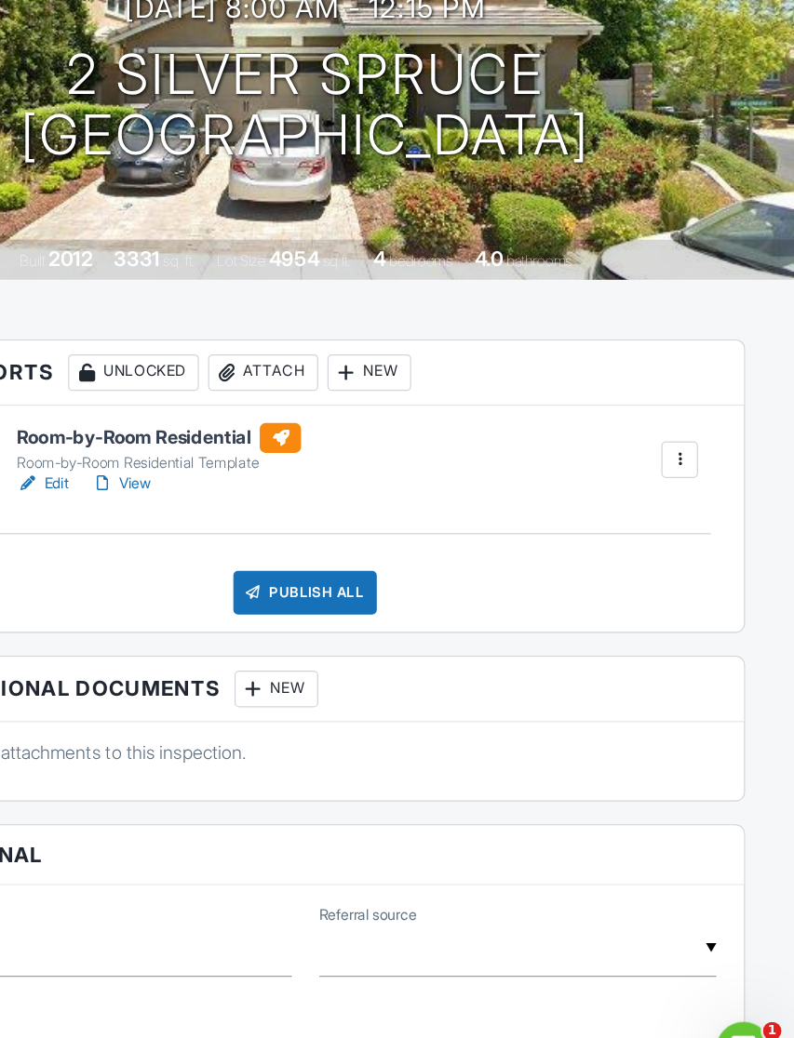
click at [691, 510] on div at bounding box center [700, 519] width 19 height 19
click at [373, 475] on div "Room-by-Room Residential Room-by-Room Residential Template Edit View Quick Publ…" at bounding box center [397, 566] width 713 height 183
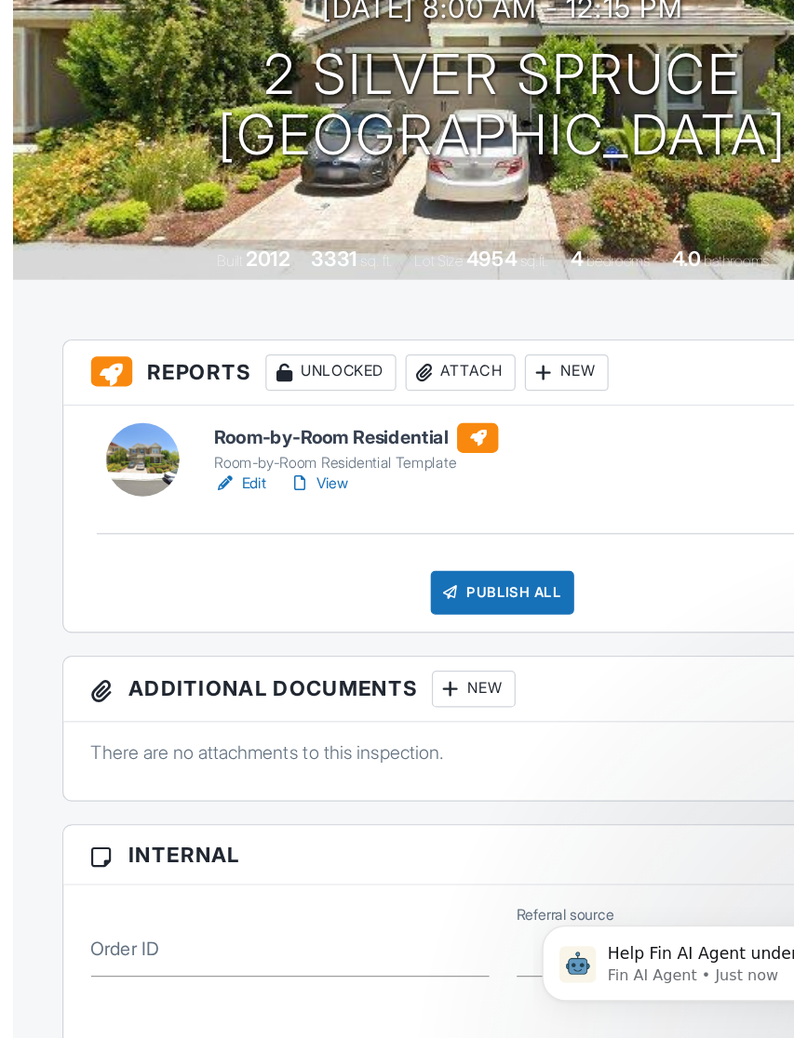
scroll to position [0, 0]
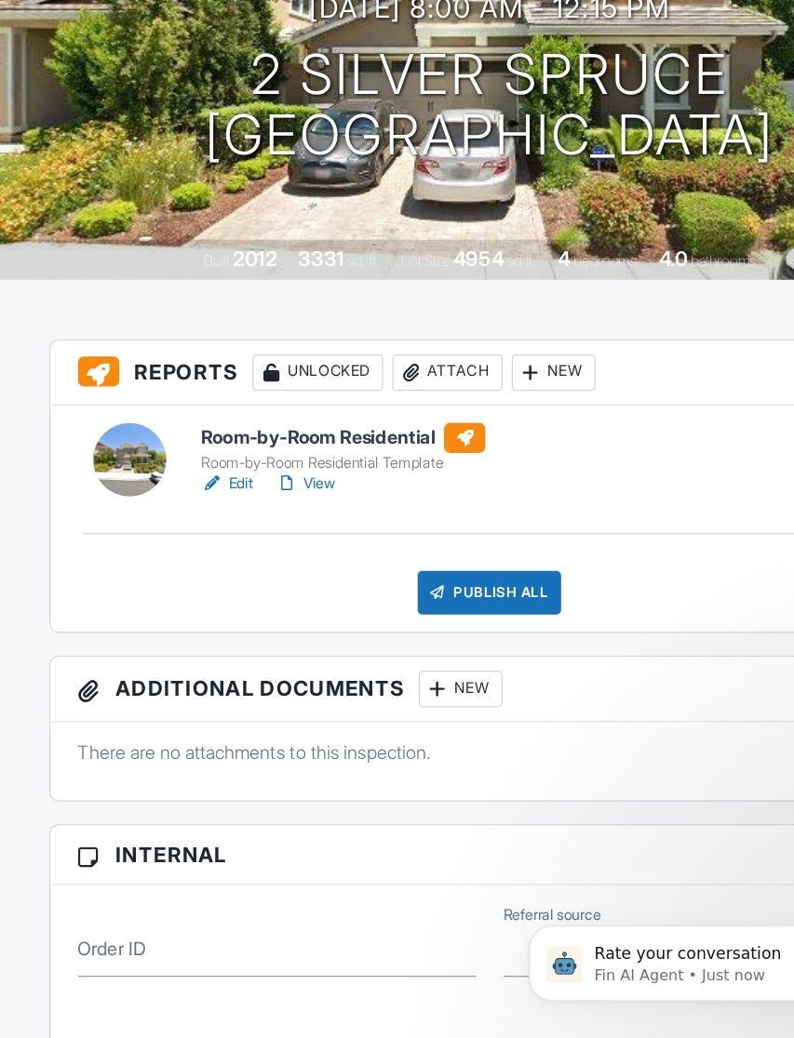
click at [119, 489] on div at bounding box center [105, 519] width 60 height 60
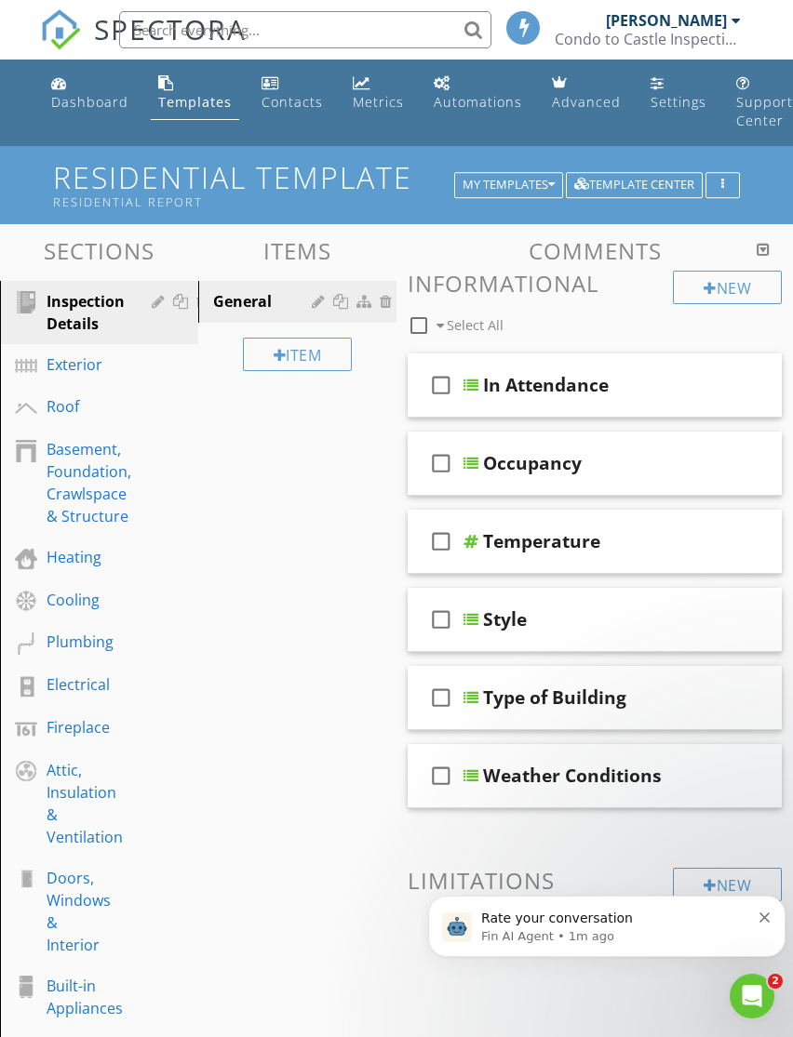
click at [196, 105] on div "Templates" at bounding box center [194, 102] width 73 height 18
click at [541, 187] on div "My Templates" at bounding box center [508, 185] width 92 height 13
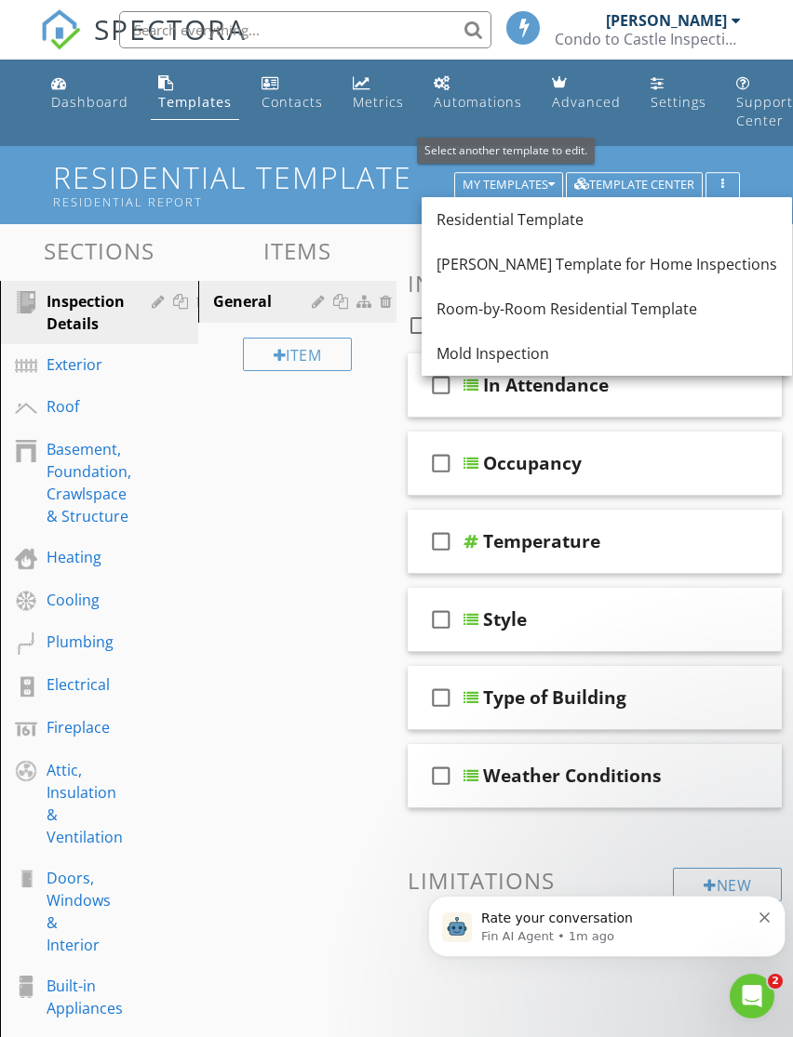
click at [621, 313] on div "Room-by-Room Residential Template" at bounding box center [606, 309] width 340 height 22
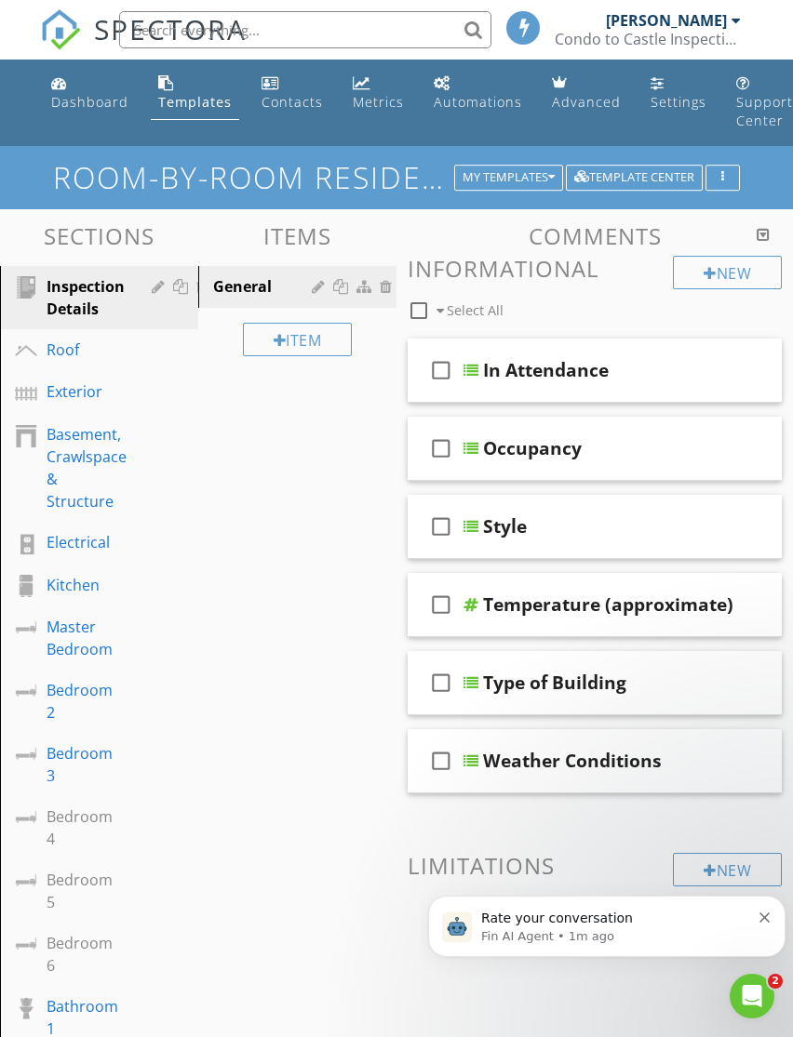
click at [93, 97] on div "Dashboard" at bounding box center [89, 102] width 77 height 18
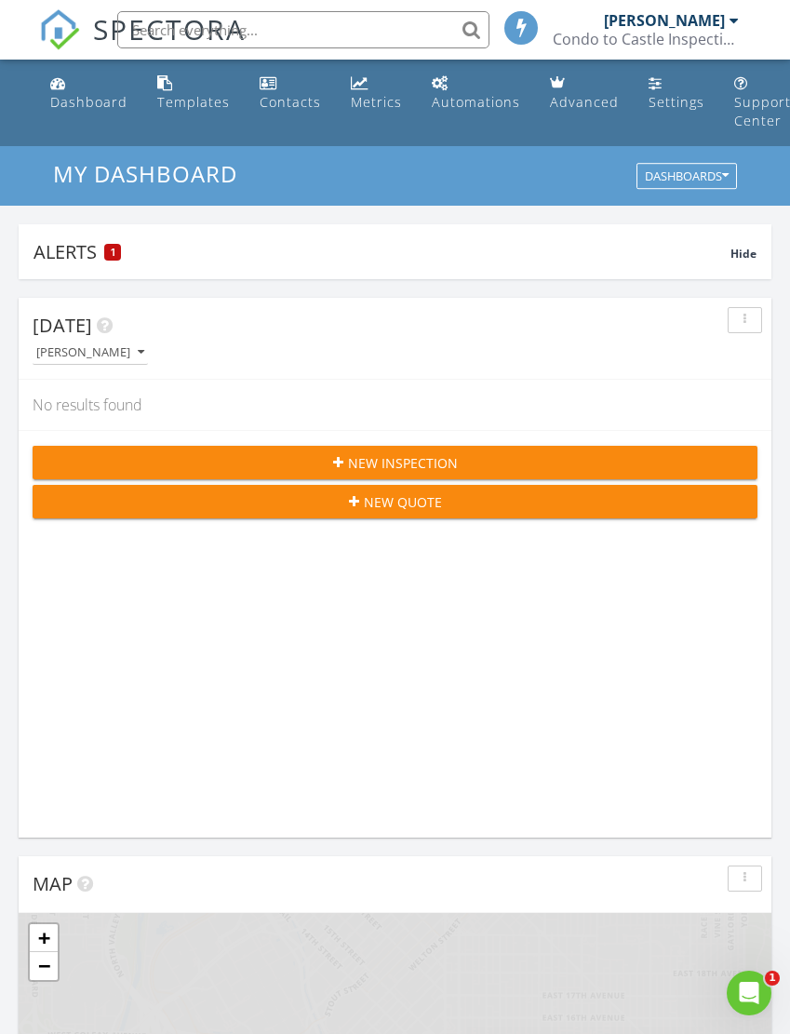
scroll to position [3183, 791]
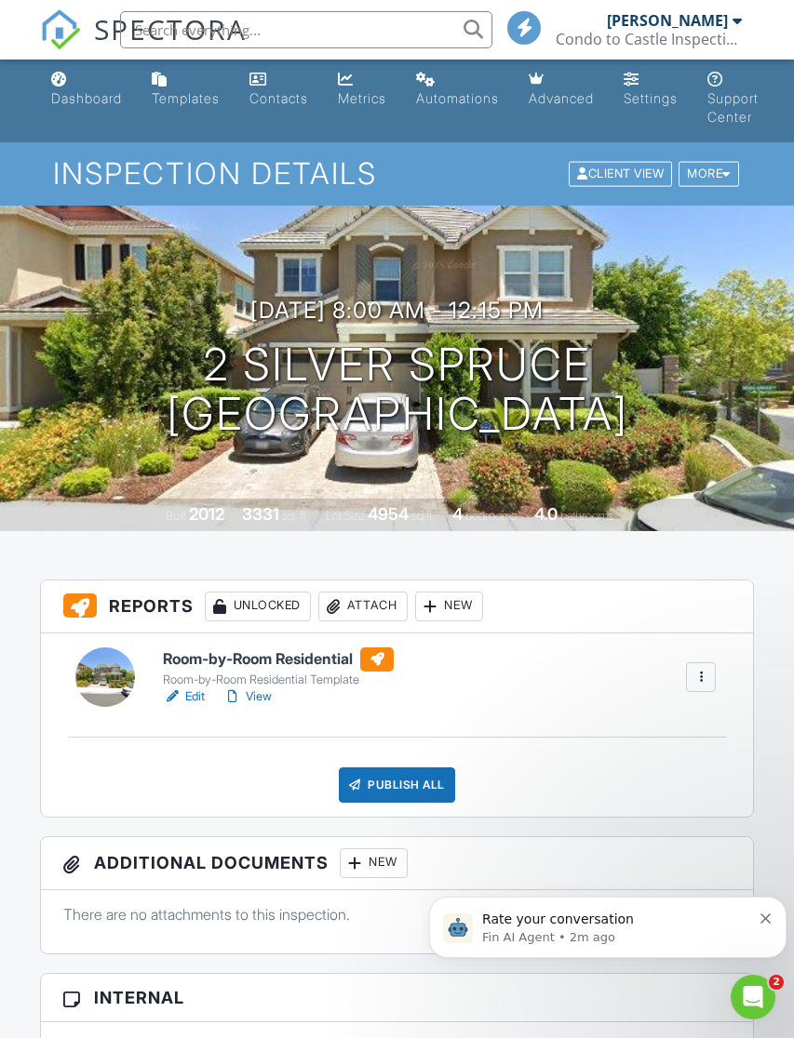
click at [207, 105] on div "Templates" at bounding box center [186, 98] width 68 height 16
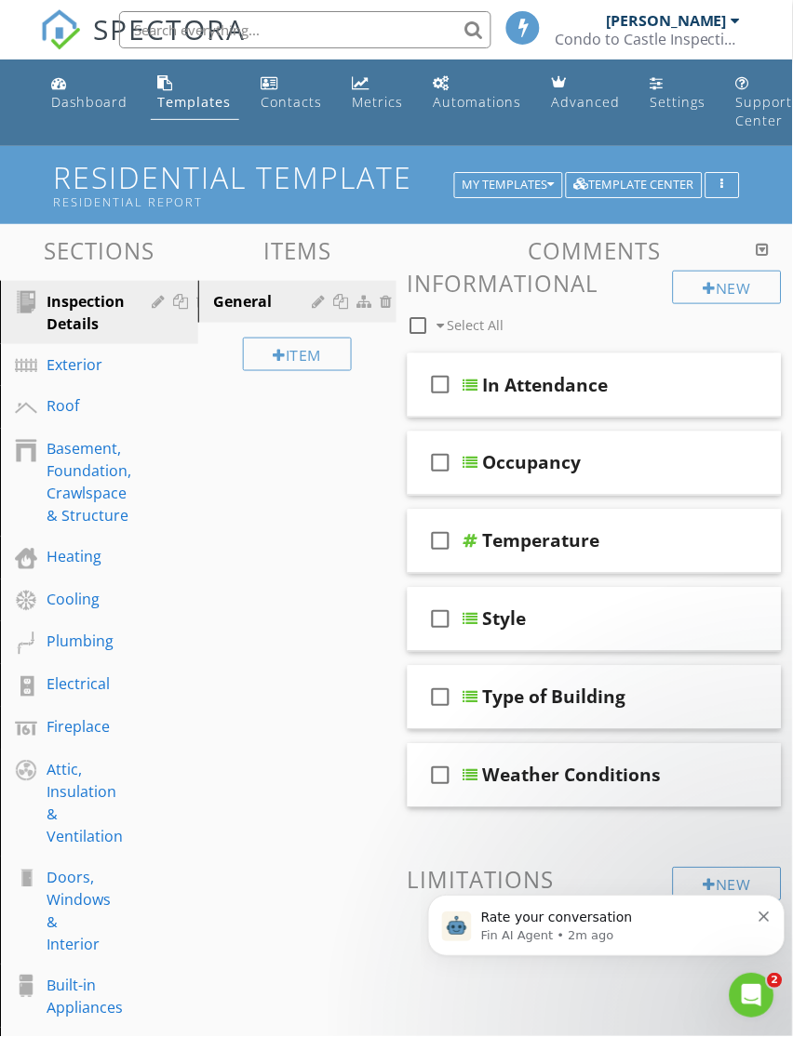
click at [543, 194] on button "My Templates" at bounding box center [508, 185] width 109 height 26
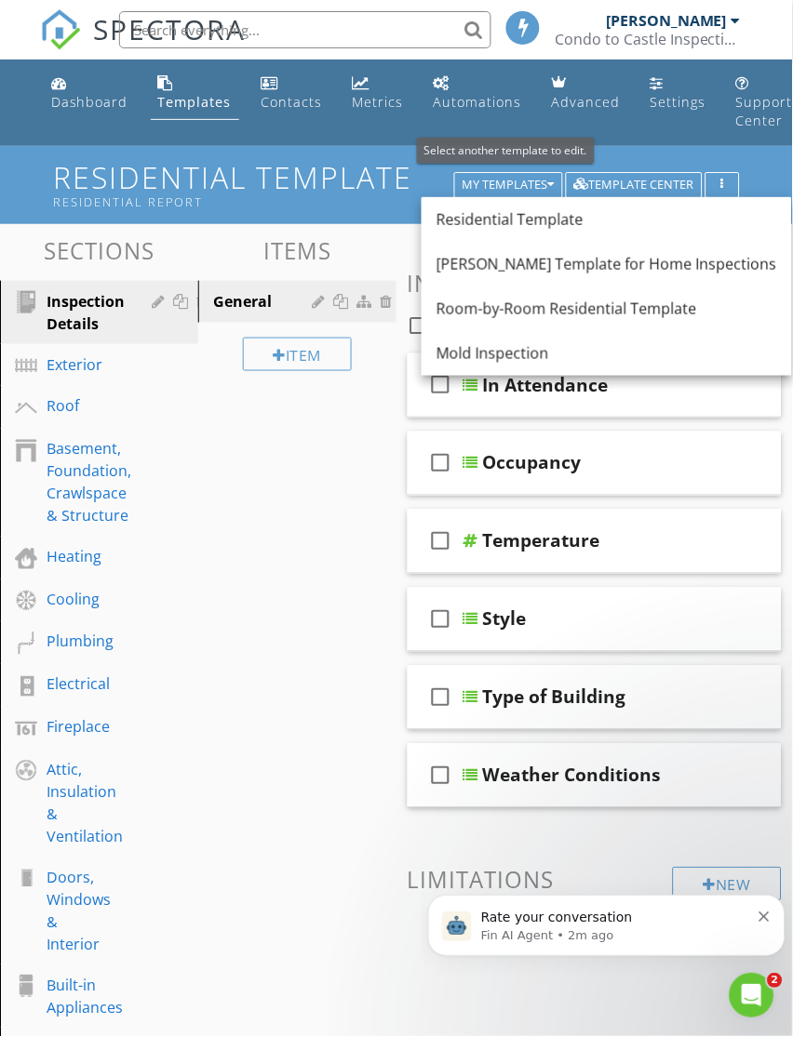
click at [636, 310] on div "Room-by-Room Residential Template" at bounding box center [606, 309] width 340 height 22
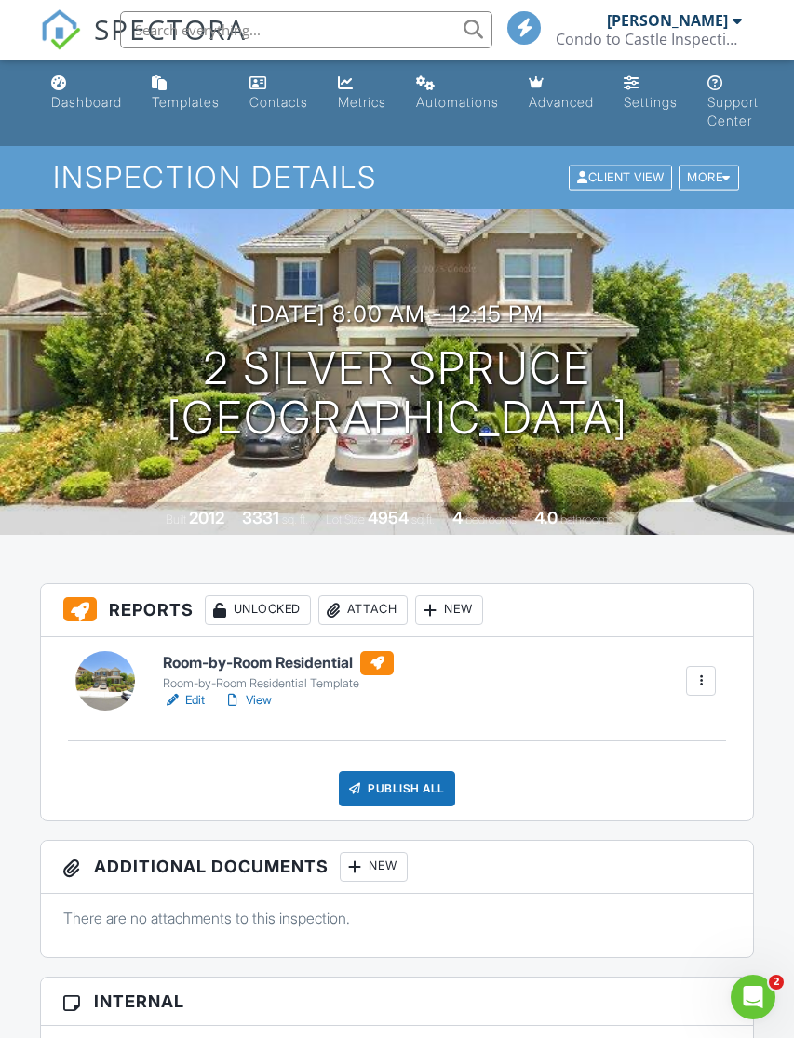
click at [713, 687] on div at bounding box center [701, 681] width 30 height 30
click at [479, 714] on div "Room-by-Room Residential Room-by-Room Residential Template Edit View Quick Publ…" at bounding box center [397, 728] width 713 height 183
click at [274, 607] on div "Unlocked" at bounding box center [258, 610] width 106 height 30
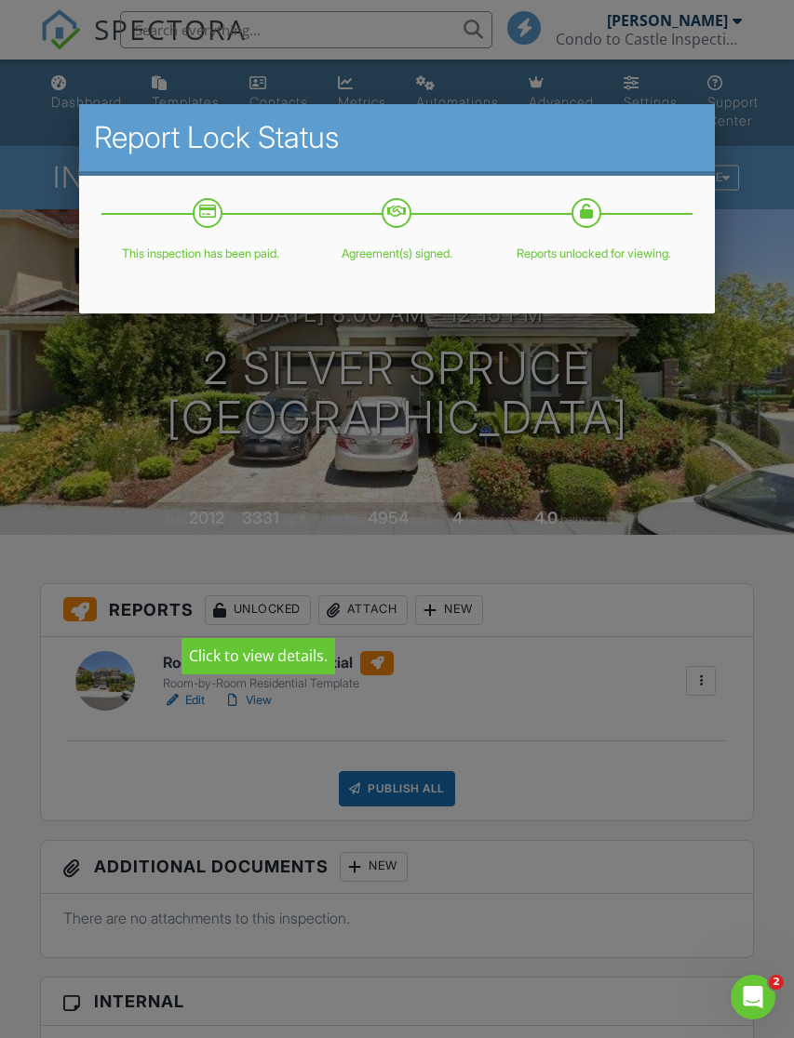
click at [567, 680] on div at bounding box center [397, 556] width 794 height 1298
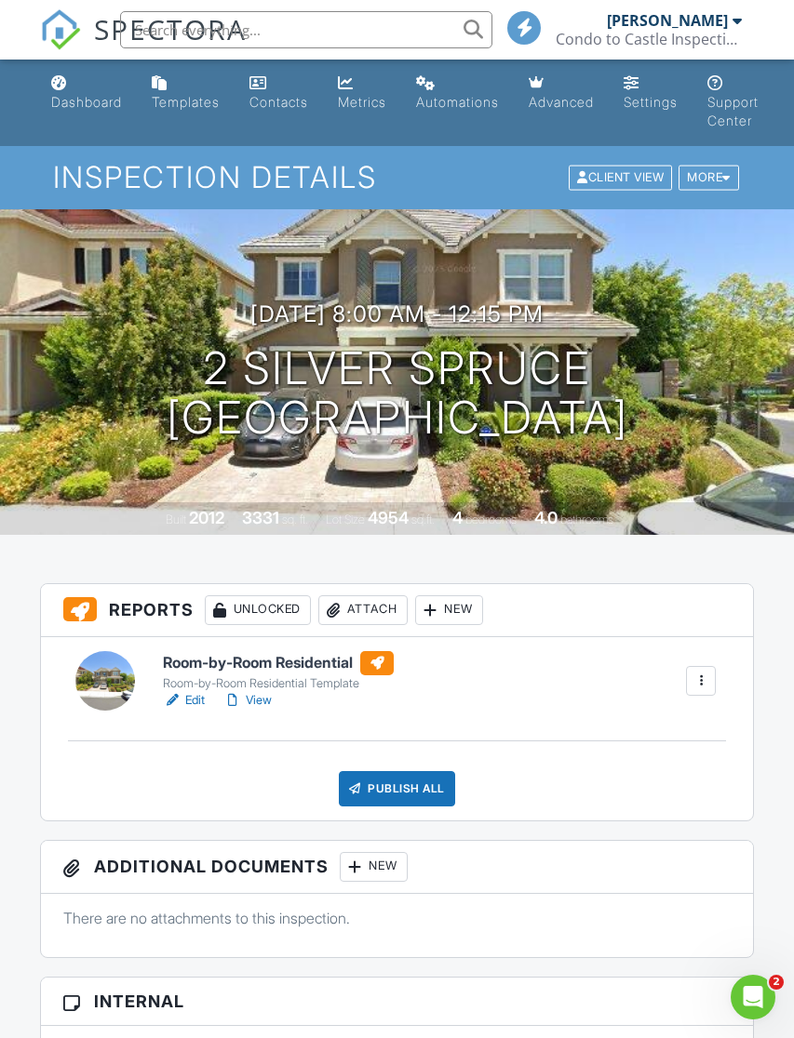
click at [440, 607] on div at bounding box center [430, 610] width 19 height 19
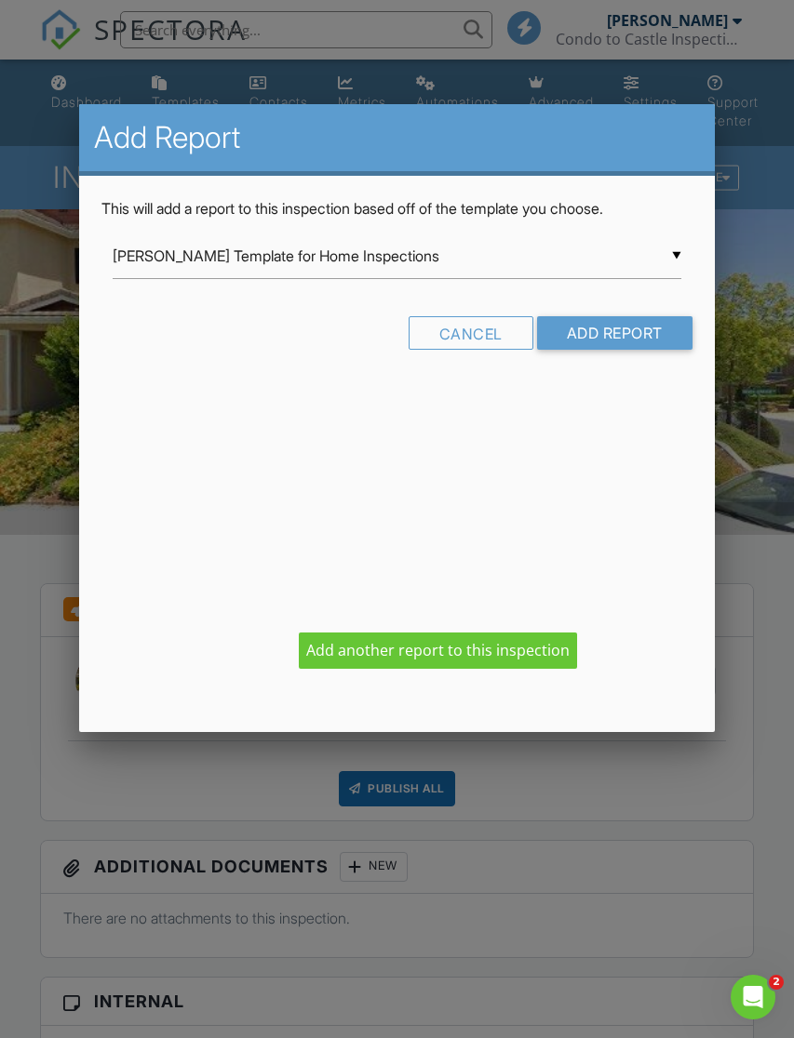
click at [675, 249] on input "[PERSON_NAME] Template for Home Inspections" at bounding box center [396, 257] width 567 height 46
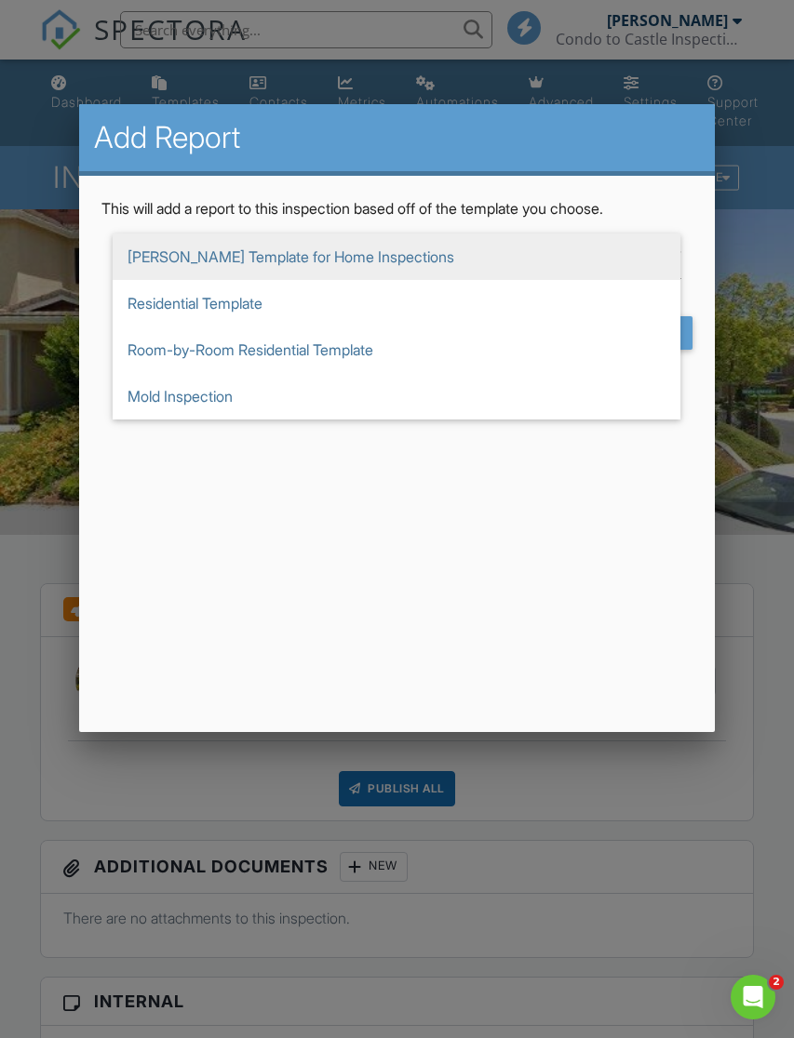
click at [646, 776] on div at bounding box center [397, 556] width 794 height 1298
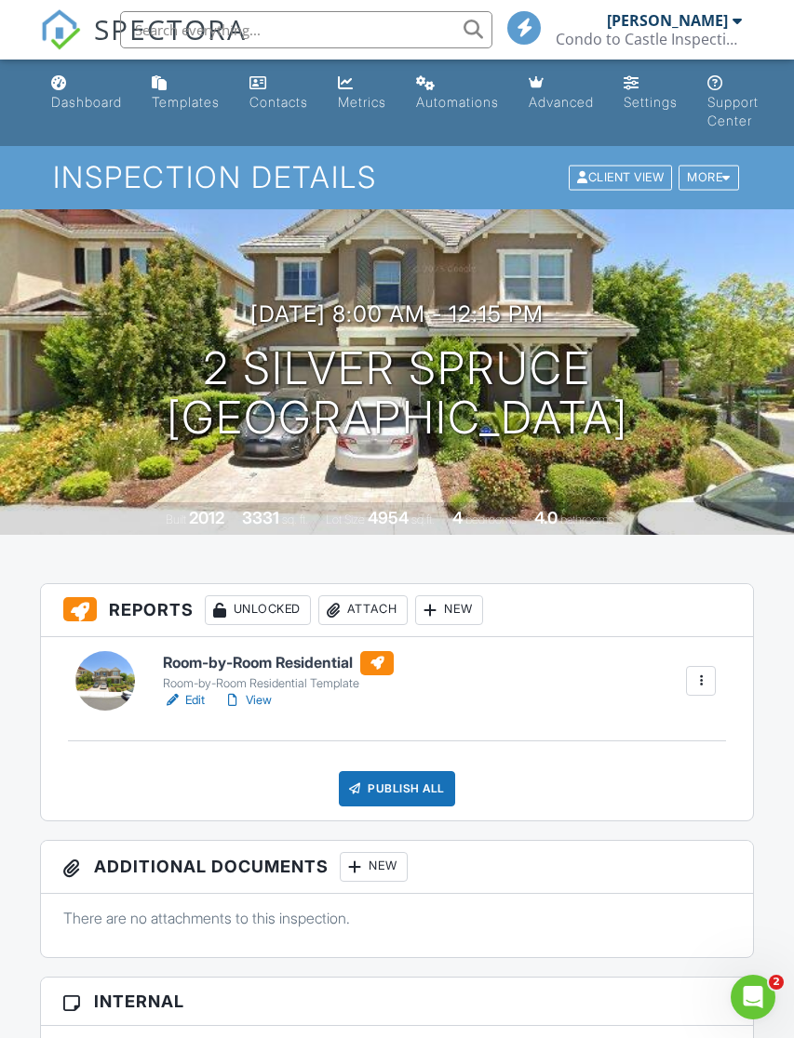
click at [725, 172] on div at bounding box center [726, 178] width 8 height 12
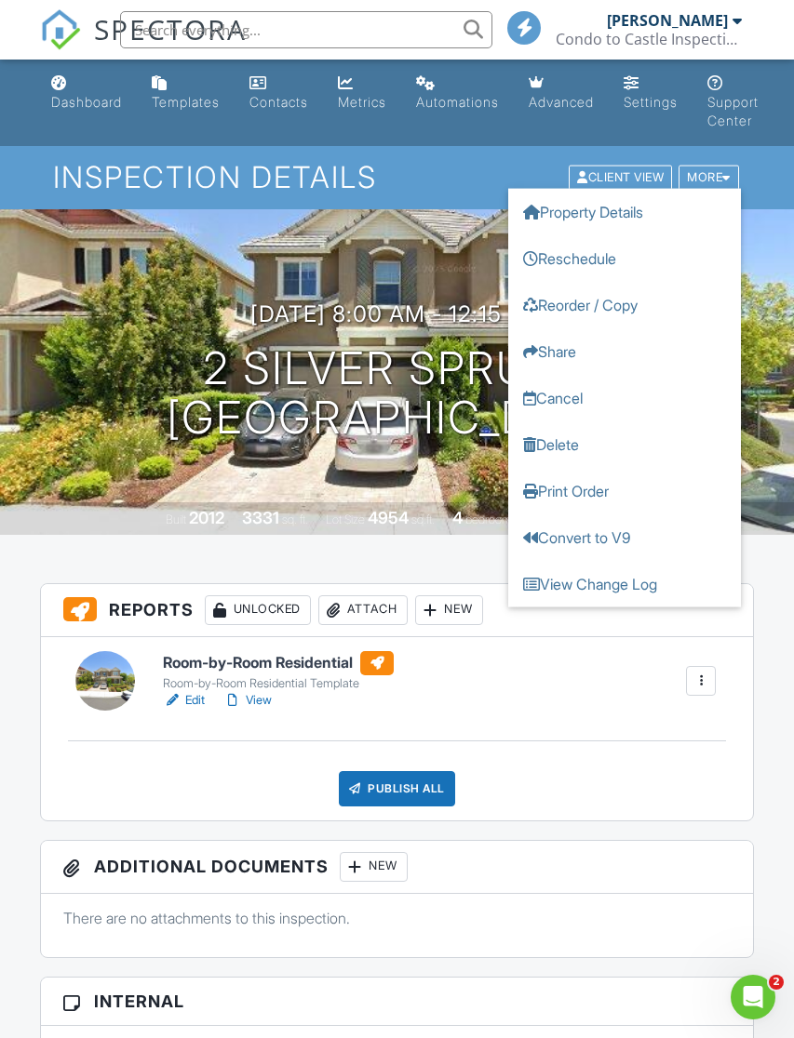
click at [201, 88] on link "Templates" at bounding box center [185, 93] width 83 height 53
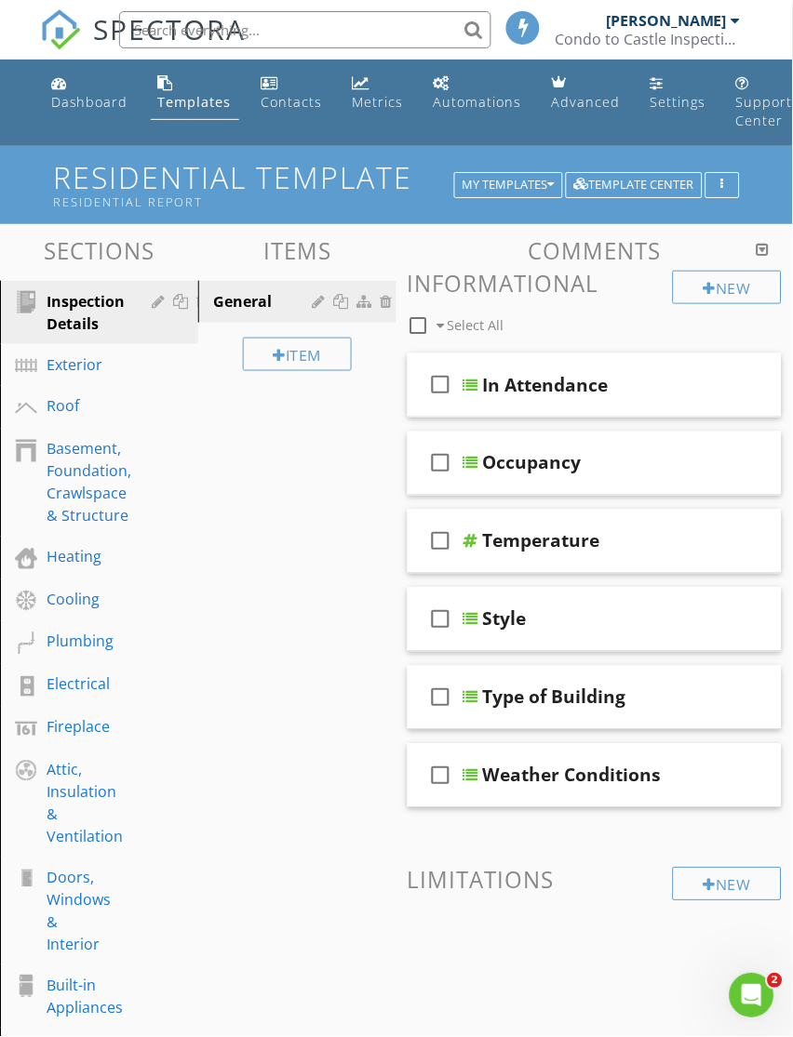
click at [542, 187] on div "My Templates" at bounding box center [508, 185] width 92 height 13
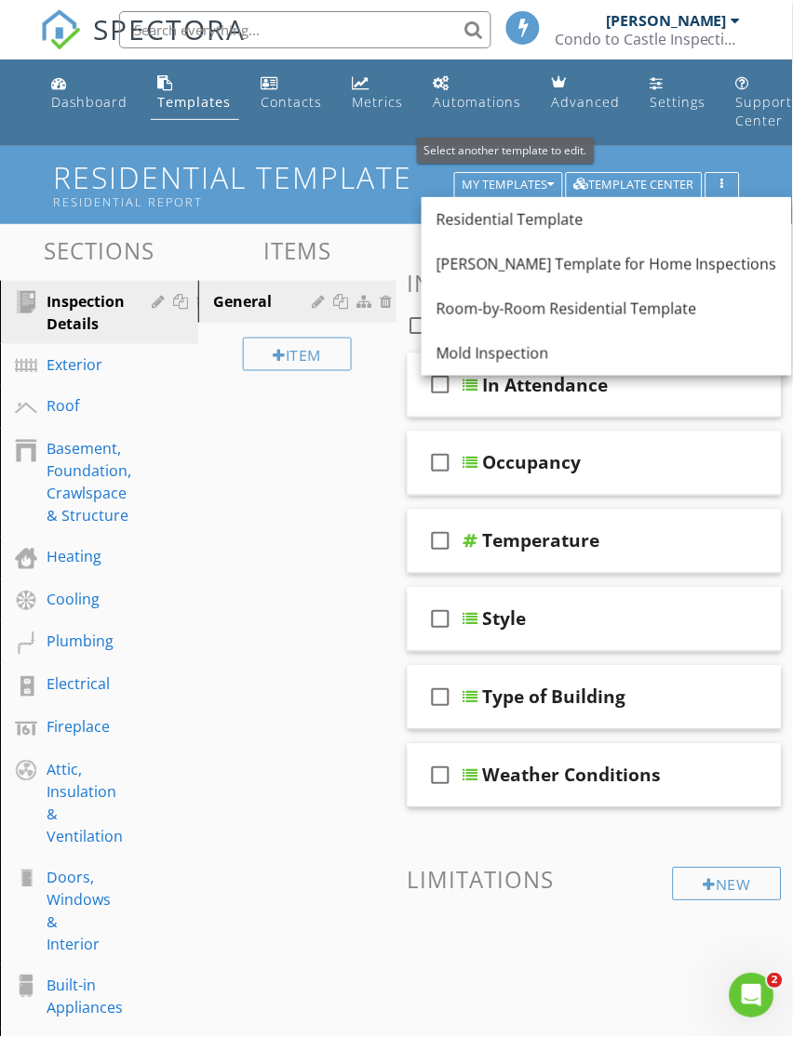
click at [614, 315] on div "Room-by-Room Residential Template" at bounding box center [606, 309] width 340 height 22
